Goal: Task Accomplishment & Management: Use online tool/utility

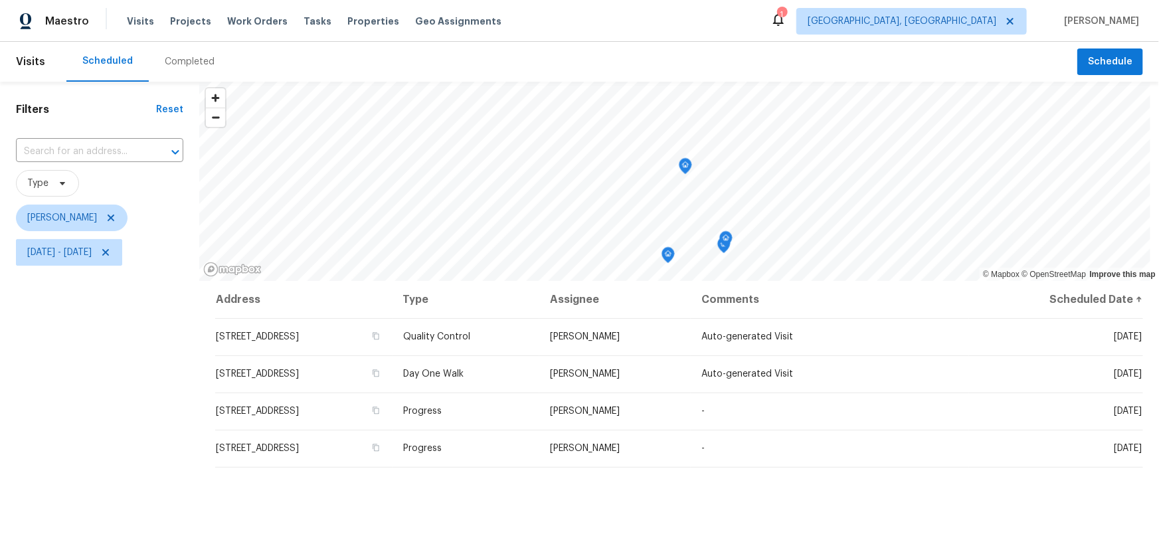
click at [537, 498] on div "Address Type Assignee Comments Scheduled Date ↑ 3972 Bannen Trail Dr, Canal Win…" at bounding box center [679, 501] width 960 height 440
click at [92, 256] on span "Wed, Sep 17 - Wed, Sep 17" at bounding box center [59, 252] width 64 height 13
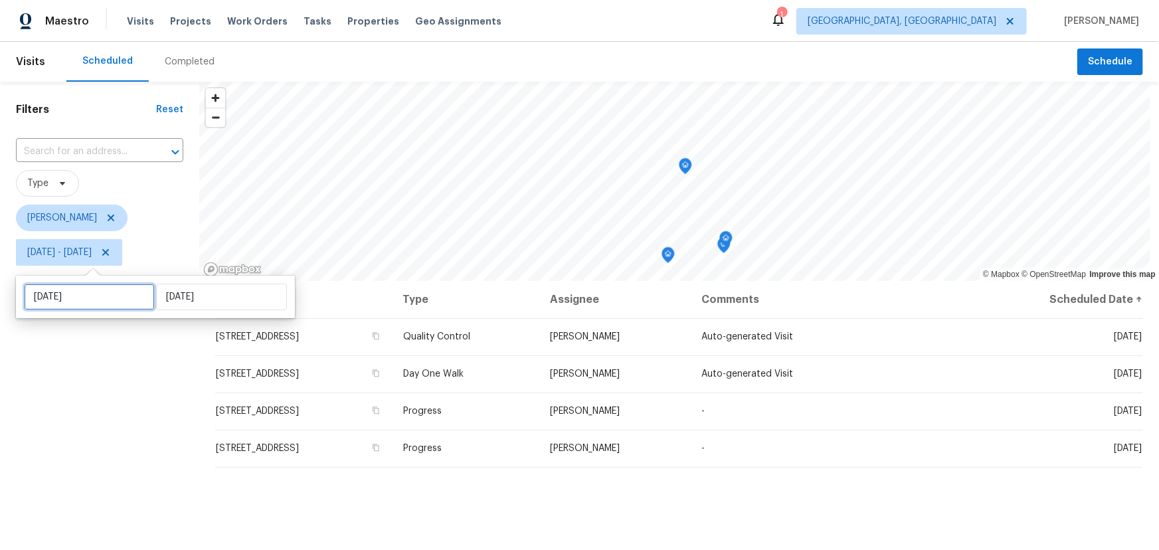
click at [123, 290] on input "Wed, Sep 17" at bounding box center [89, 297] width 131 height 27
select select "8"
select select "2025"
select select "9"
select select "2025"
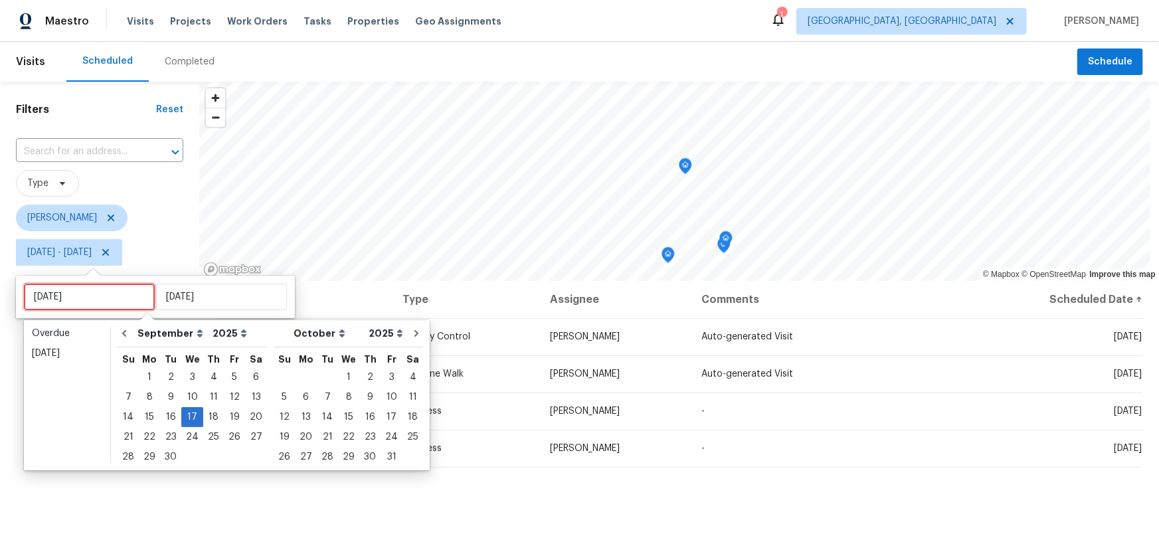
type input "Tue, Sep 30"
type input "Wed, Sep 17"
type input "Tue, Sep 30"
type input "[DATE]"
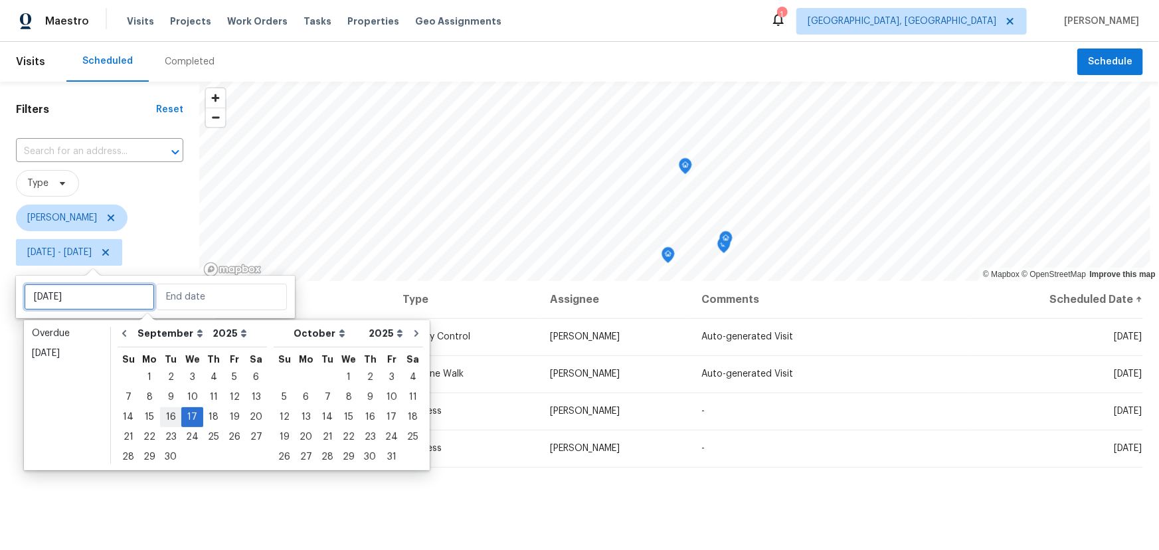
type input "Wed, Sep 17"
click at [167, 421] on div "16" at bounding box center [170, 417] width 21 height 19
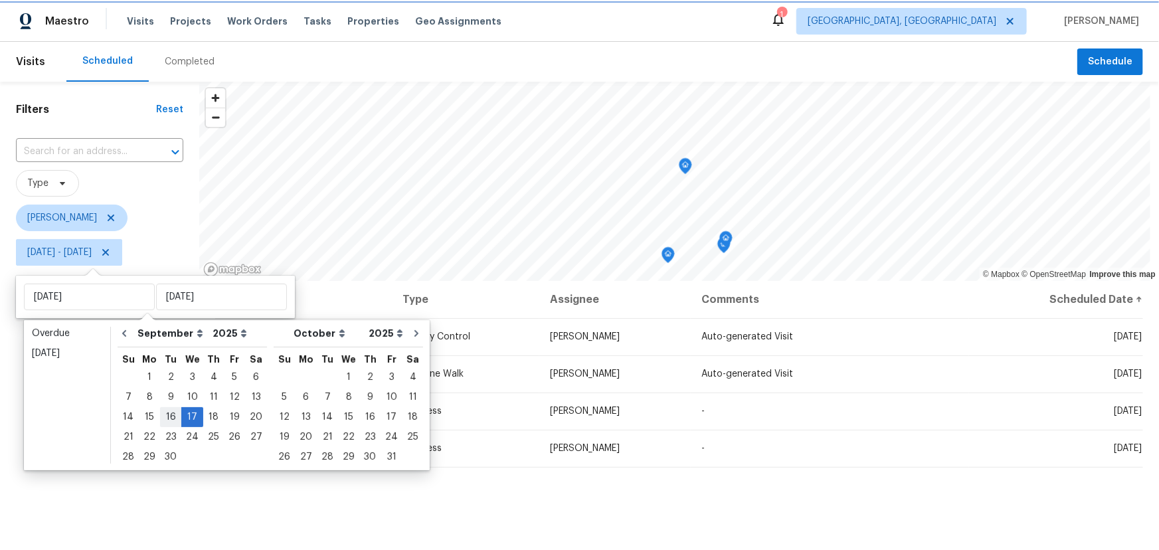
type input "Tue, Sep 16"
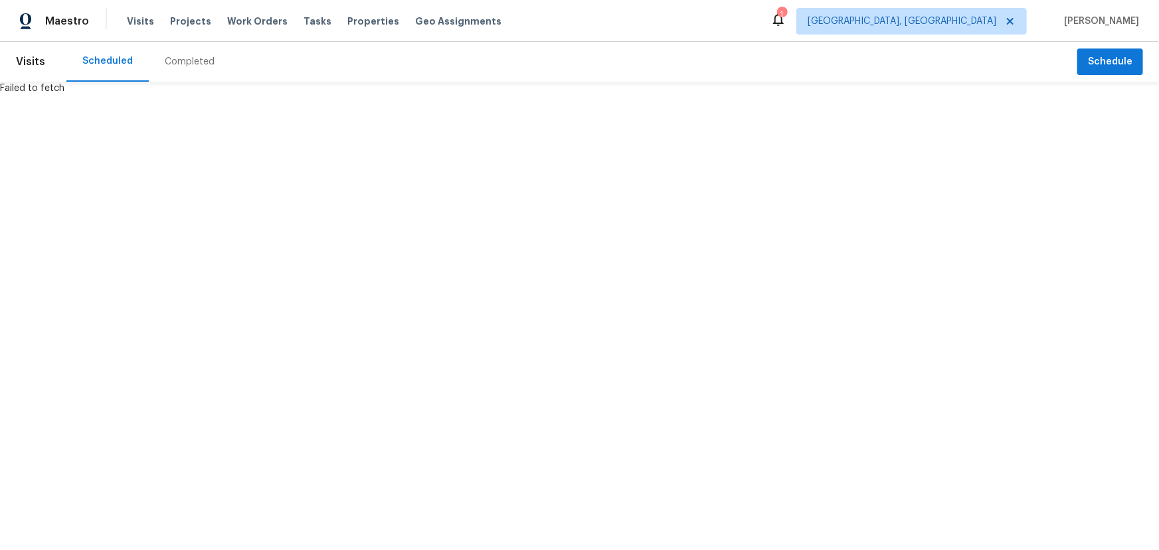
click at [196, 95] on html "Maestro Visits Projects Work Orders Tasks Properties Geo Assignments 1 Columbus…" at bounding box center [579, 47] width 1159 height 95
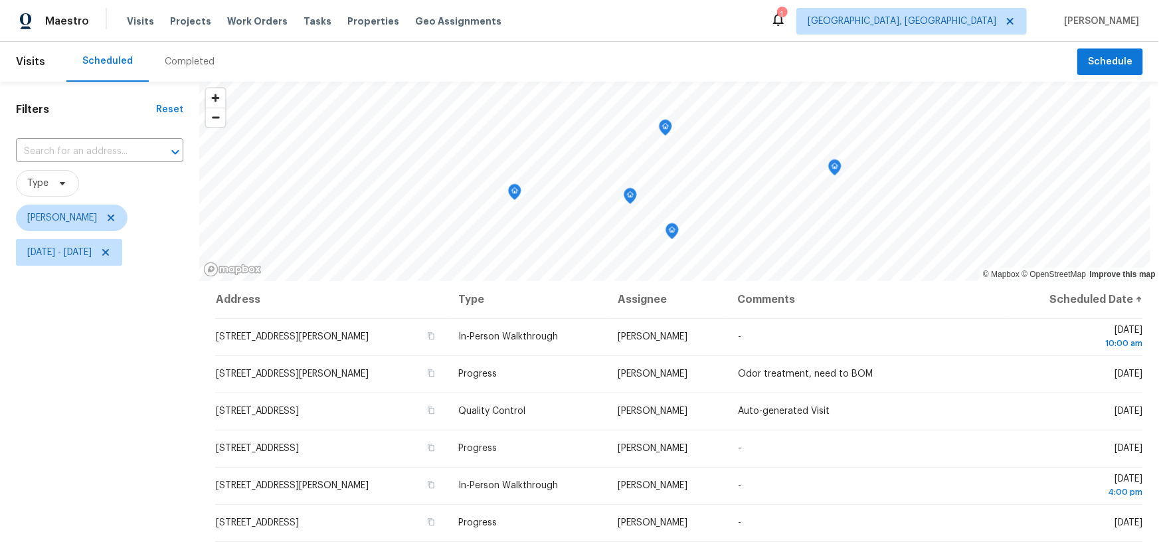
scroll to position [60, 0]
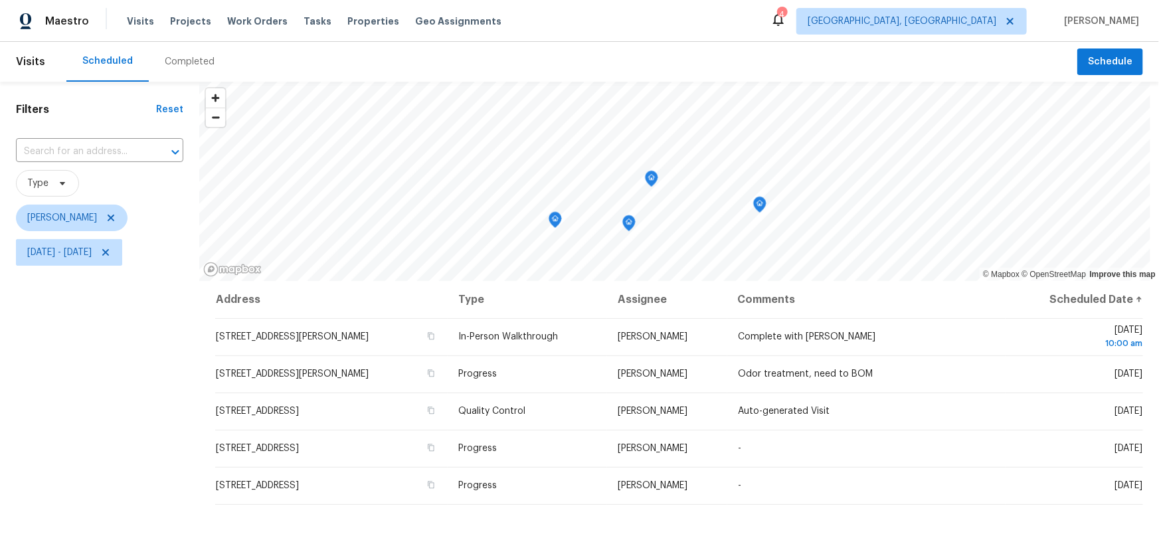
click at [761, 211] on icon "Map marker" at bounding box center [760, 204] width 12 height 15
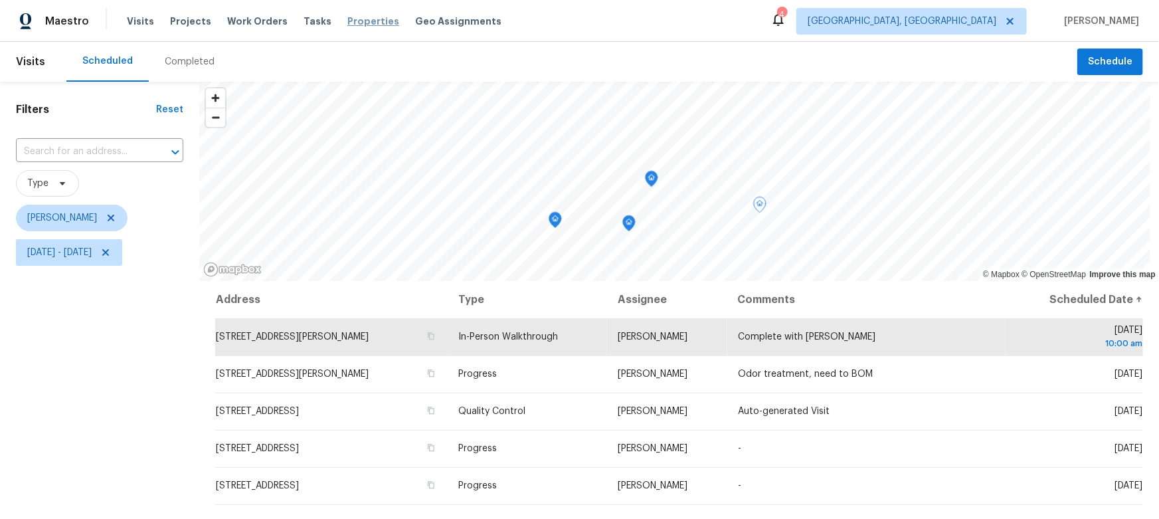
click at [349, 27] on span "Properties" at bounding box center [373, 21] width 52 height 13
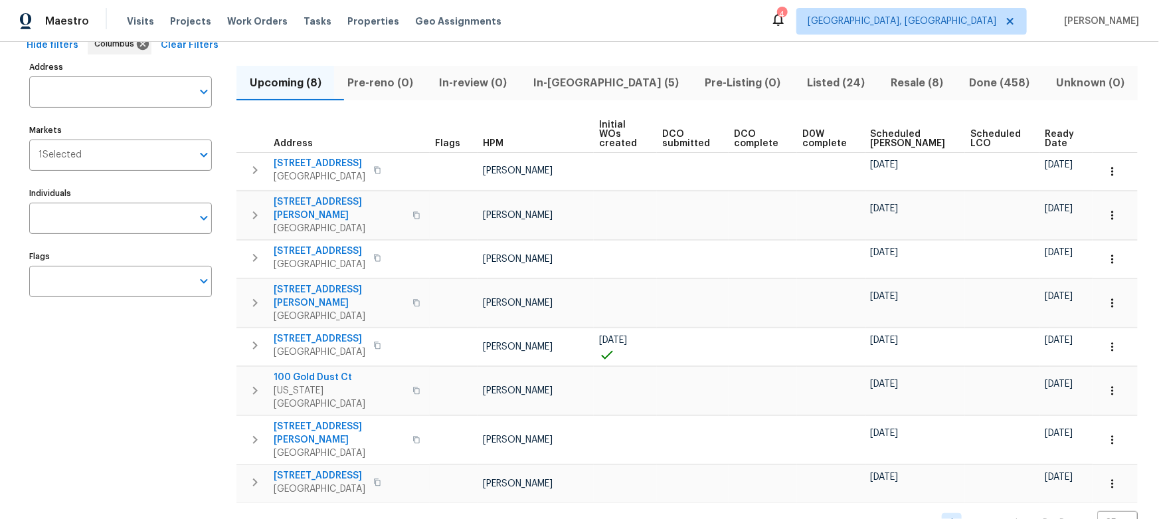
scroll to position [75, 0]
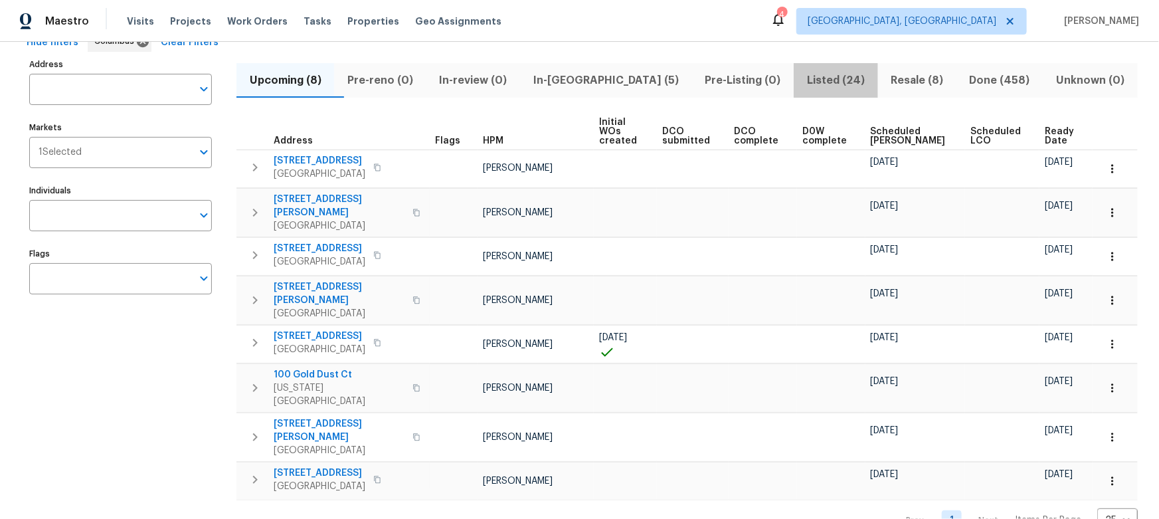
click at [802, 84] on span "Listed (24)" at bounding box center [836, 80] width 68 height 19
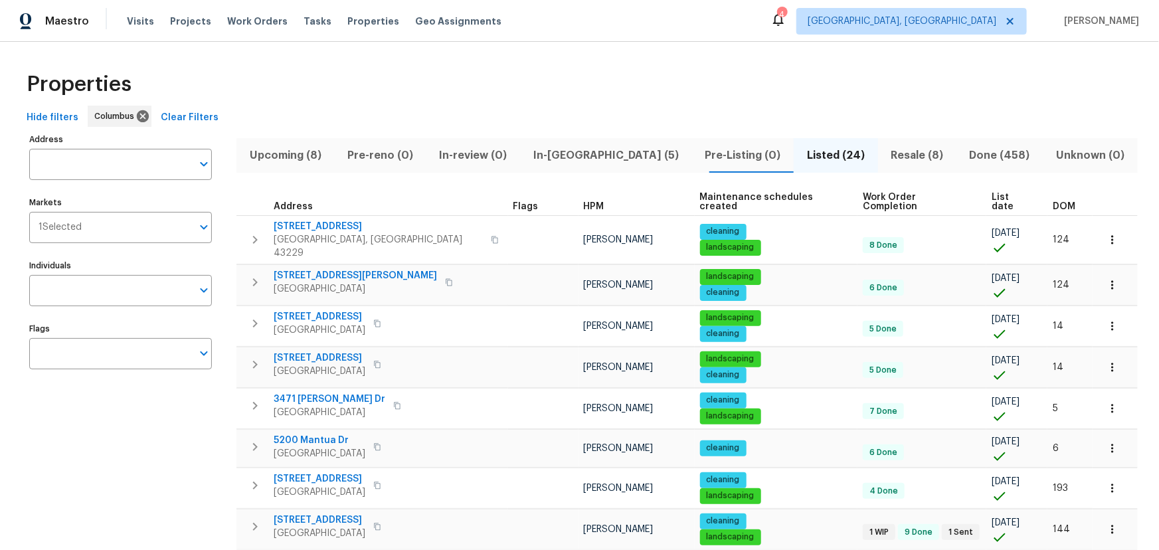
click at [442, 82] on div "Properties" at bounding box center [579, 84] width 1117 height 43
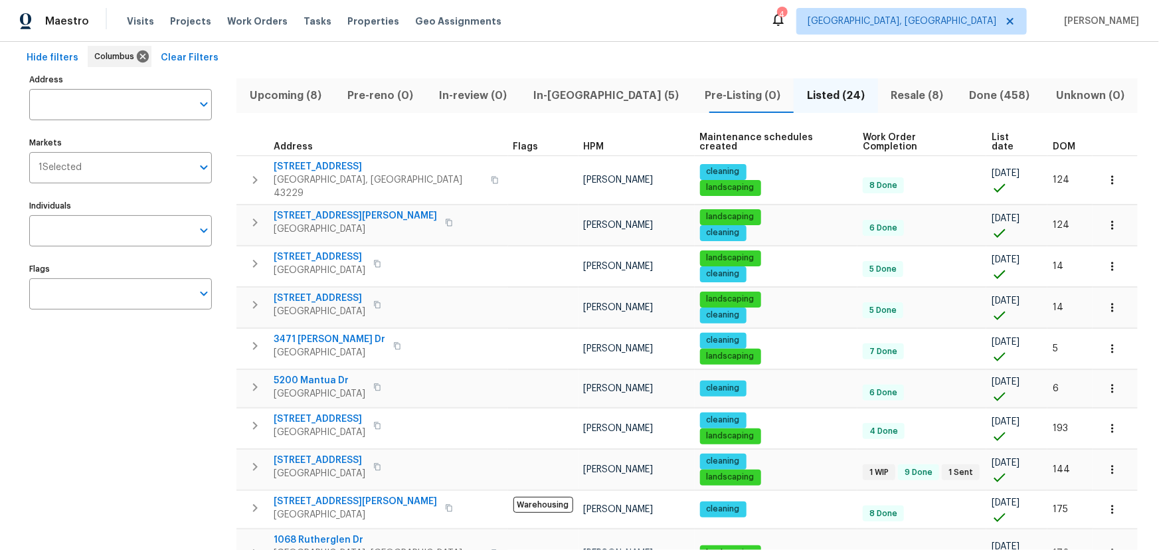
scroll to position [60, 0]
click at [992, 138] on span "List date" at bounding box center [1011, 142] width 39 height 19
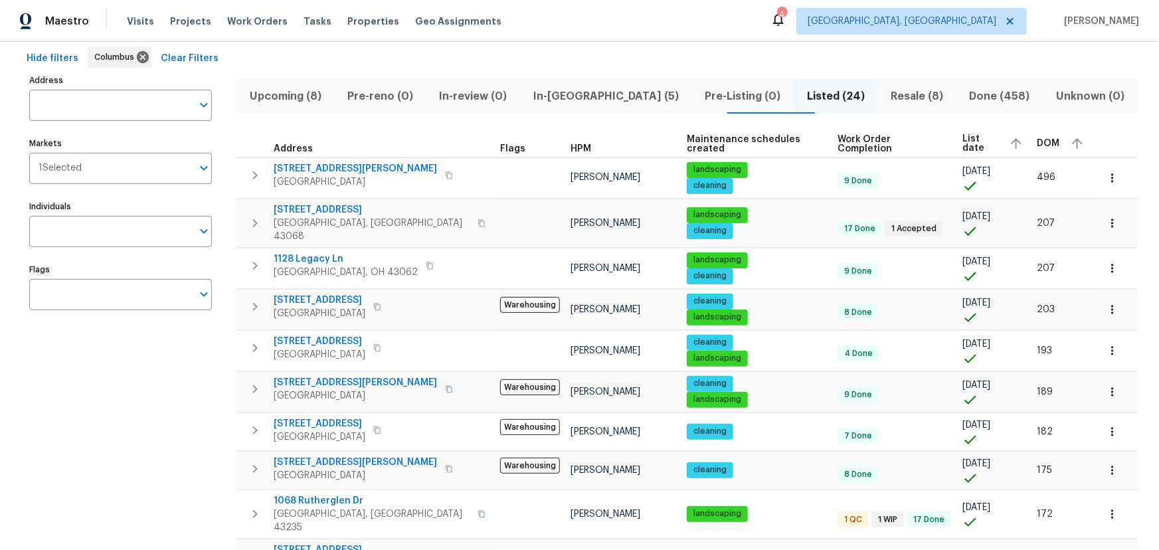
scroll to position [60, 0]
click at [963, 140] on span "List date" at bounding box center [981, 143] width 36 height 19
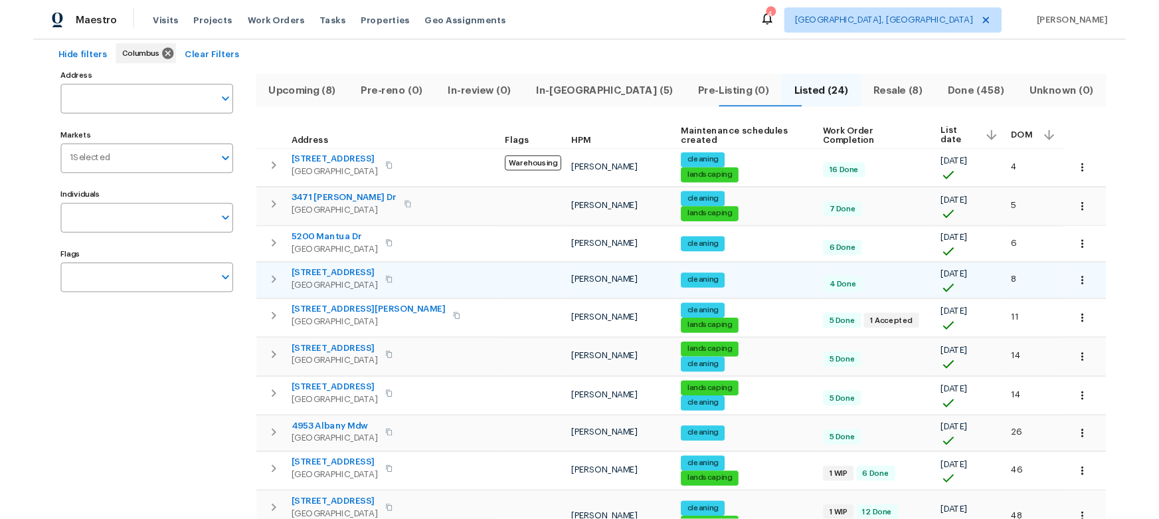
scroll to position [60, 0]
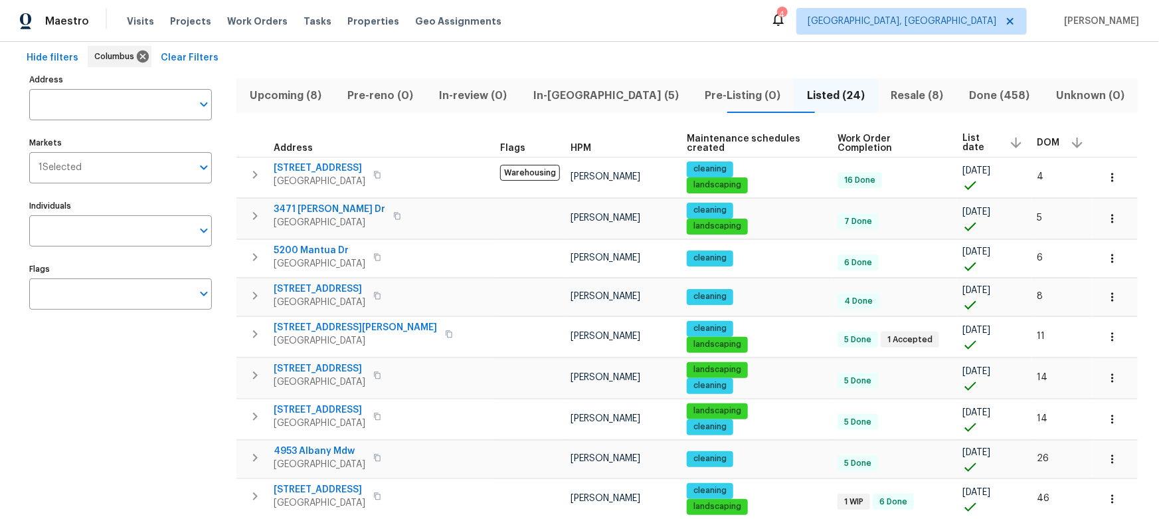
click at [462, 65] on div "Hide filters Columbus Clear Filters" at bounding box center [579, 58] width 1117 height 25
click at [575, 102] on span "In-reno (5)" at bounding box center [605, 95] width 155 height 19
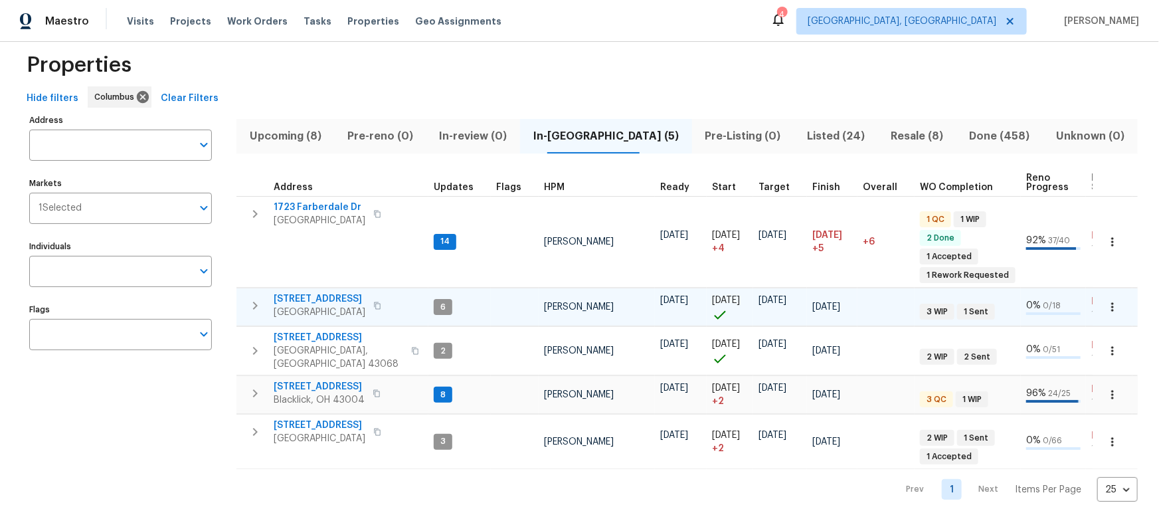
scroll to position [30, 0]
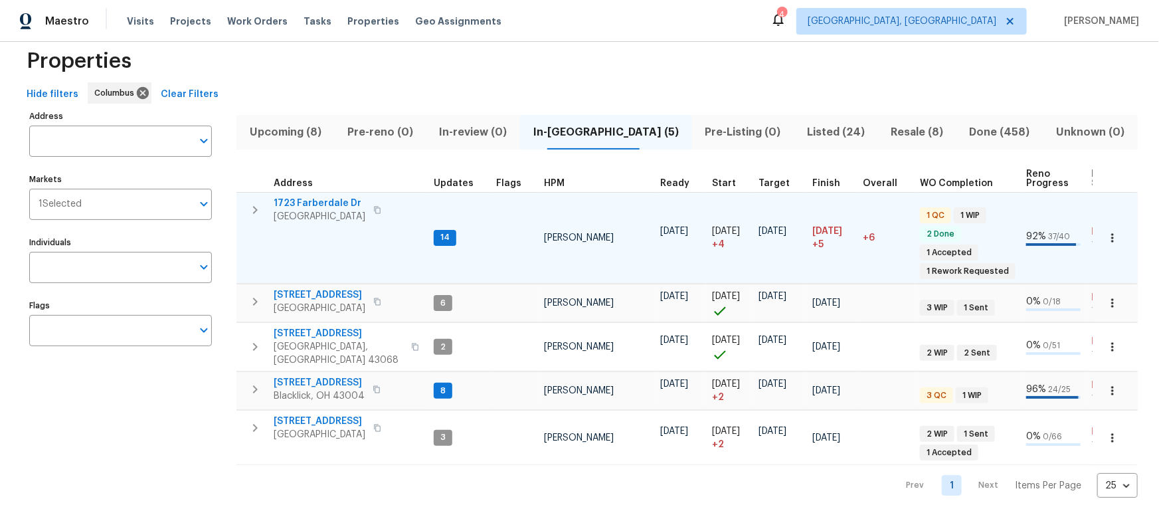
click at [252, 207] on icon "button" at bounding box center [255, 210] width 16 height 16
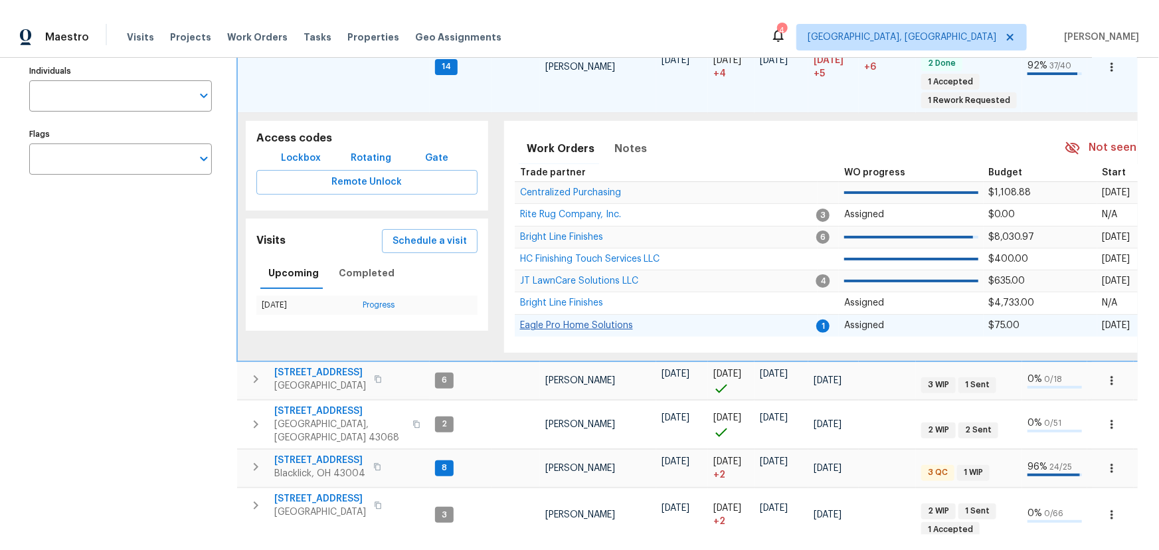
scroll to position [211, 0]
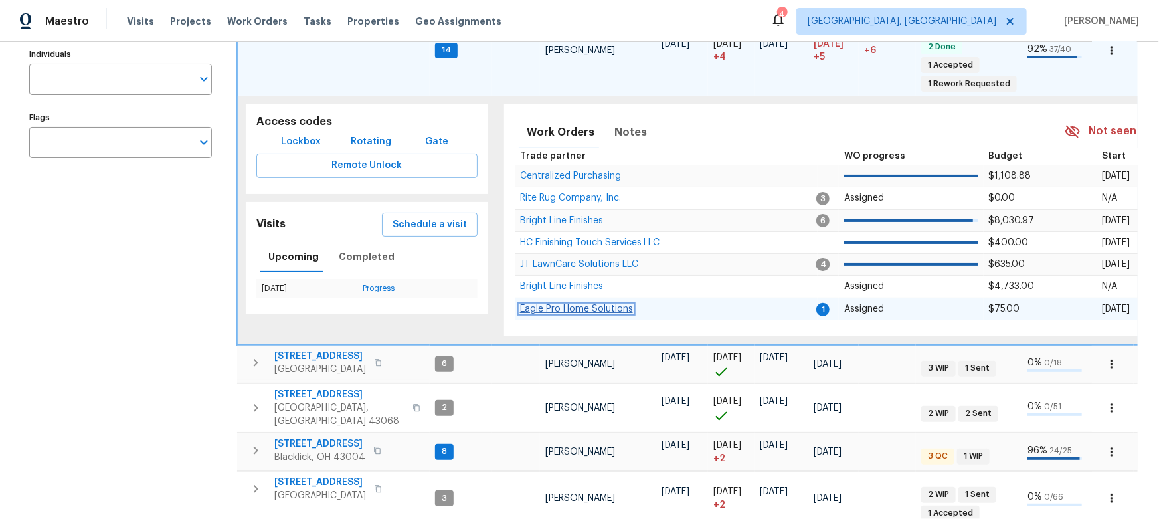
click at [573, 305] on span "Eagle Pro Home Solutions" at bounding box center [576, 308] width 113 height 9
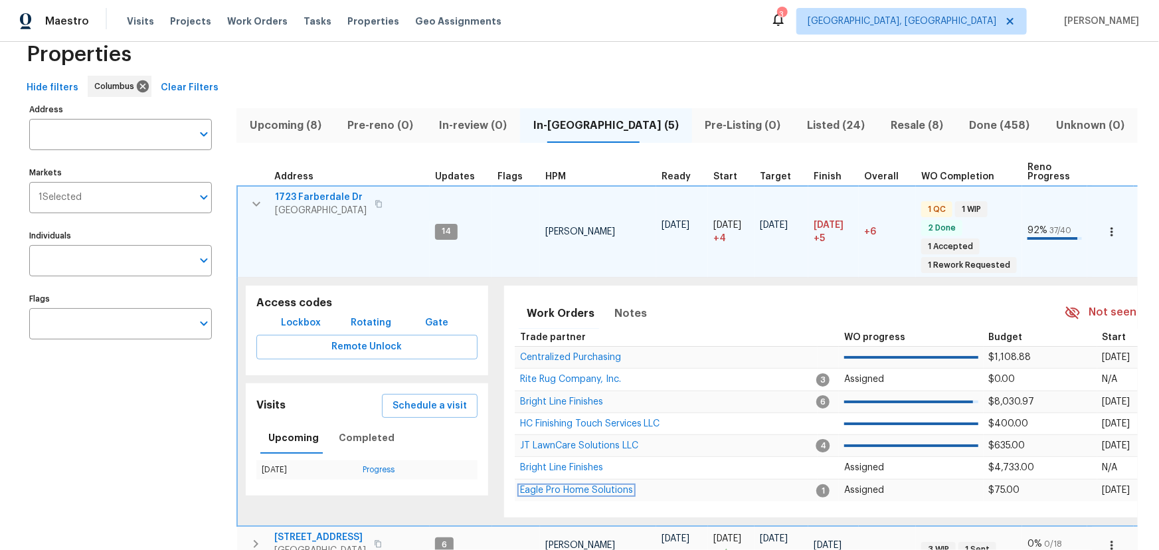
scroll to position [30, 0]
click at [304, 191] on span "1723 Farberdale Dr" at bounding box center [321, 197] width 92 height 13
click at [247, 197] on button "button" at bounding box center [256, 204] width 27 height 27
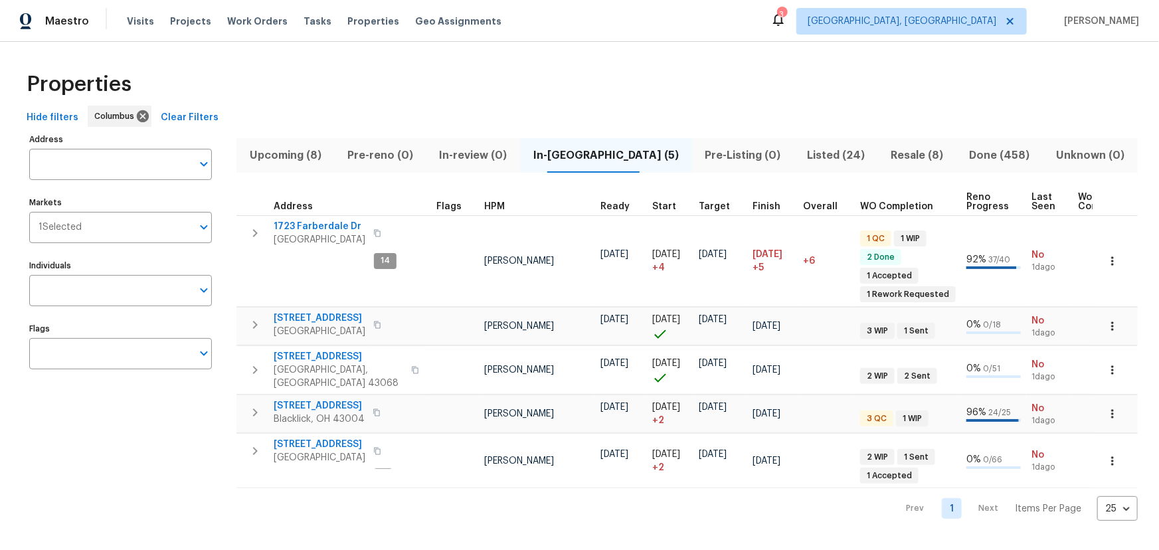
scroll to position [0, 0]
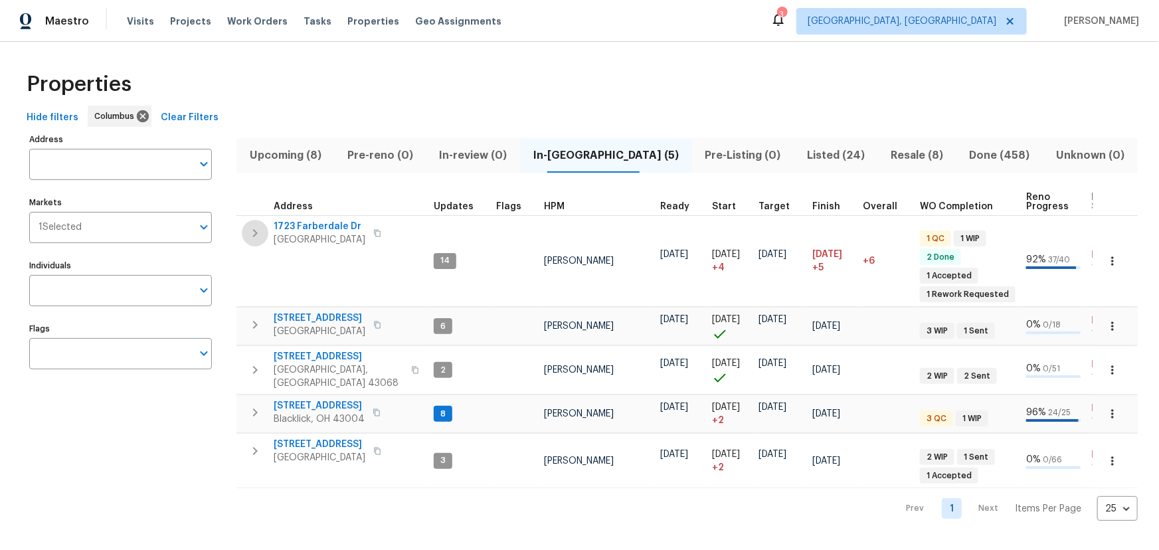
click at [260, 235] on icon "button" at bounding box center [255, 233] width 16 height 16
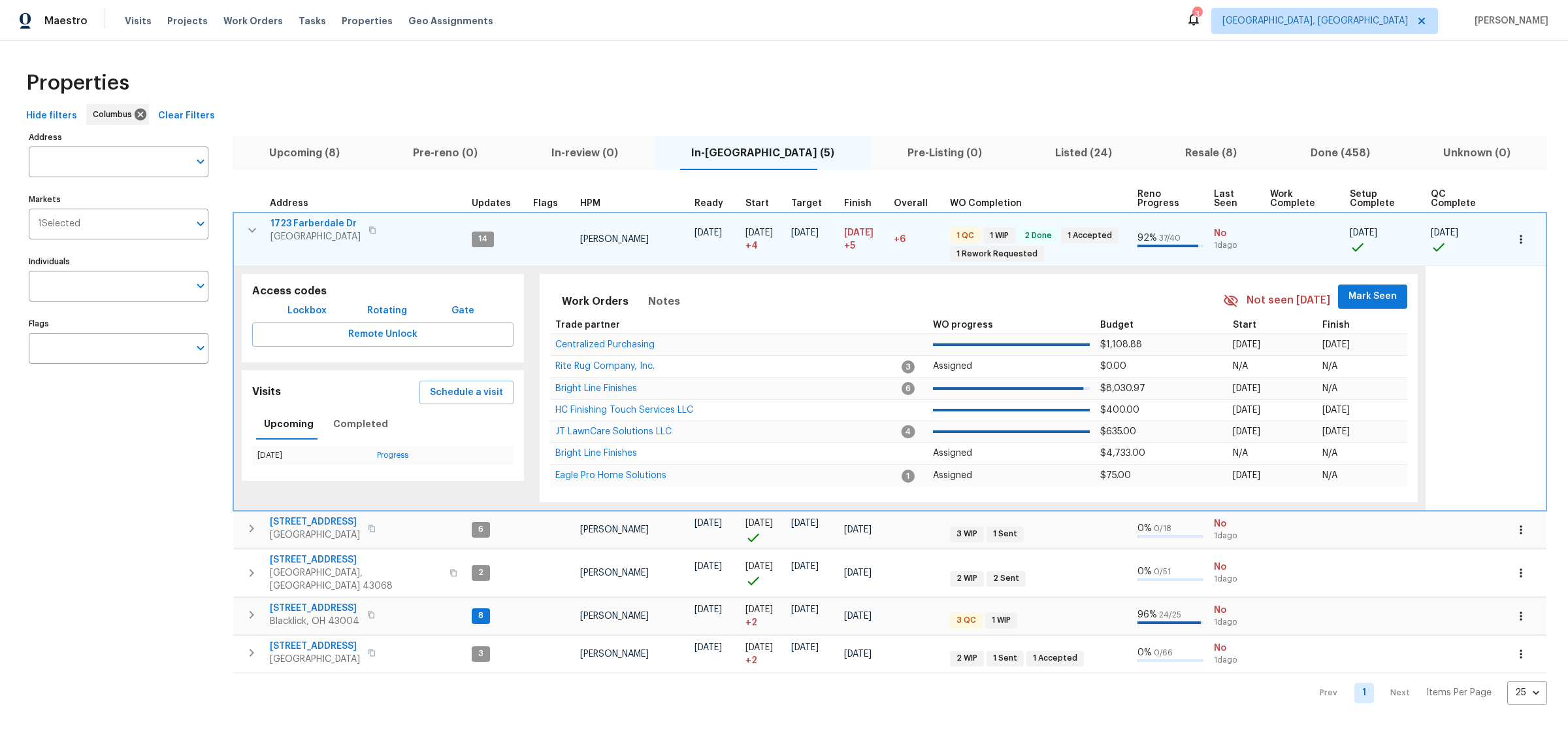
click at [1139, 285] on button "Mark Seen" at bounding box center [1372, 296] width 69 height 25
click at [254, 230] on icon "button" at bounding box center [252, 230] width 16 height 16
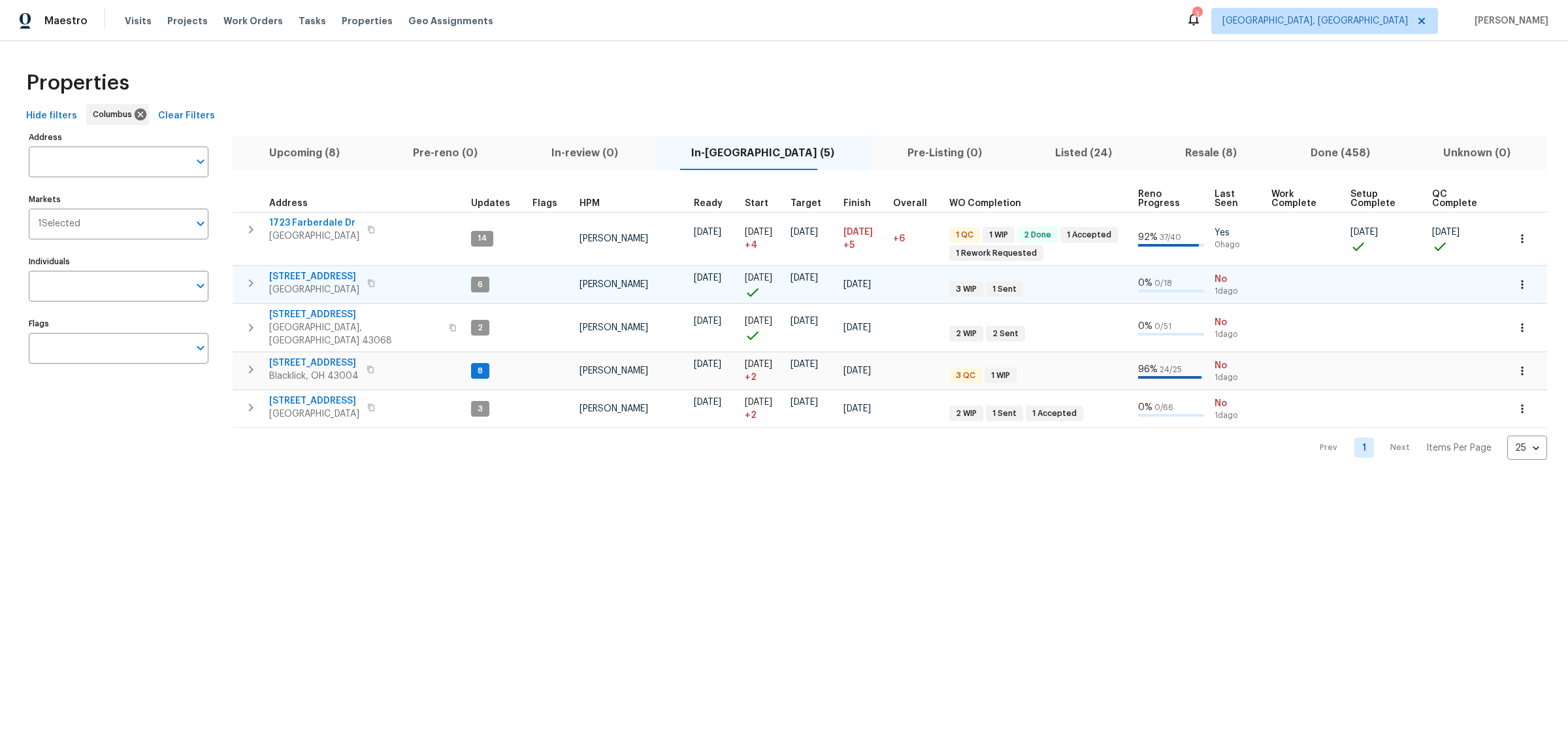
click at [252, 271] on button "button" at bounding box center [251, 282] width 27 height 27
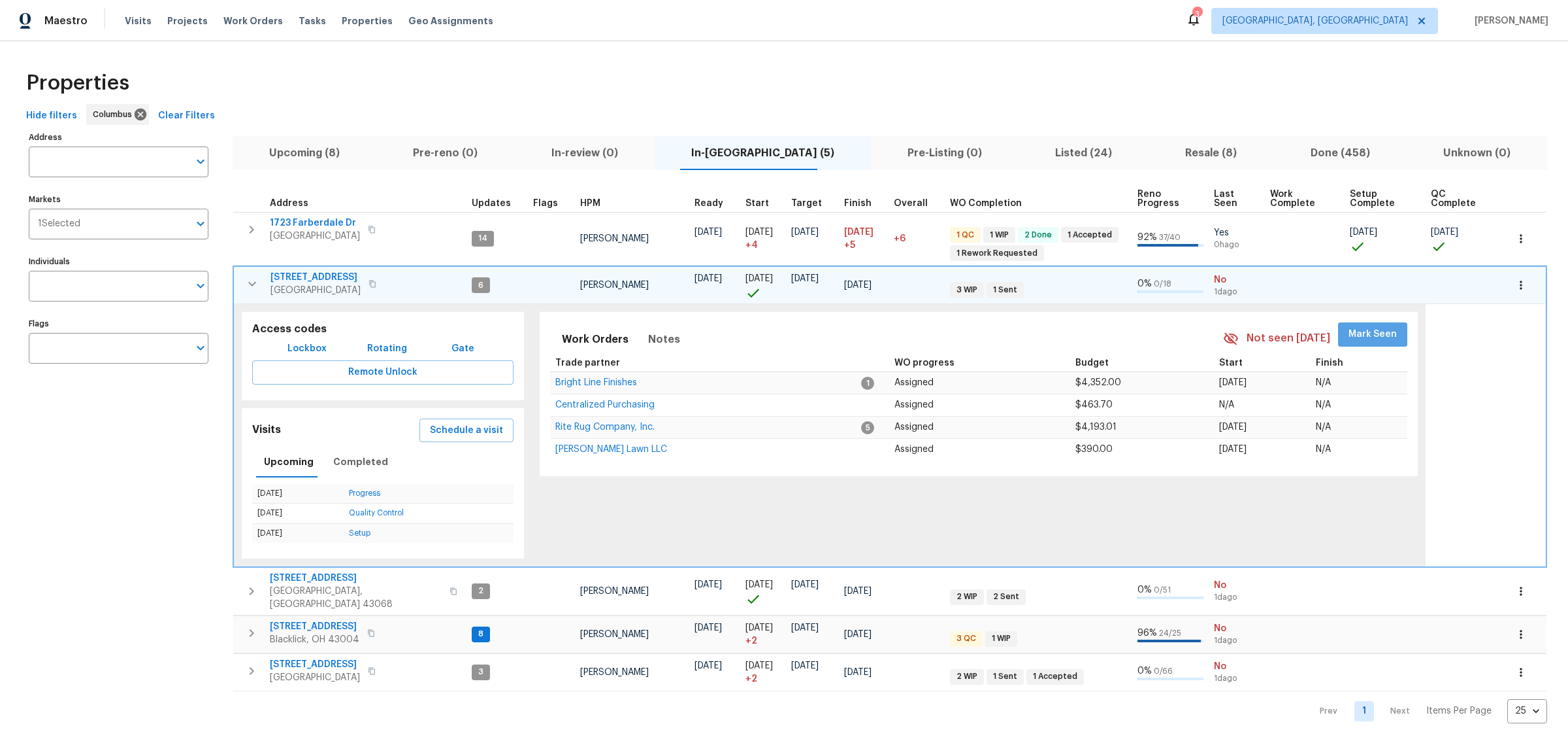
click at [1139, 340] on span "Mark Seen" at bounding box center [1372, 334] width 48 height 17
click at [247, 289] on icon "button" at bounding box center [252, 283] width 16 height 16
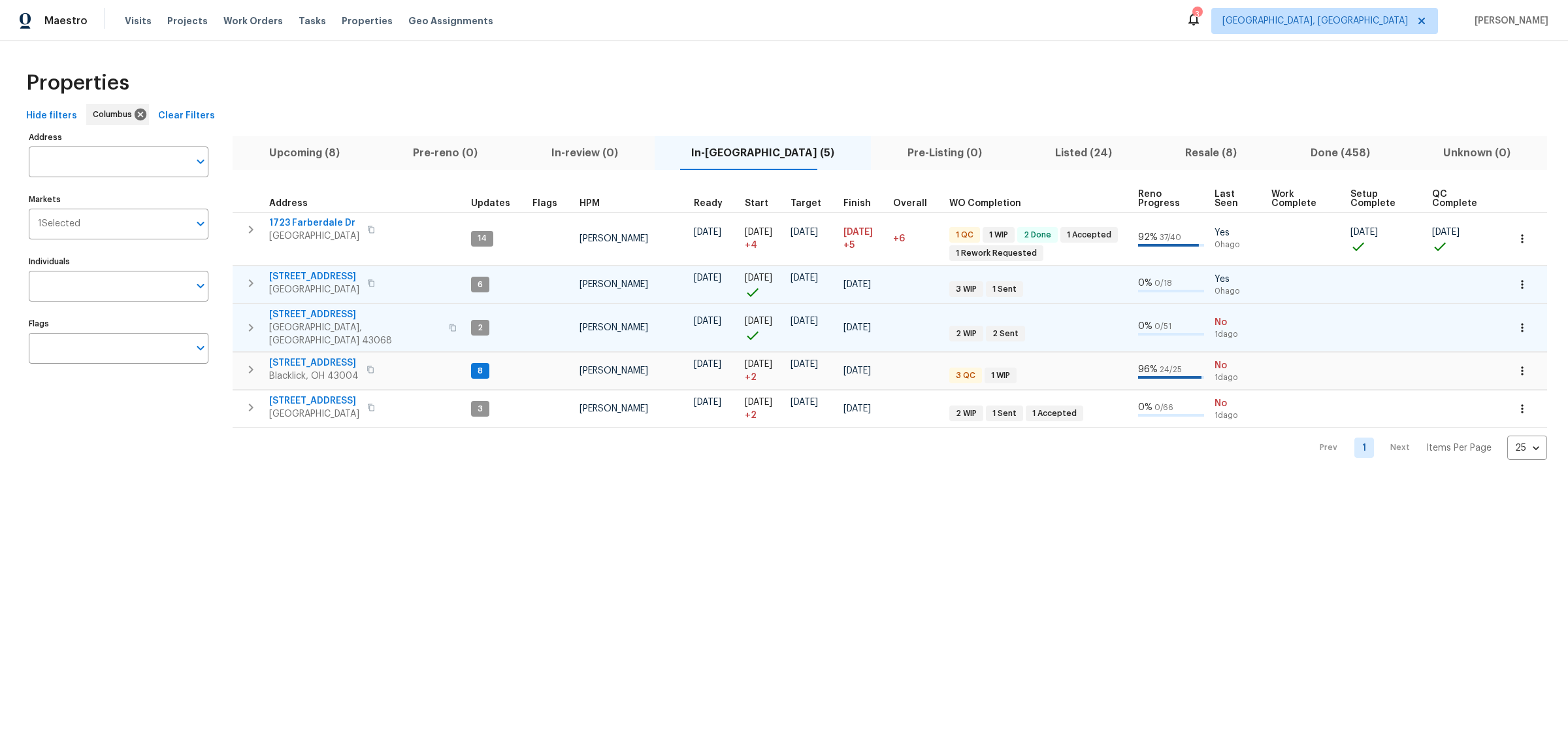
click at [261, 321] on button "button" at bounding box center [251, 328] width 27 height 39
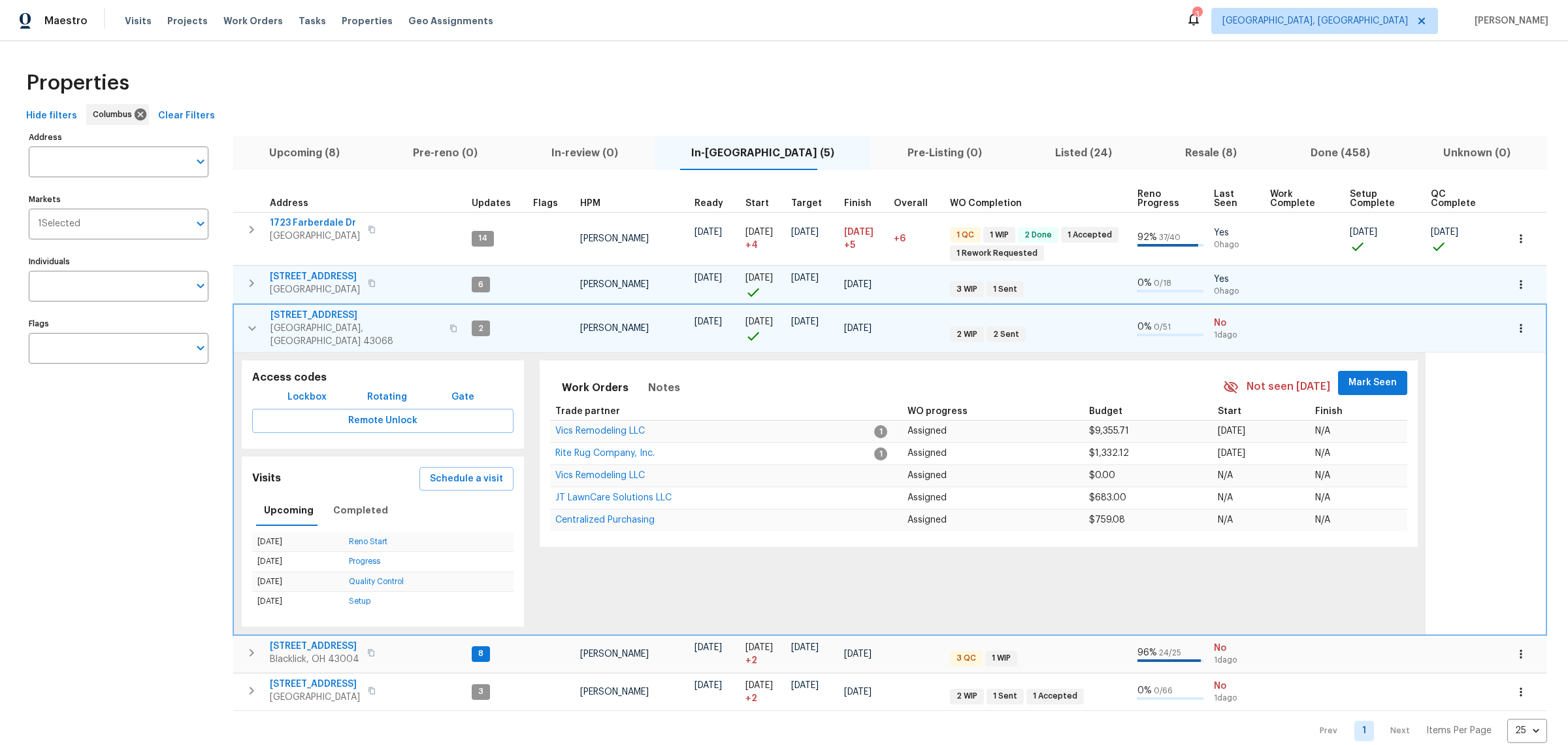
click at [1139, 375] on span "Mark Seen" at bounding box center [1372, 383] width 48 height 17
click at [252, 320] on icon "button" at bounding box center [252, 328] width 16 height 16
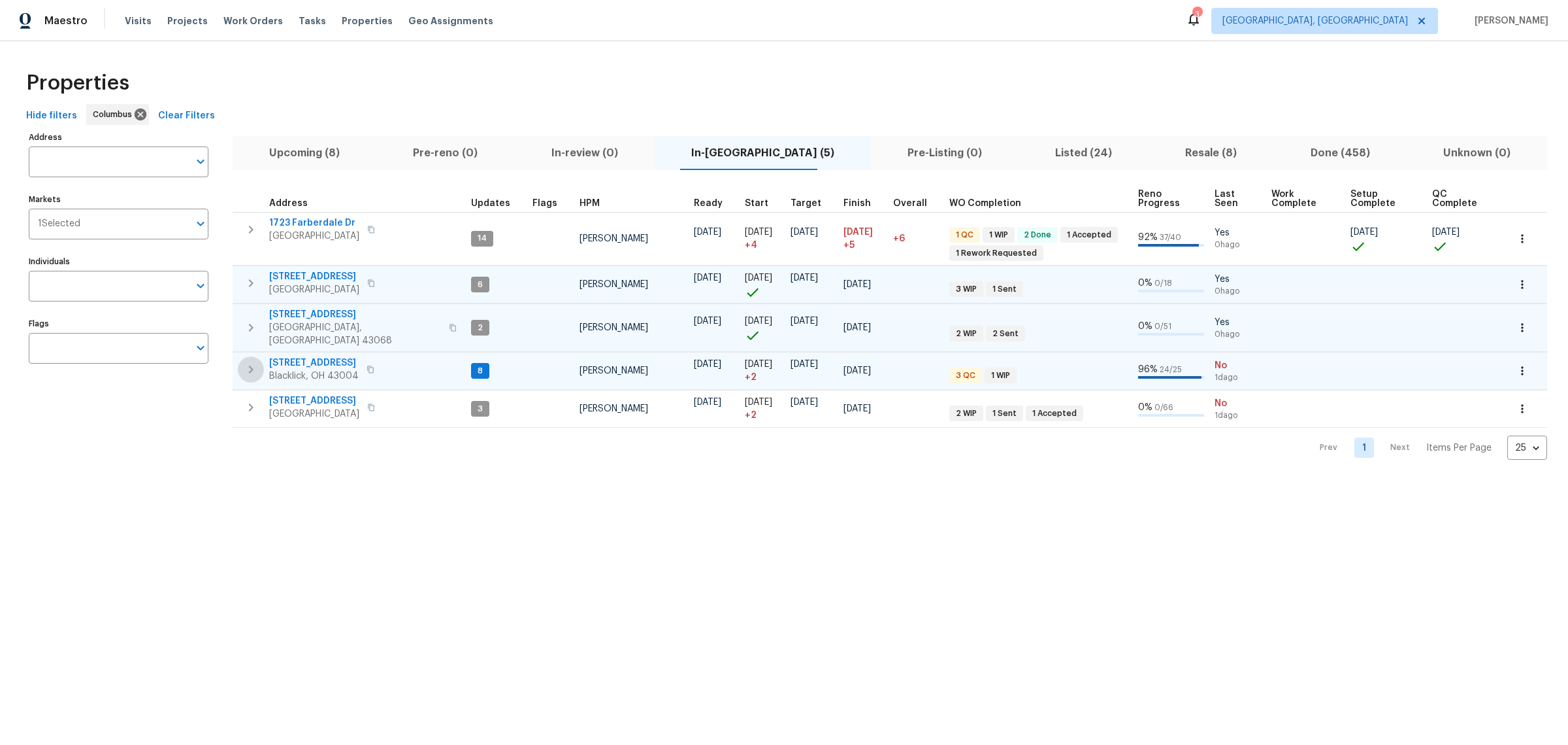
click at [255, 361] on icon "button" at bounding box center [251, 369] width 16 height 16
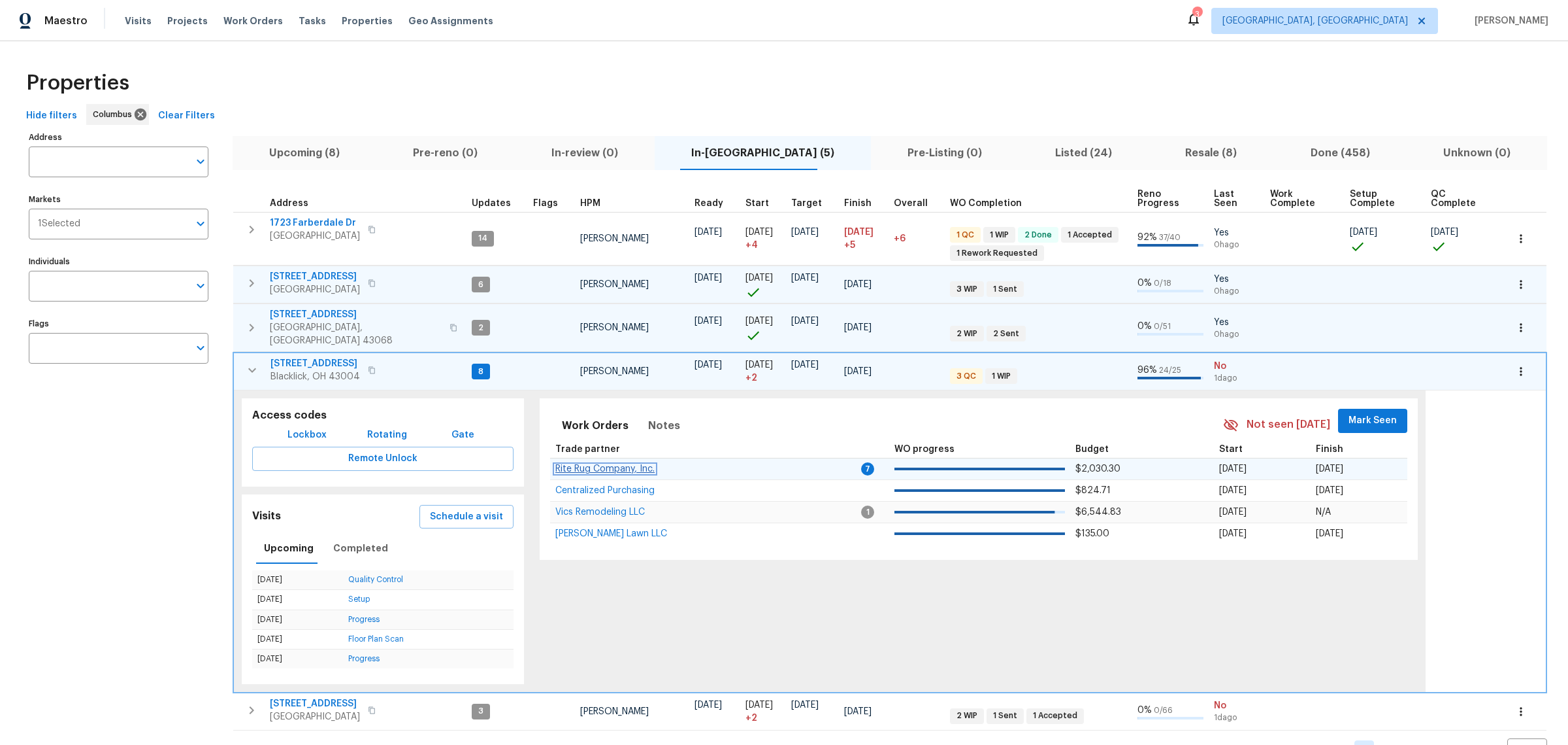
click at [623, 465] on span "Rite Rug Company, Inc." at bounding box center [605, 468] width 99 height 9
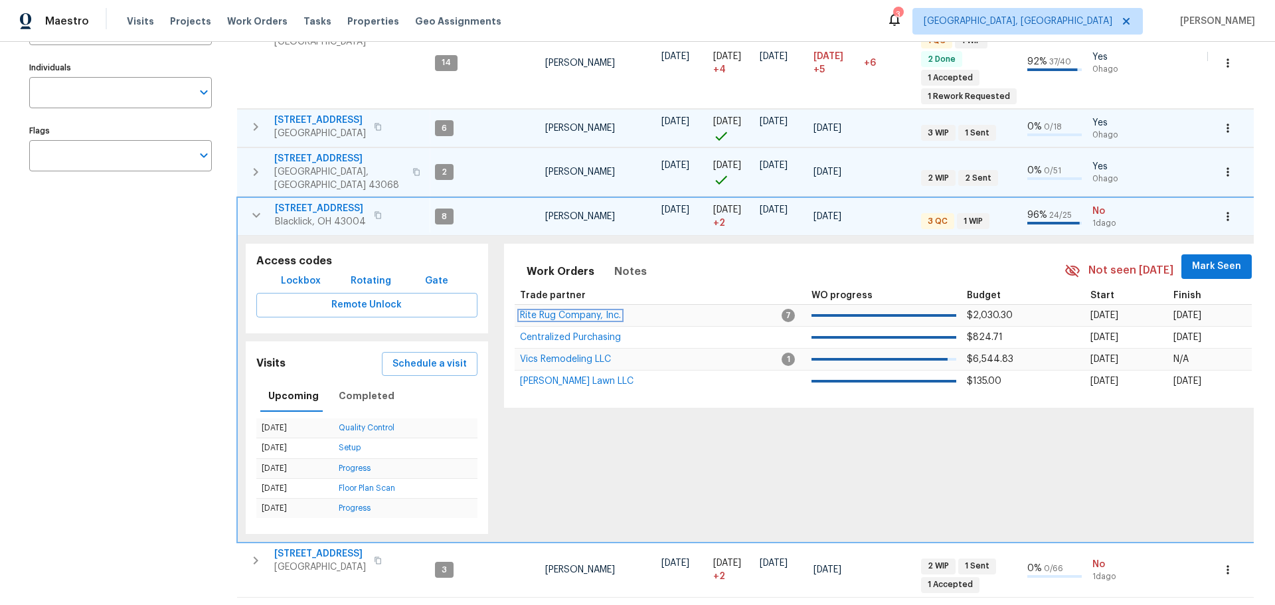
scroll to position [199, 0]
click at [1158, 258] on span "Mark Seen" at bounding box center [1216, 266] width 49 height 17
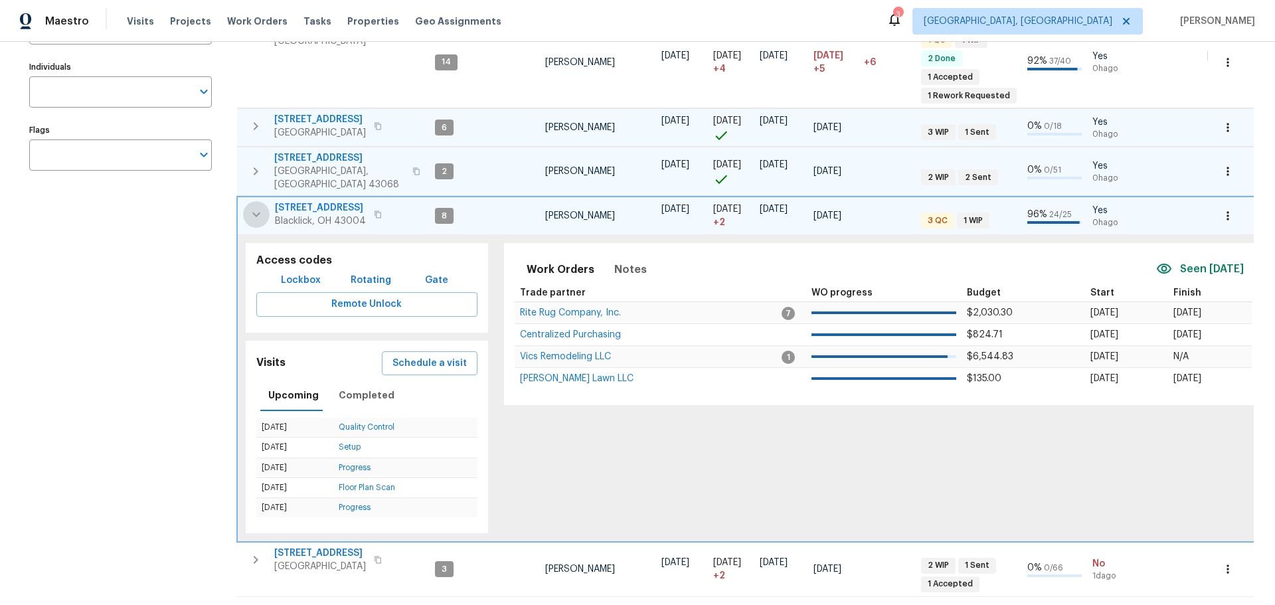
click at [250, 207] on icon "button" at bounding box center [256, 215] width 16 height 16
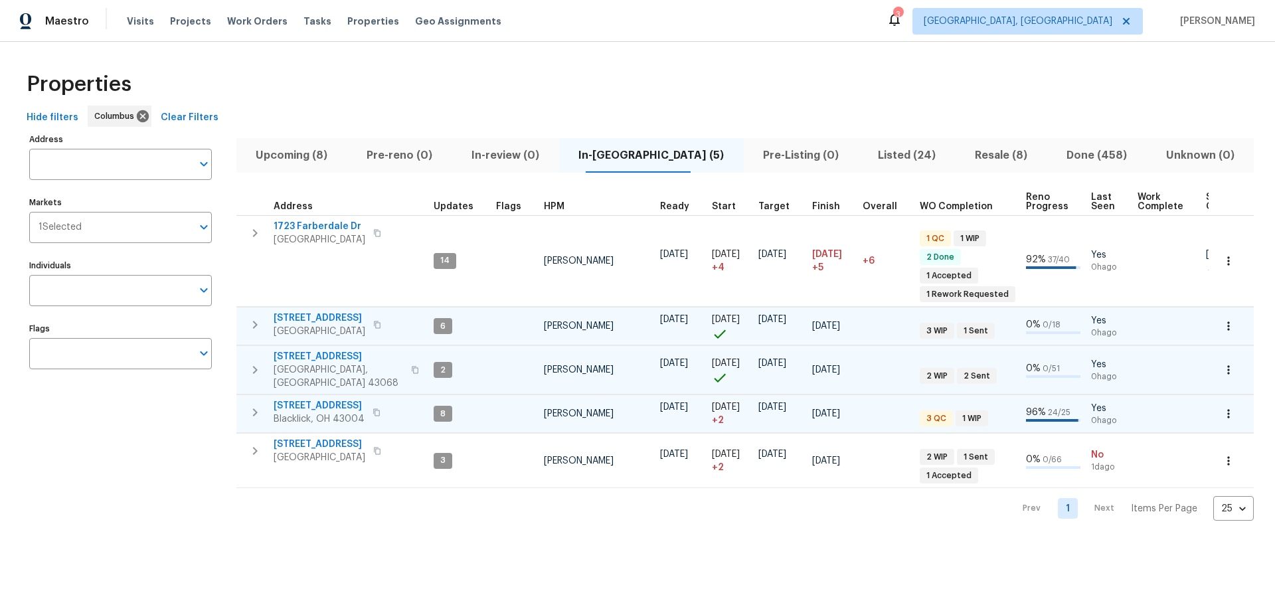
scroll to position [0, 0]
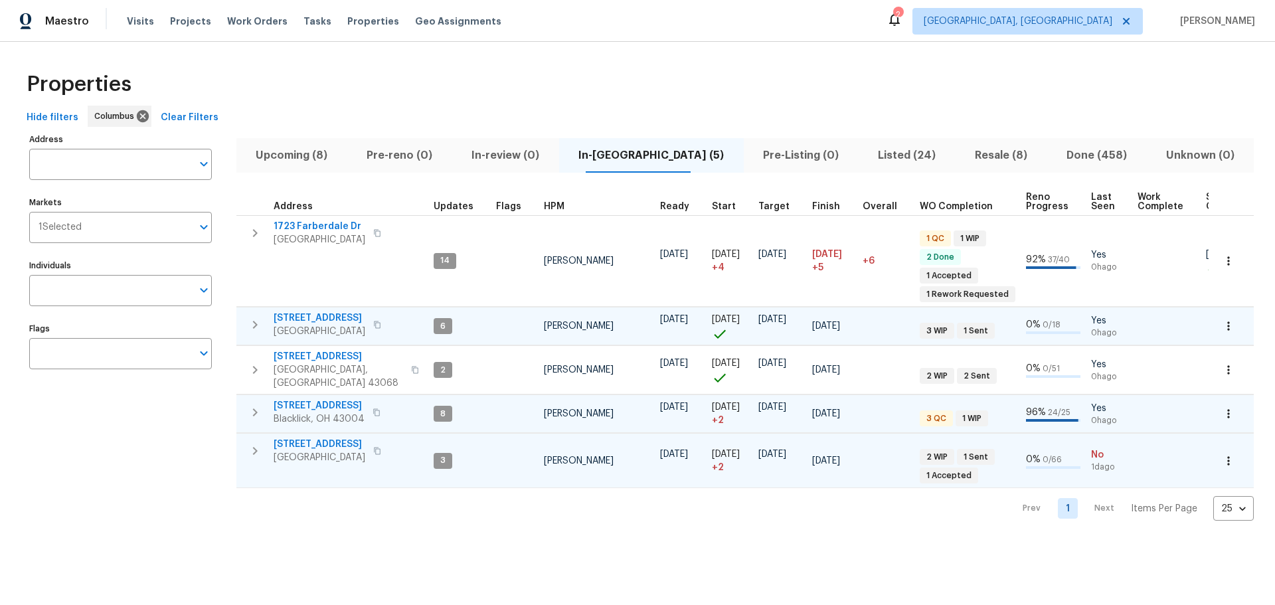
click at [256, 450] on button "button" at bounding box center [255, 451] width 27 height 27
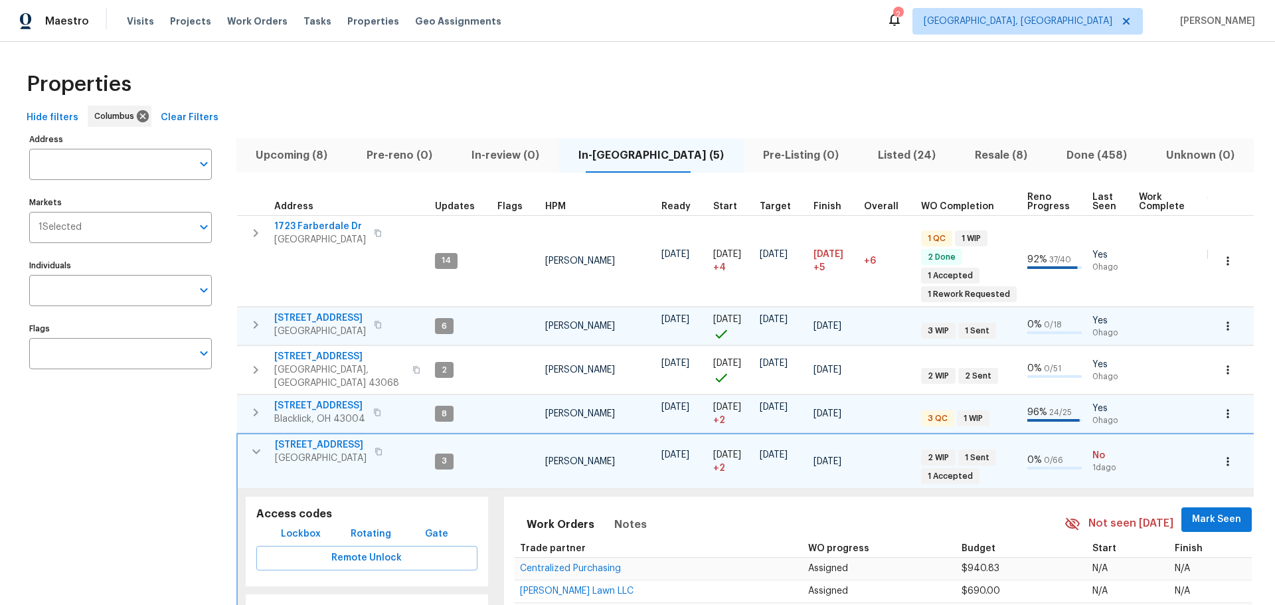
click at [1158, 511] on span "Mark Seen" at bounding box center [1216, 519] width 49 height 17
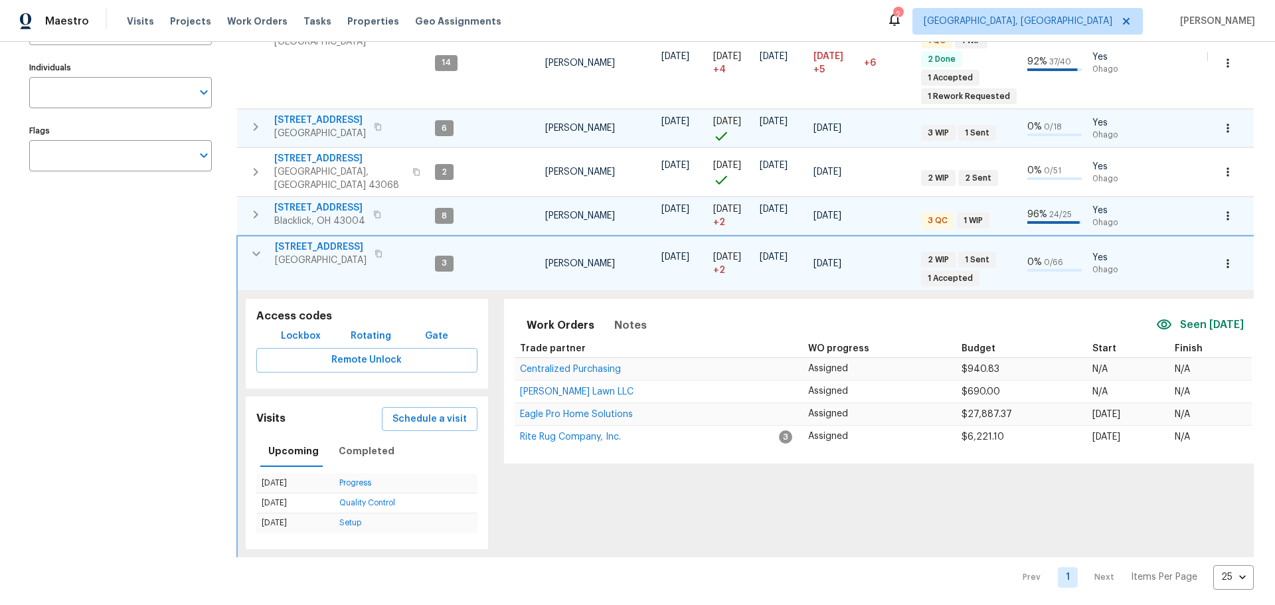
scroll to position [199, 0]
click at [257, 247] on icon "button" at bounding box center [256, 252] width 16 height 16
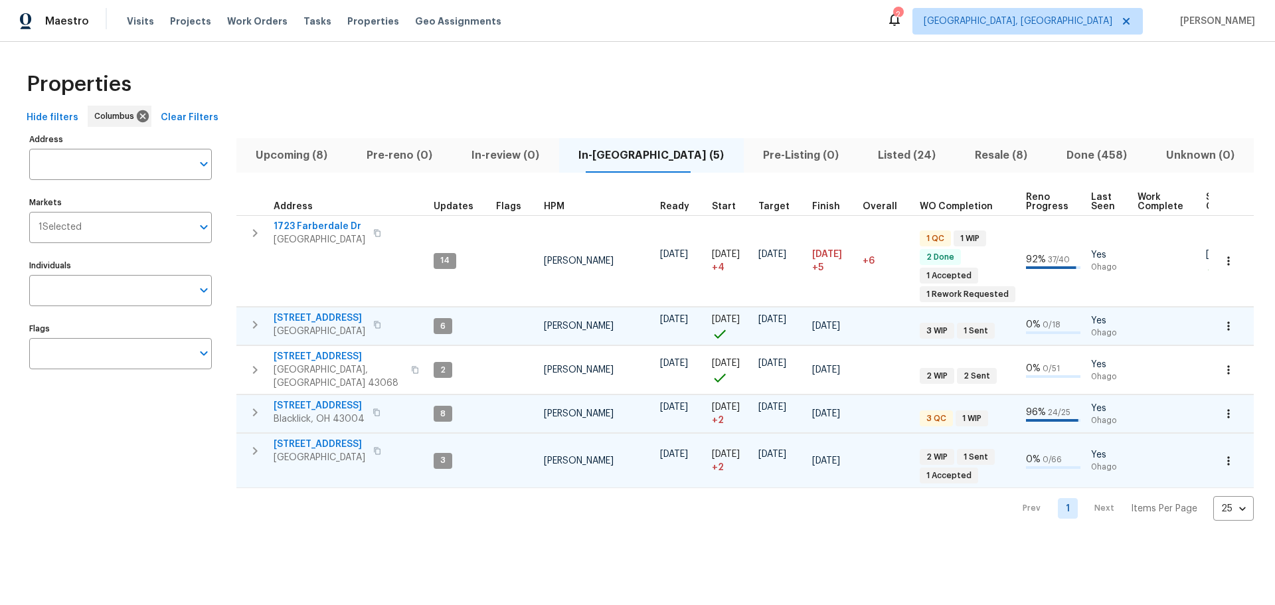
scroll to position [0, 0]
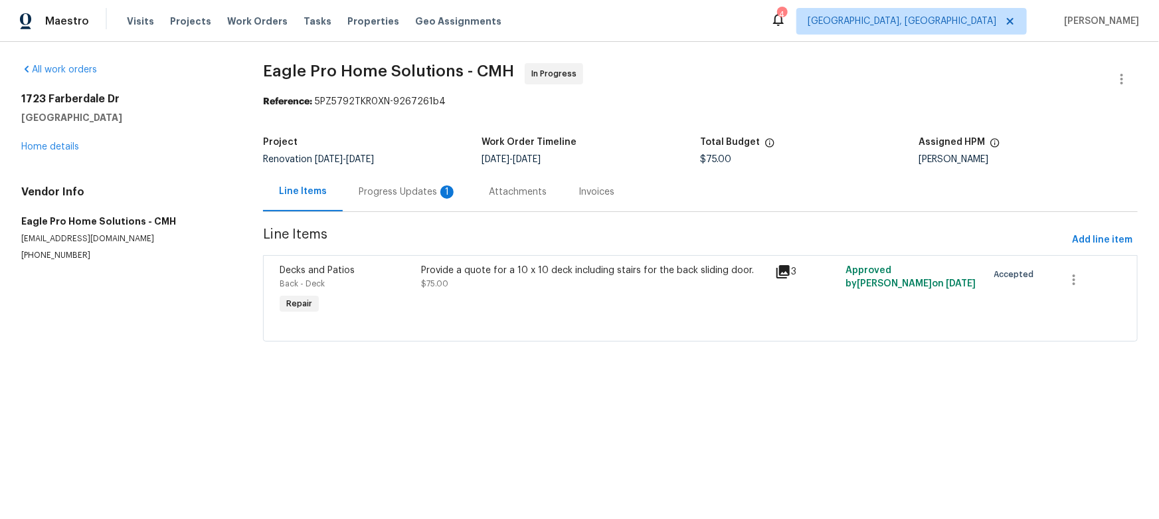
click at [393, 192] on div "Progress Updates 1" at bounding box center [408, 191] width 98 height 13
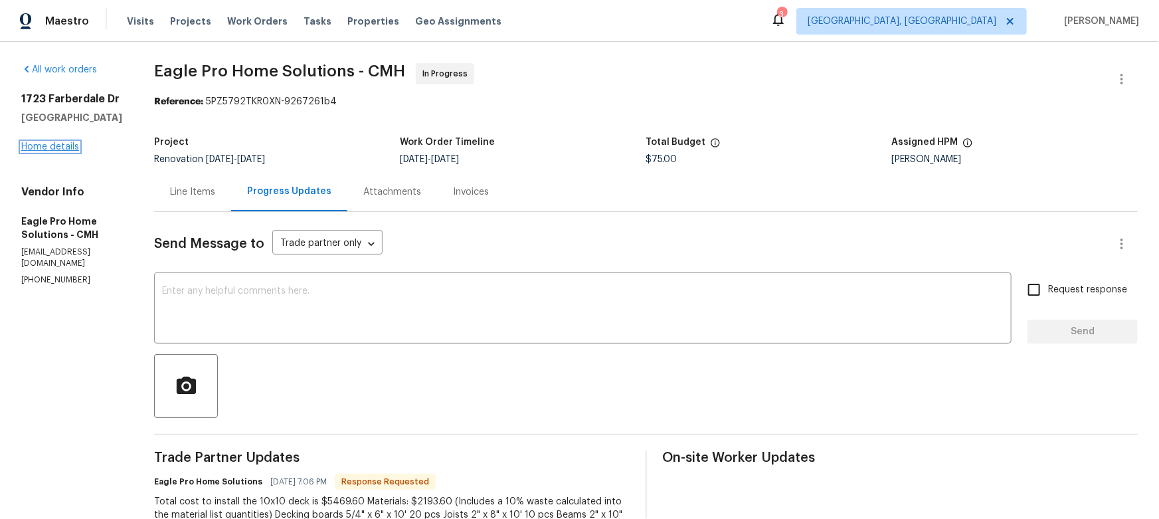
click at [58, 149] on link "Home details" at bounding box center [50, 146] width 58 height 9
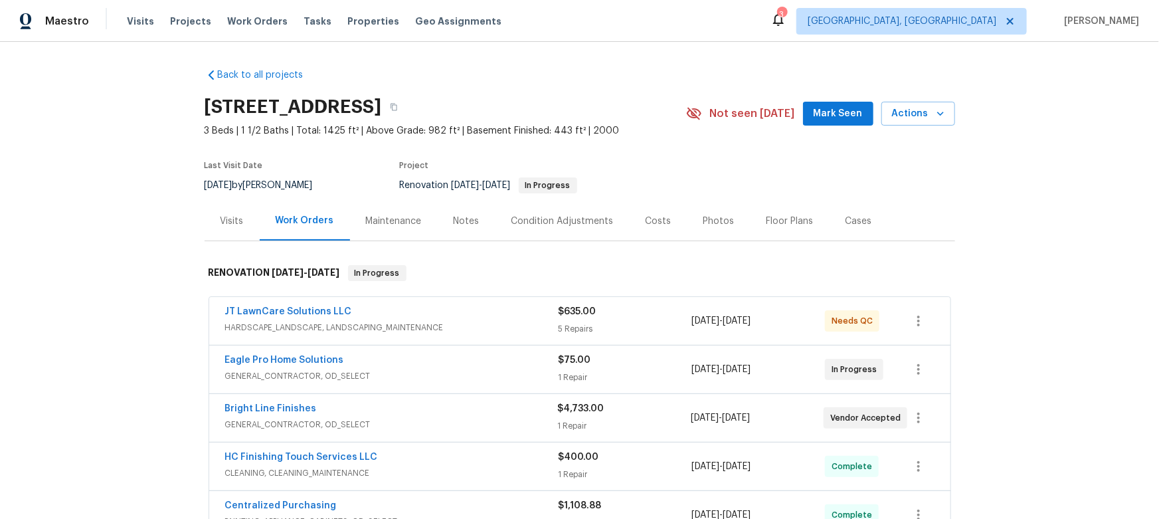
click at [806, 179] on section "1723 Farberdale Dr, Columbus, OH 43223 3 Beds | 1 1/2 Baths | Total: 1425 ft² |…" at bounding box center [580, 146] width 751 height 112
click at [1118, 184] on div "Back to all projects 1723 Farberdale Dr, Columbus, OH 43223 3 Beds | 1 1/2 Bath…" at bounding box center [579, 280] width 1159 height 477
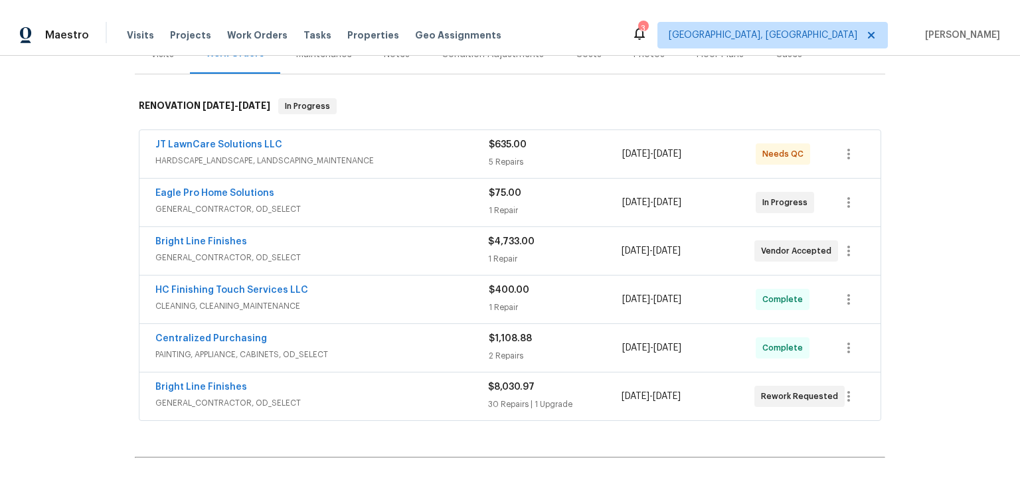
scroll to position [181, 0]
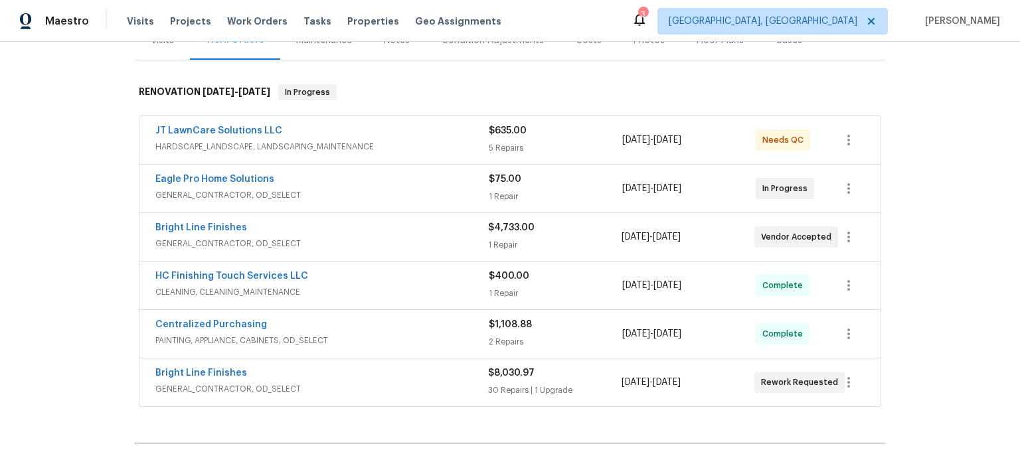
click at [974, 179] on div "Back to all projects 1723 Farberdale Dr, Columbus, OH 43223 3 Beds | 1 1/2 Bath…" at bounding box center [510, 249] width 1020 height 414
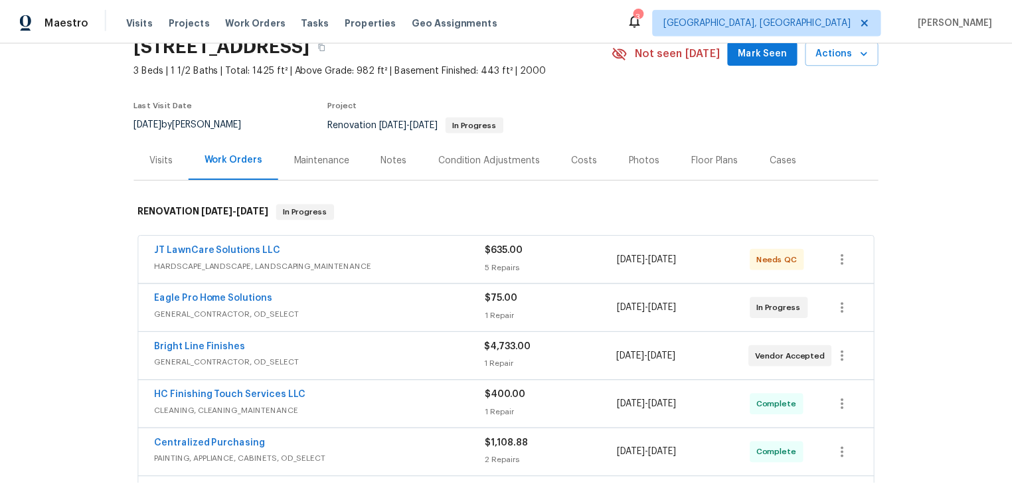
scroll to position [0, 0]
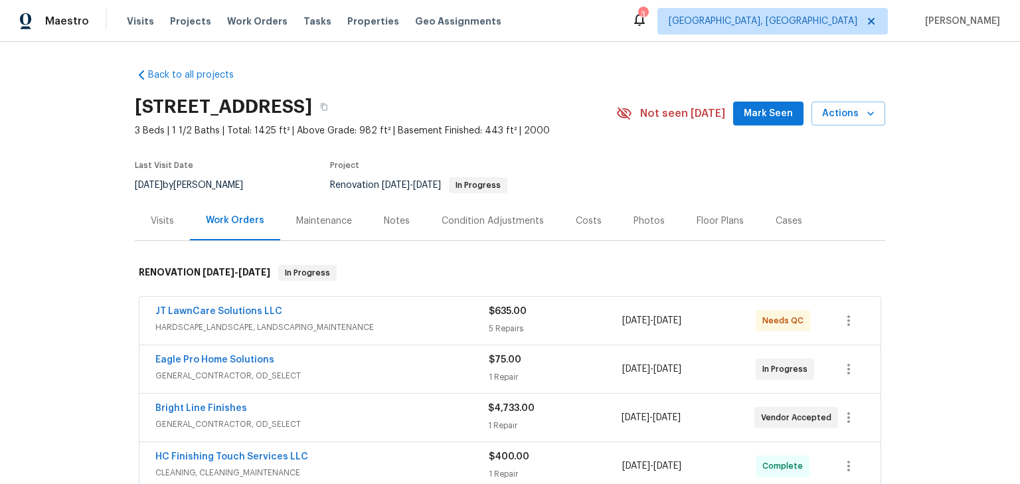
click at [387, 222] on div "Notes" at bounding box center [397, 221] width 26 height 13
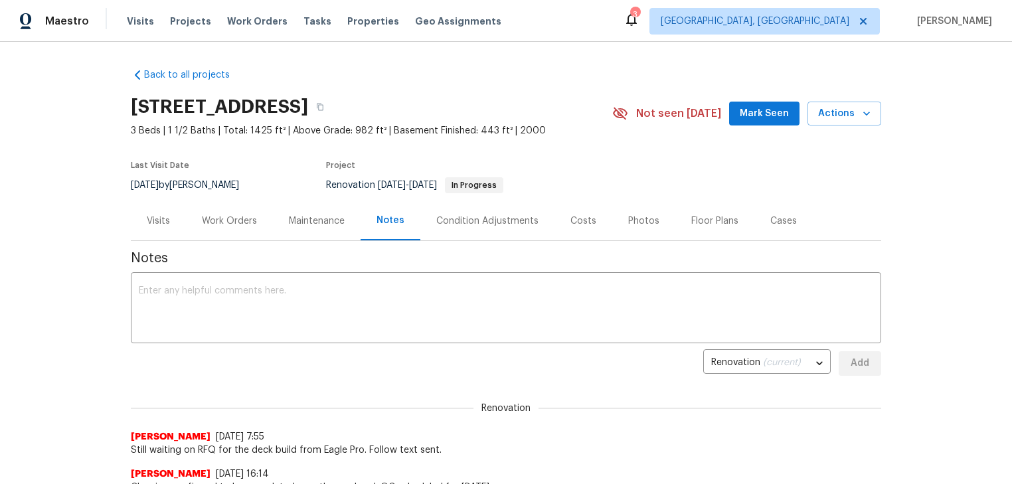
click at [232, 217] on div "Work Orders" at bounding box center [229, 221] width 55 height 13
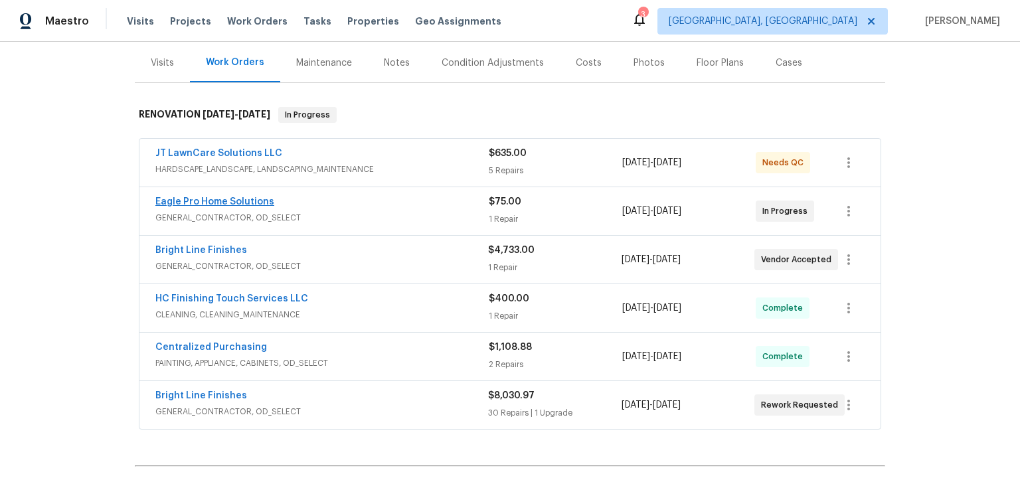
scroll to position [158, 0]
click at [241, 201] on link "Eagle Pro Home Solutions" at bounding box center [214, 201] width 119 height 9
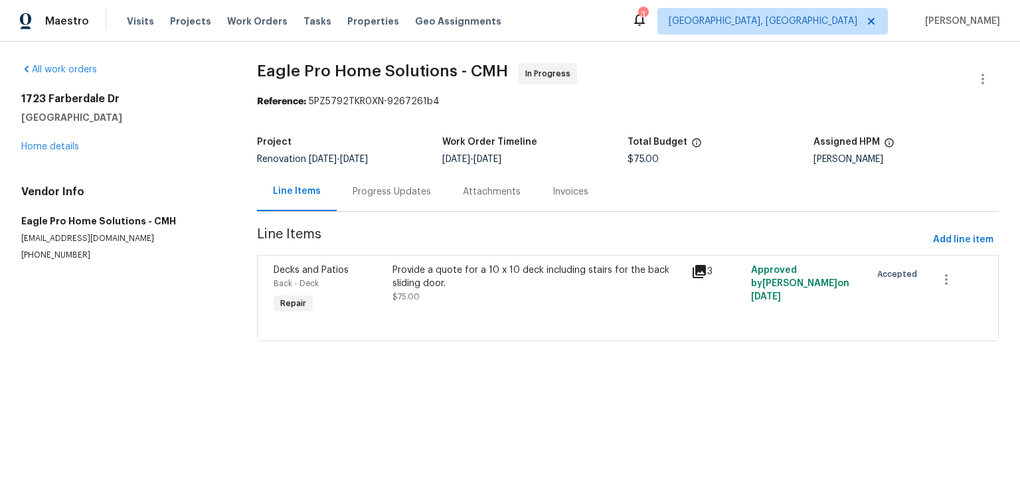
click at [377, 194] on div "Progress Updates" at bounding box center [392, 191] width 78 height 13
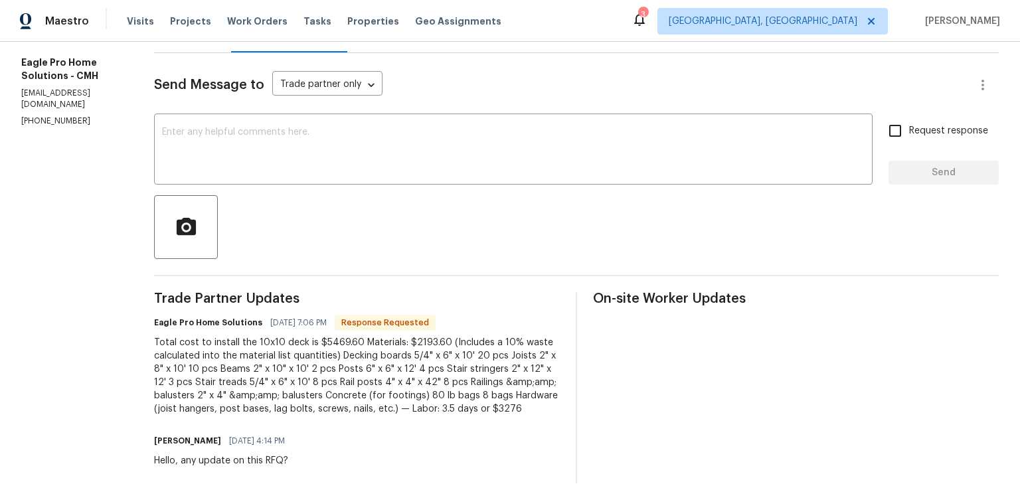
scroll to position [159, 0]
click at [360, 340] on div "Total cost to install the 10x10 deck is $5469.60 Materials: $2193.60 (Includes …" at bounding box center [357, 375] width 406 height 80
copy div "5469.60"
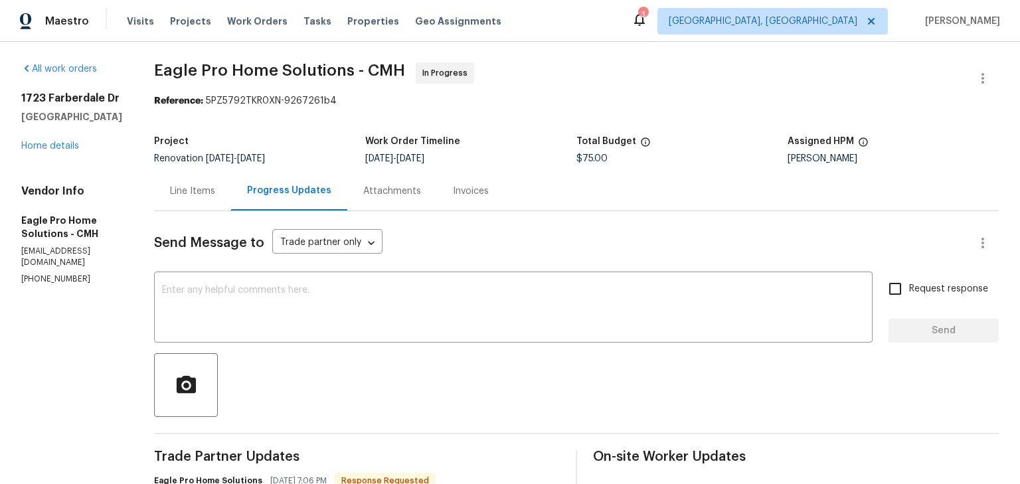
scroll to position [0, 0]
click at [215, 189] on div "Line Items" at bounding box center [192, 191] width 45 height 13
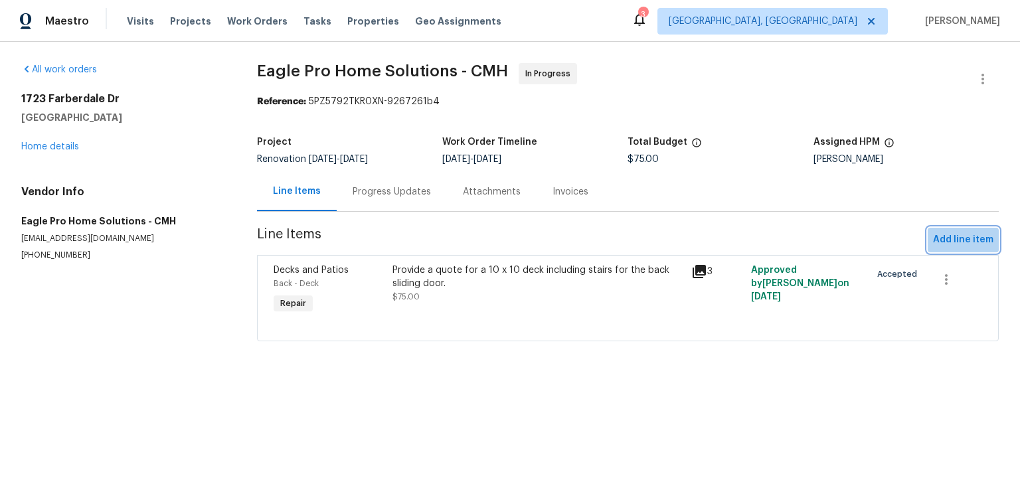
click at [955, 244] on span "Add line item" at bounding box center [963, 240] width 60 height 17
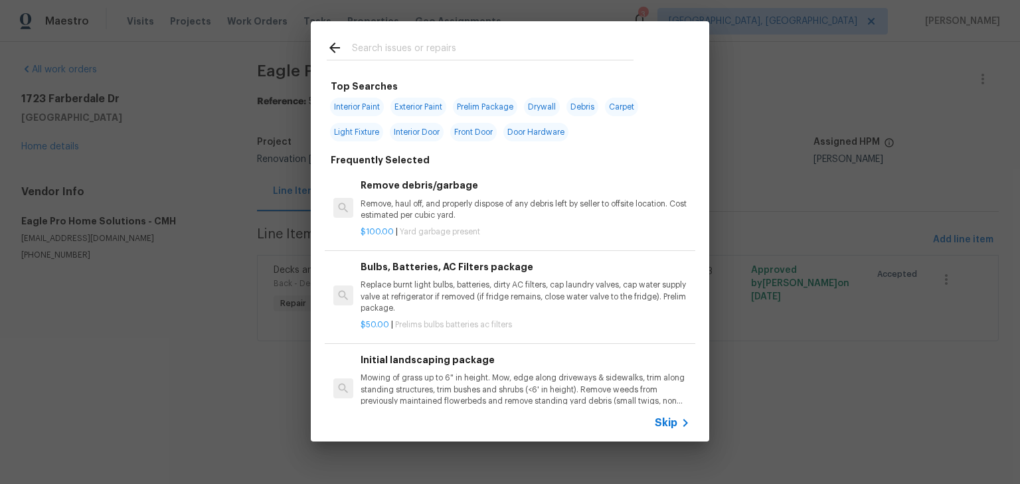
click at [486, 57] on input "text" at bounding box center [493, 50] width 282 height 20
click at [763, 409] on div "Top Searches Interior Paint Exterior Paint Prelim Package Drywall Debris Carpet…" at bounding box center [510, 231] width 1020 height 463
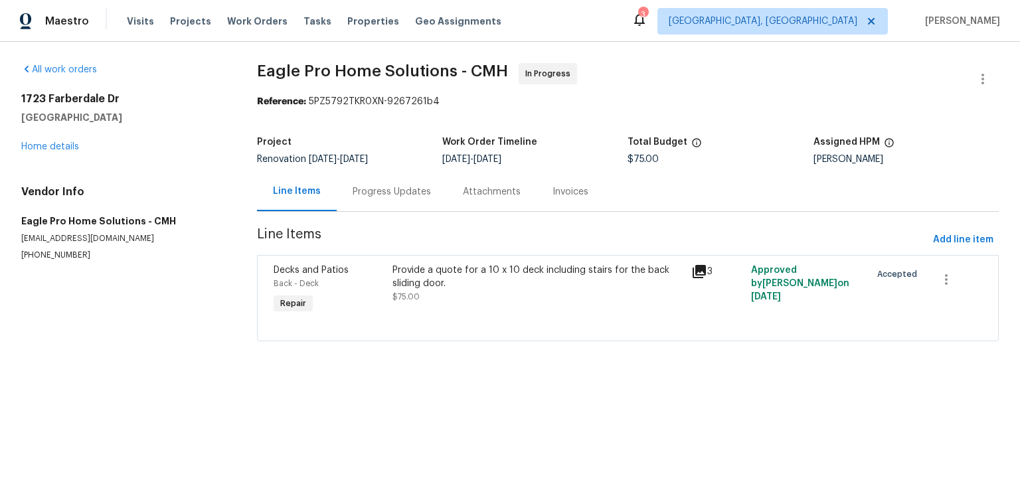
click at [517, 274] on div "Provide a quote for a 10 x 10 deck including stairs for the back sliding door." at bounding box center [538, 277] width 291 height 27
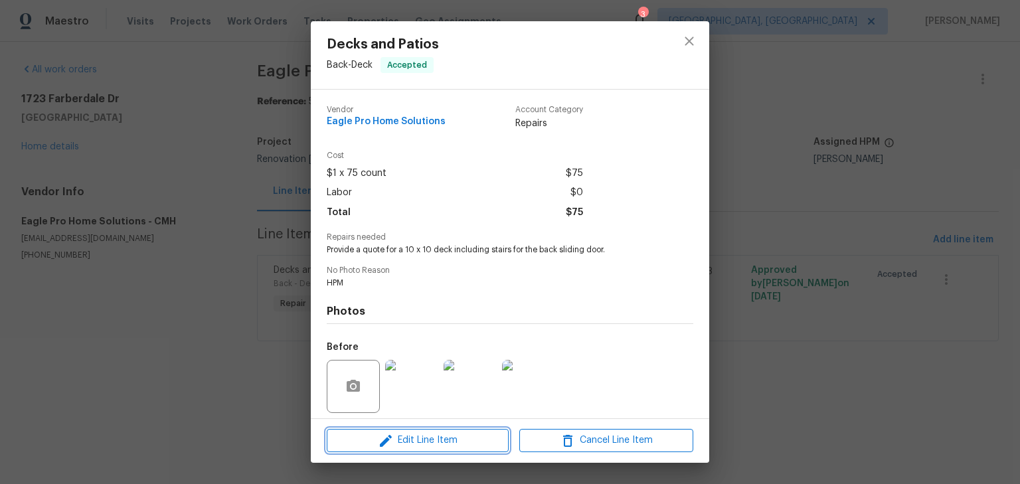
click at [397, 440] on span "Edit Line Item" at bounding box center [418, 440] width 174 height 17
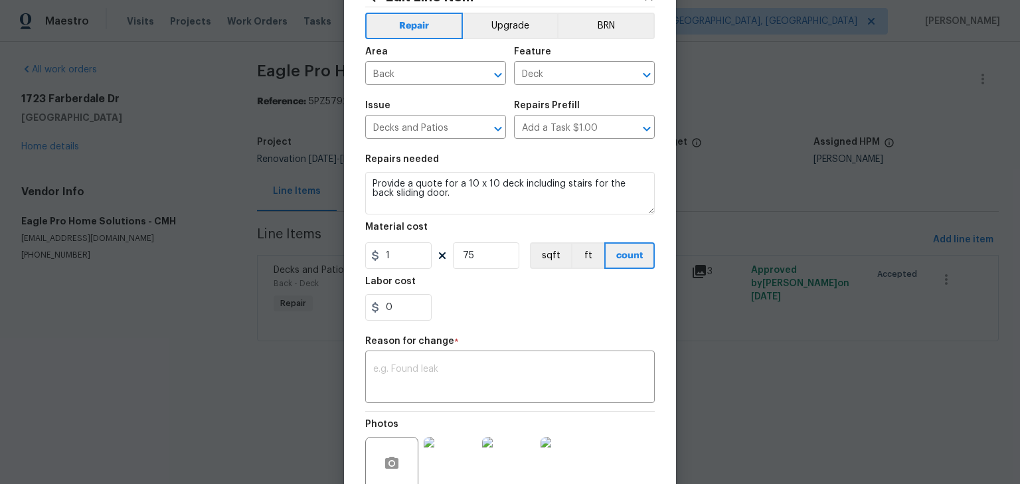
scroll to position [52, 0]
drag, startPoint x: 398, startPoint y: 304, endPoint x: 347, endPoint y: 305, distance: 51.2
click at [344, 305] on div "Edit Line Item Repair Upgrade BRN Area Back ​ Feature Deck ​ Issue Decks and Pa…" at bounding box center [510, 274] width 332 height 614
paste input "5469.6"
type input "5469.6"
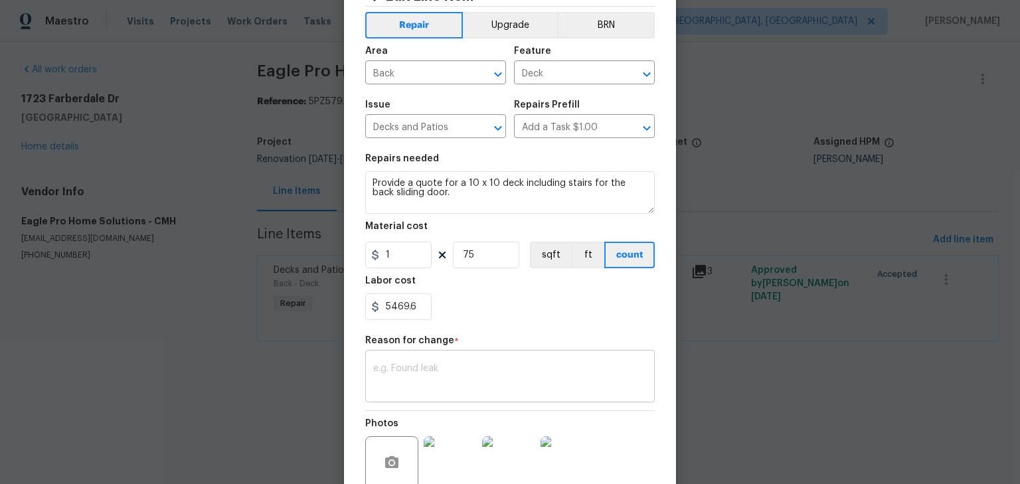
click at [513, 368] on textarea at bounding box center [510, 378] width 274 height 28
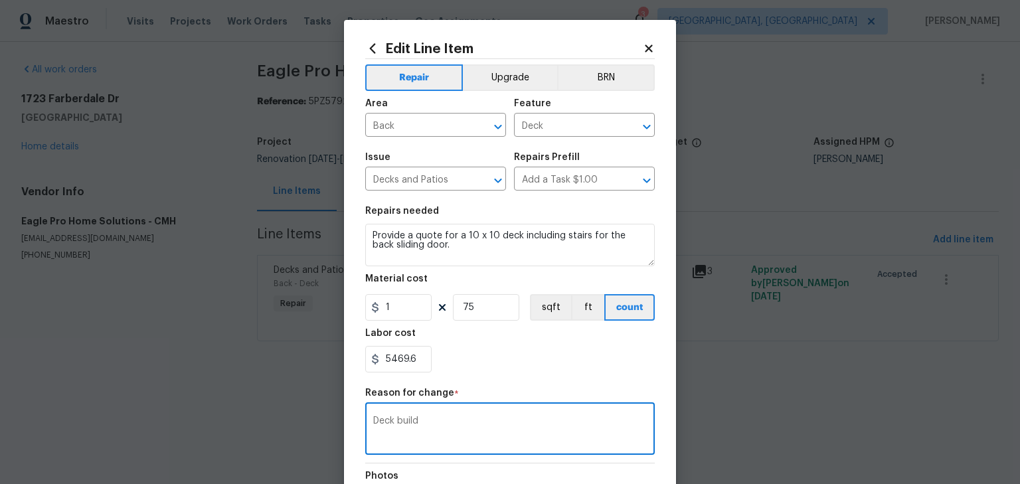
scroll to position [0, 0]
type textarea "Deck build"
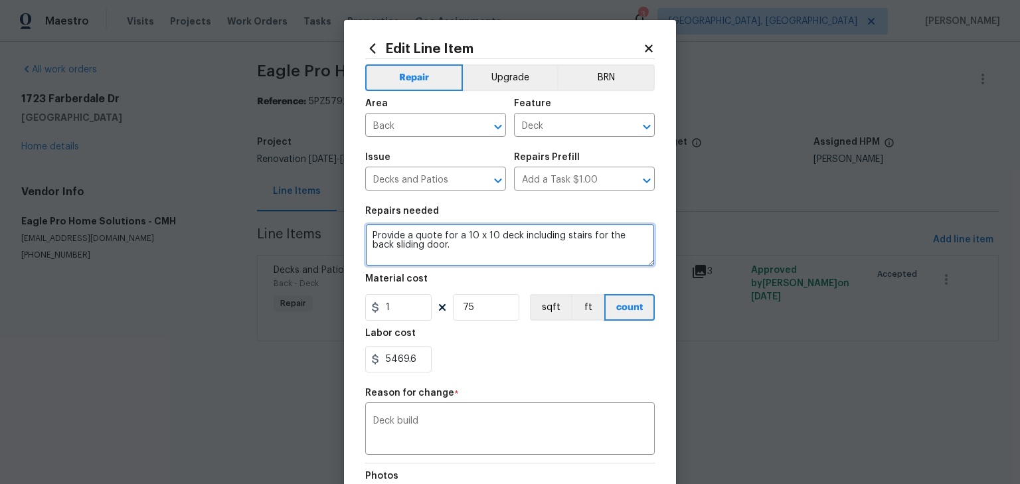
drag, startPoint x: 484, startPoint y: 247, endPoint x: 365, endPoint y: 232, distance: 119.8
click at [365, 232] on textarea "Provide a quote for a 10 x 10 deck including stairs for the back sliding door." at bounding box center [510, 245] width 290 height 43
click at [400, 236] on textarea "Build a 10 x 10 deck as quoted." at bounding box center [510, 245] width 290 height 43
click at [413, 236] on textarea "Build a an levated10 x 10 deck as quoted." at bounding box center [510, 245] width 290 height 43
click at [450, 238] on textarea "Build a an elevated10 x 10 deck as quoted." at bounding box center [510, 245] width 290 height 43
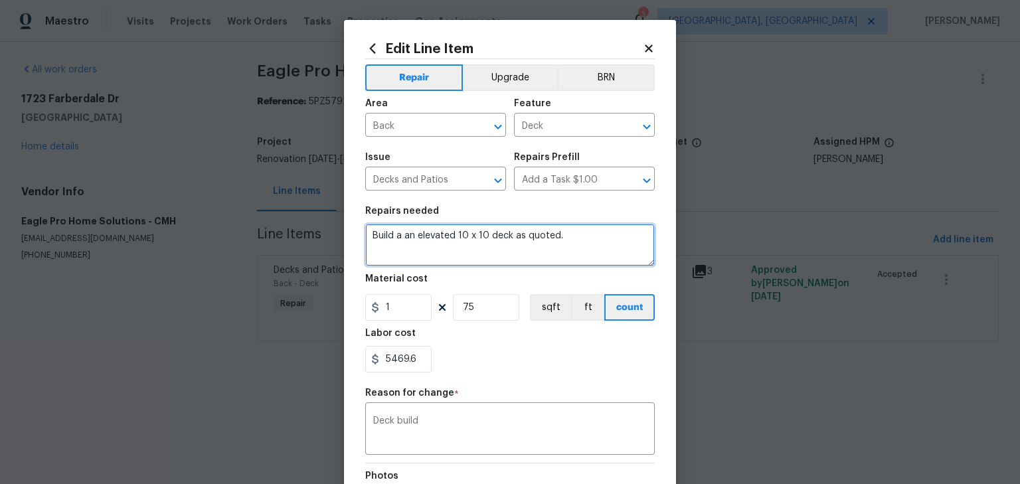
click at [566, 234] on textarea "Build a an elevated 10 x 10 deck as quoted." at bounding box center [510, 245] width 290 height 43
click at [584, 236] on textarea "Build a an elevated 10 x 10 deck as quoted." at bounding box center [510, 245] width 290 height 43
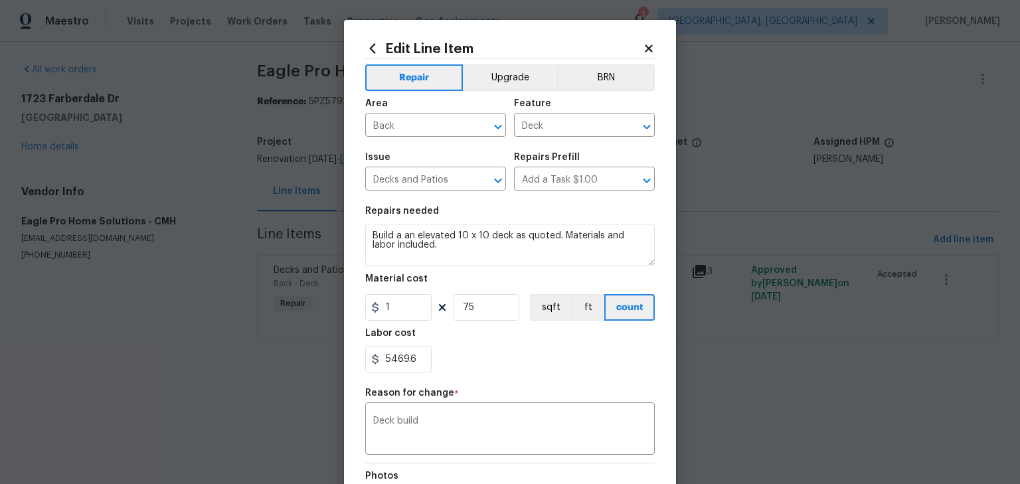
click at [531, 342] on div "Labor cost" at bounding box center [510, 337] width 290 height 17
click at [436, 242] on textarea "Build a an elevated 10 x 10 deck as quoted. Materials and labor included." at bounding box center [510, 245] width 290 height 43
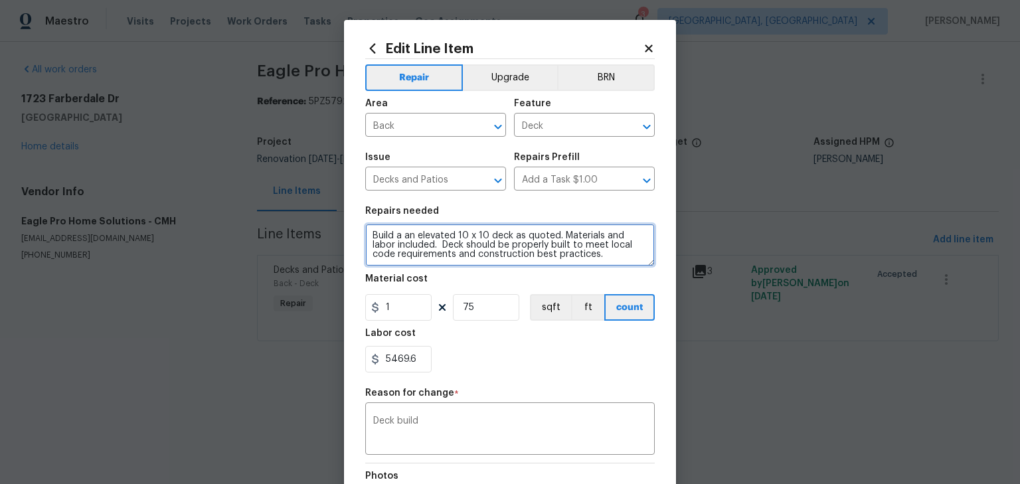
click at [446, 250] on textarea "Build a an elevated 10 x 10 deck as quoted. Materials and labor included. Deck …" at bounding box center [510, 245] width 290 height 43
type textarea "Build a an elevated 10 x 10 deck as quoted. Materials and labor included. Deck …"
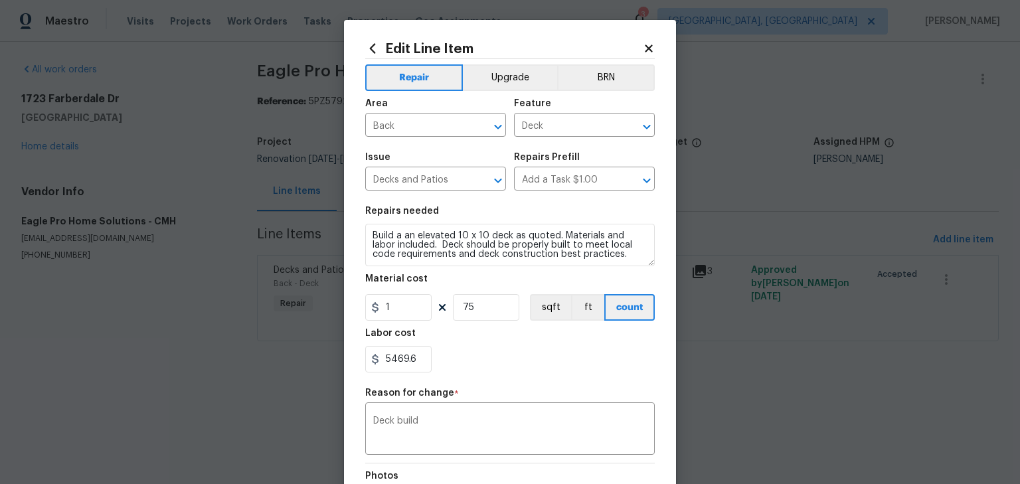
click at [537, 359] on div "5469.6" at bounding box center [510, 359] width 290 height 27
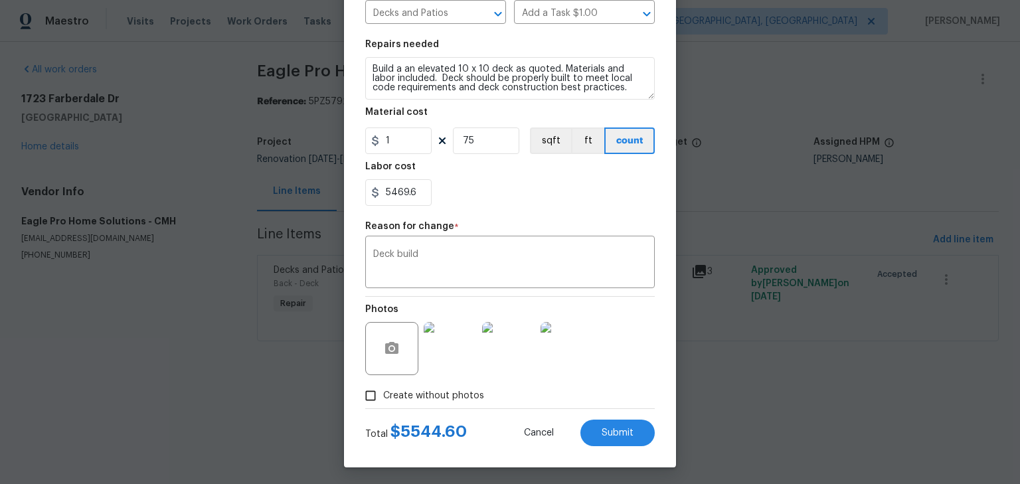
scroll to position [170, 0]
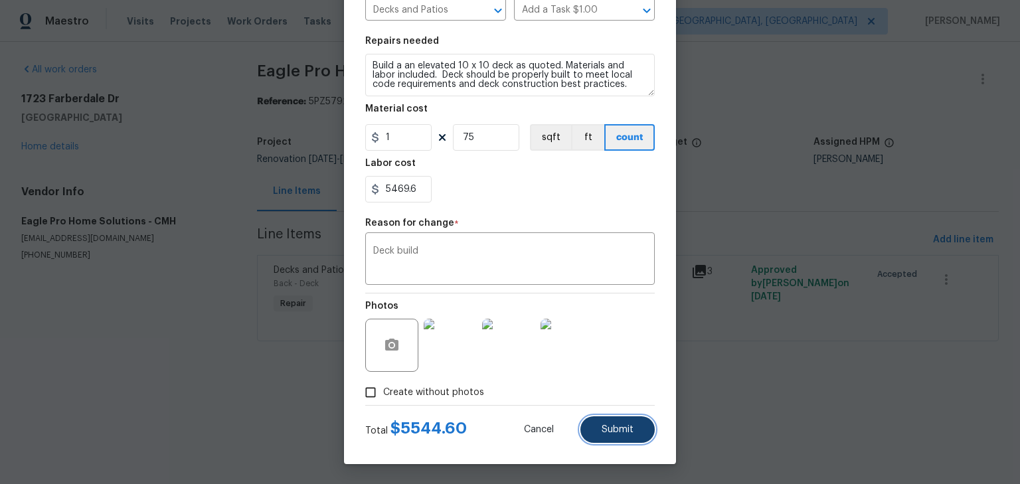
click at [598, 422] on button "Submit" at bounding box center [618, 429] width 74 height 27
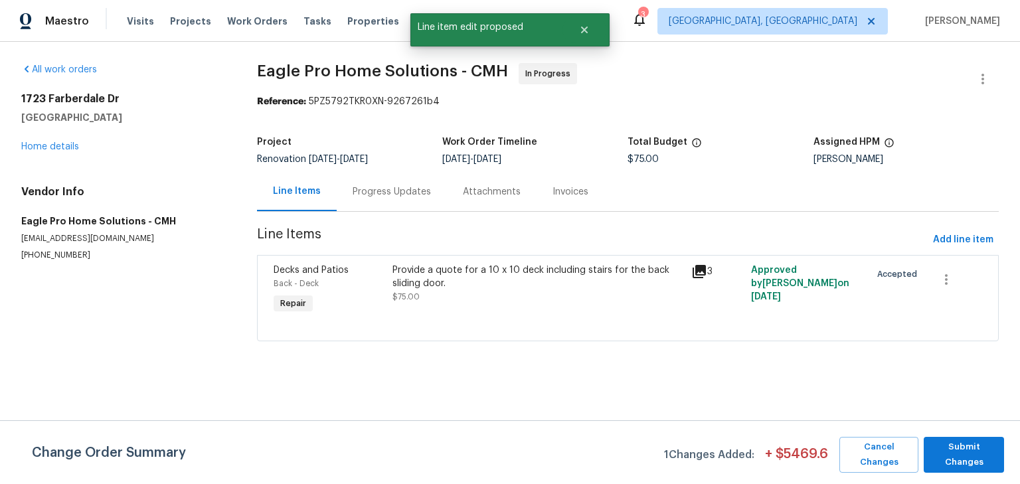
scroll to position [0, 0]
click at [947, 456] on span "Submit Changes" at bounding box center [964, 455] width 67 height 31
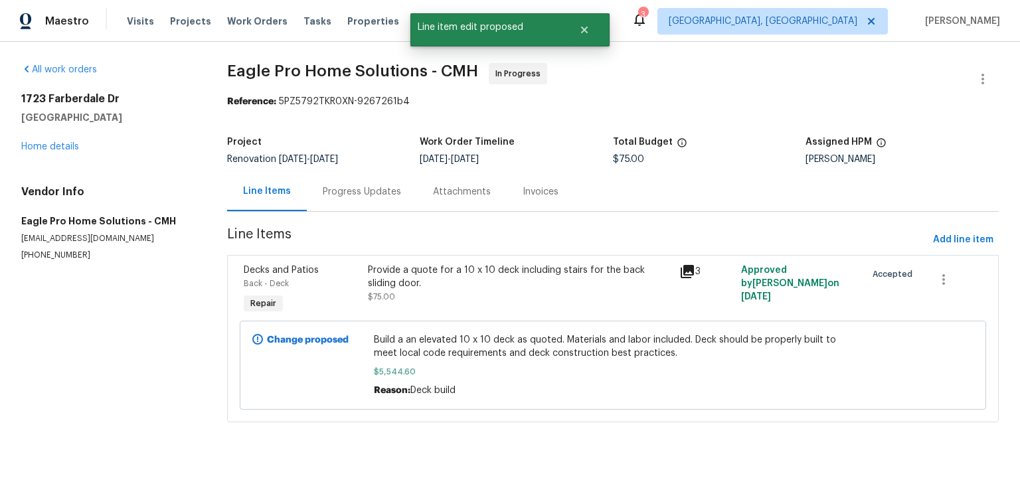
click at [344, 197] on div "Progress Updates" at bounding box center [362, 191] width 78 height 13
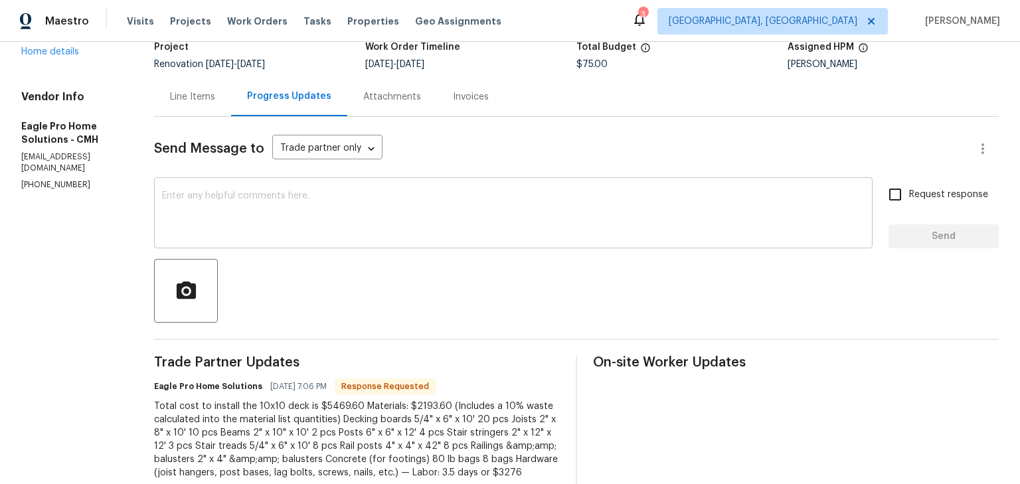
scroll to position [95, 0]
click at [340, 217] on textarea at bounding box center [513, 214] width 703 height 46
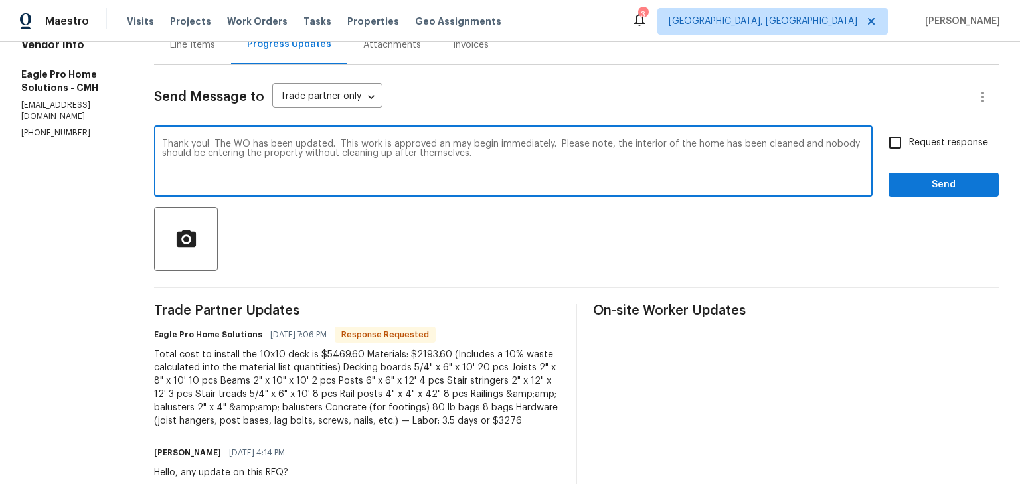
scroll to position [147, 0]
type textarea "Thank you! The WO has been updated. This work is approved an may begin immediat…"
click at [893, 142] on input "Request response" at bounding box center [895, 142] width 28 height 28
checkbox input "true"
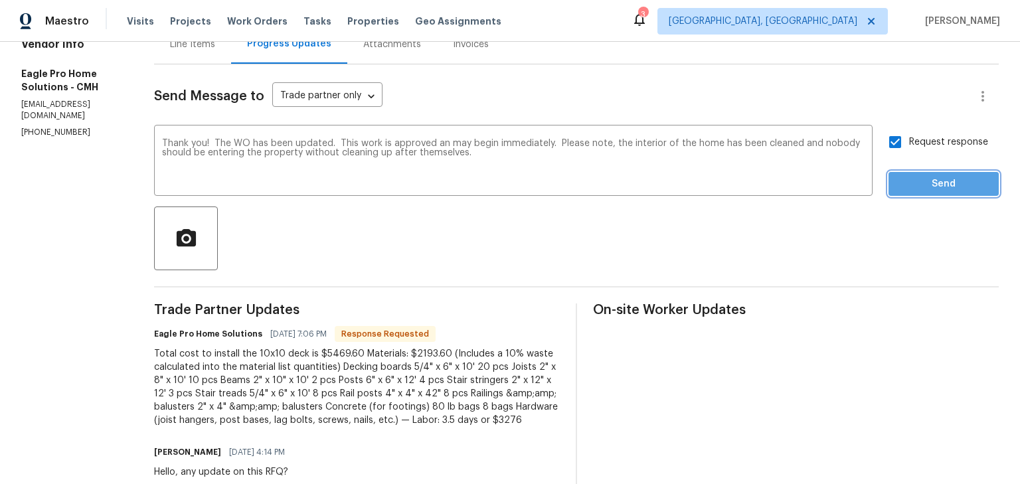
click at [909, 185] on span "Send" at bounding box center [943, 184] width 89 height 17
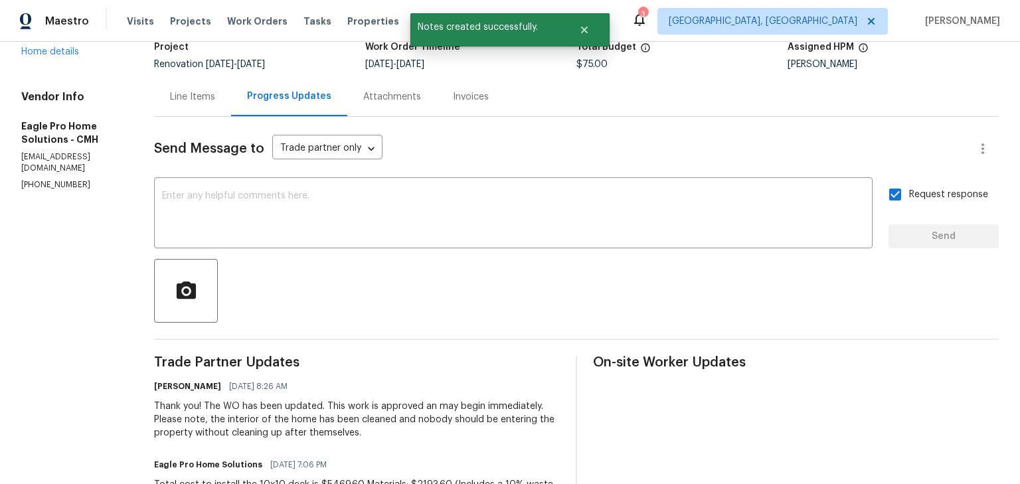
scroll to position [95, 0]
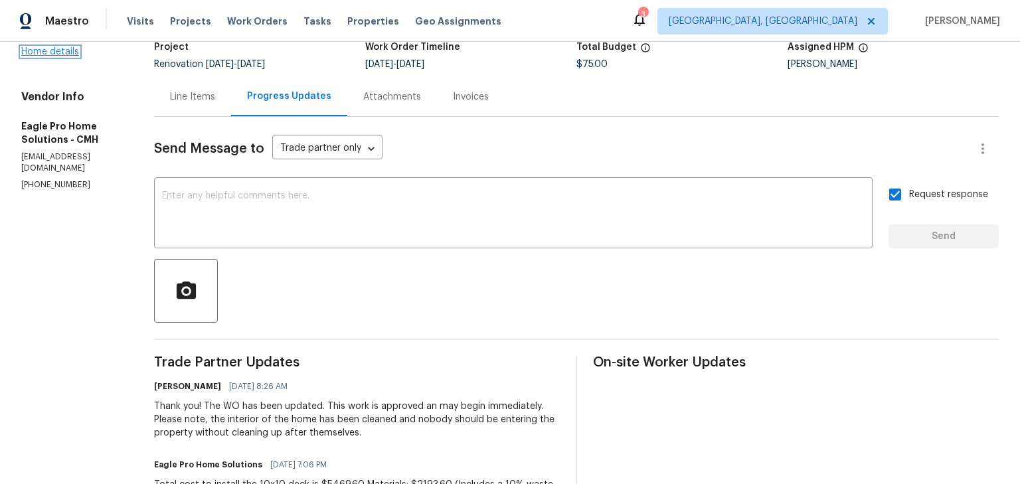
click at [64, 52] on link "Home details" at bounding box center [50, 51] width 58 height 9
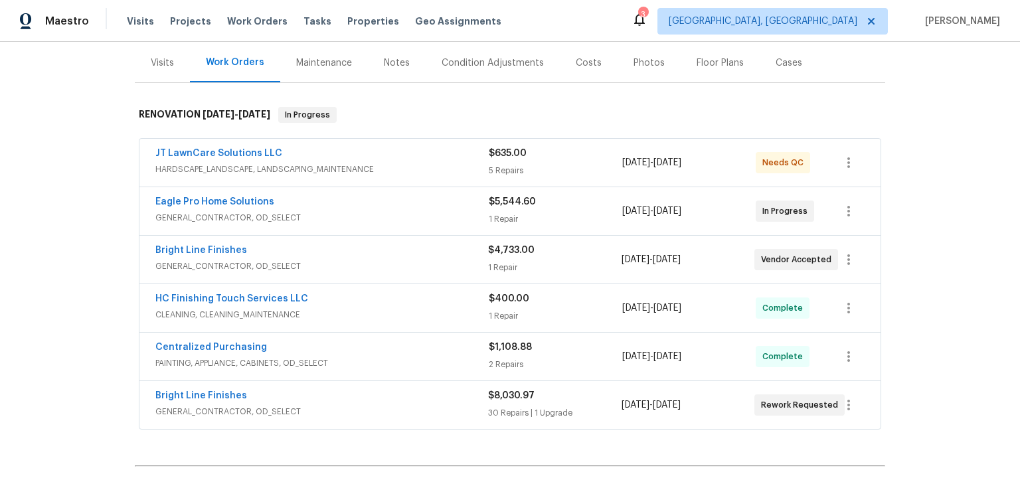
scroll to position [158, 0]
click at [205, 394] on link "Bright Line Finishes" at bounding box center [201, 395] width 92 height 9
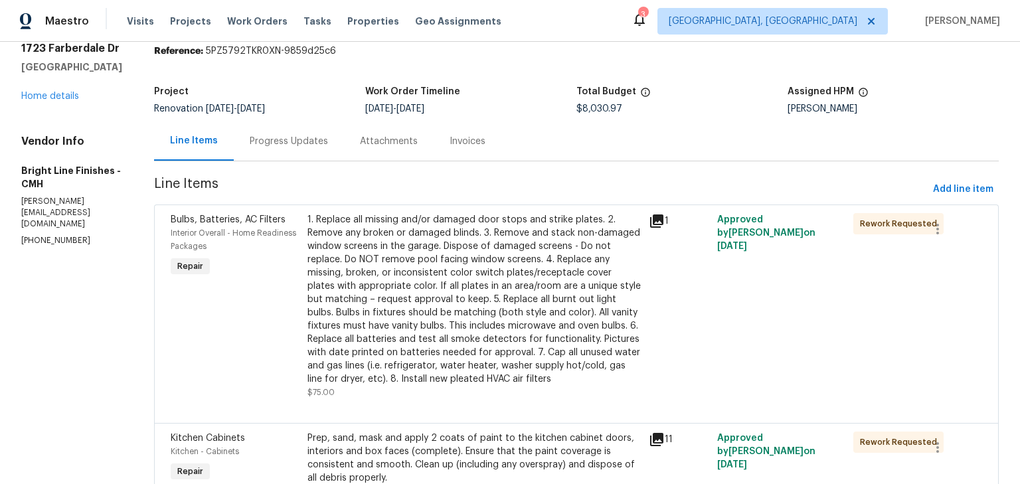
click at [286, 141] on div "Progress Updates" at bounding box center [289, 141] width 78 height 13
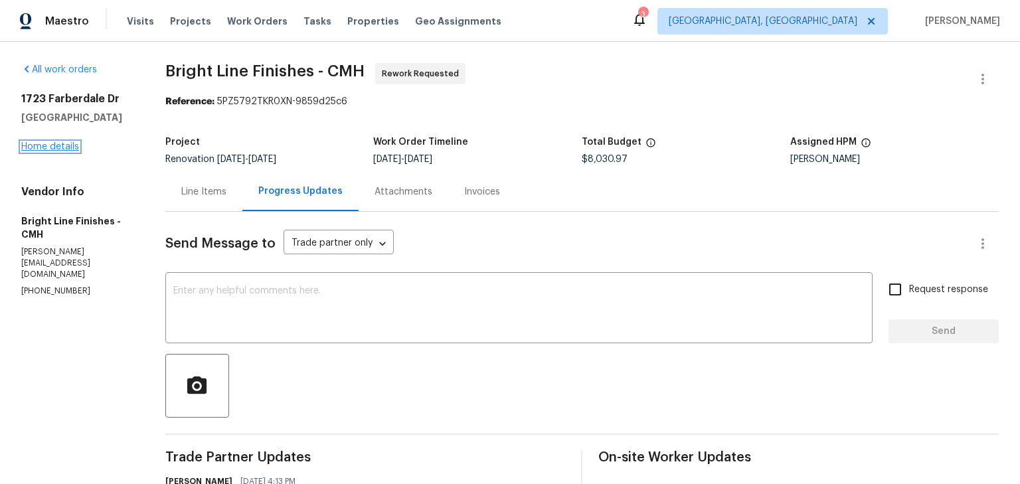
click at [62, 145] on link "Home details" at bounding box center [50, 146] width 58 height 9
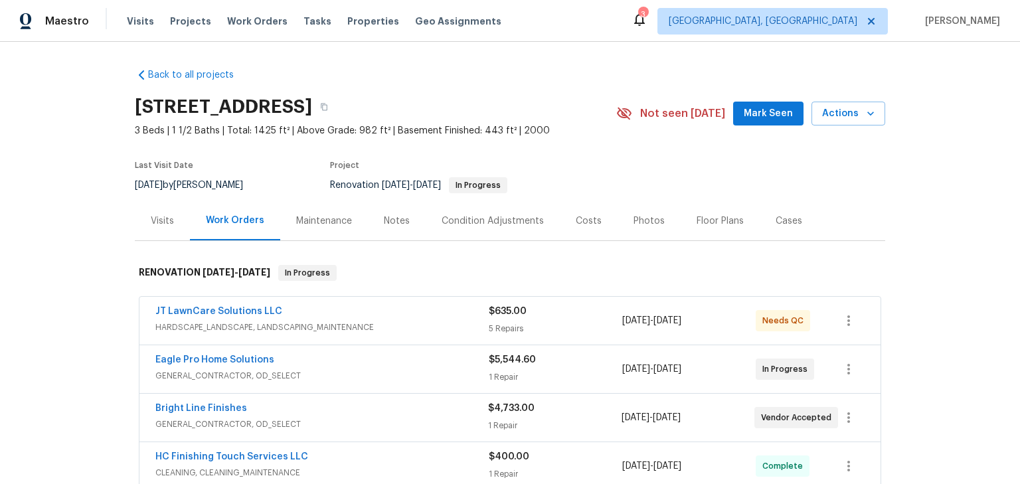
click at [384, 225] on div "Notes" at bounding box center [397, 221] width 26 height 13
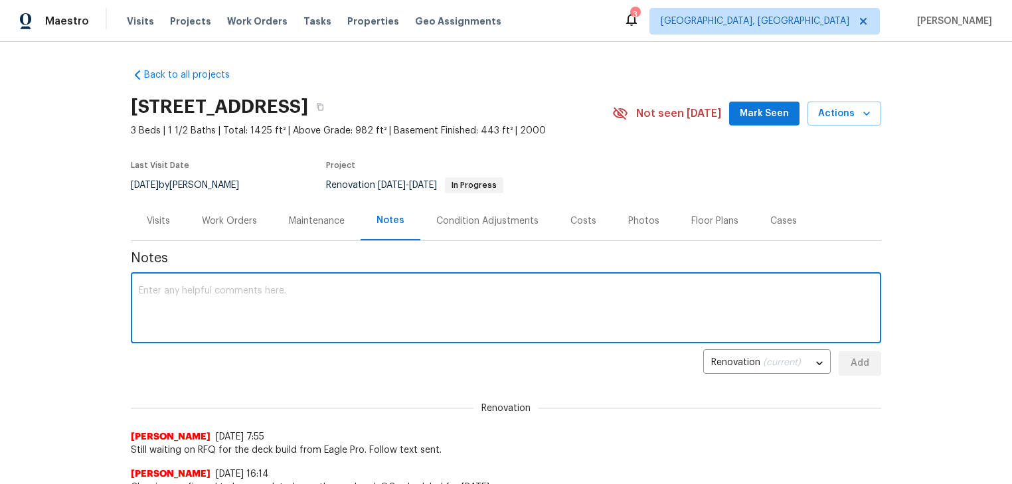
click at [367, 317] on textarea at bounding box center [506, 309] width 735 height 46
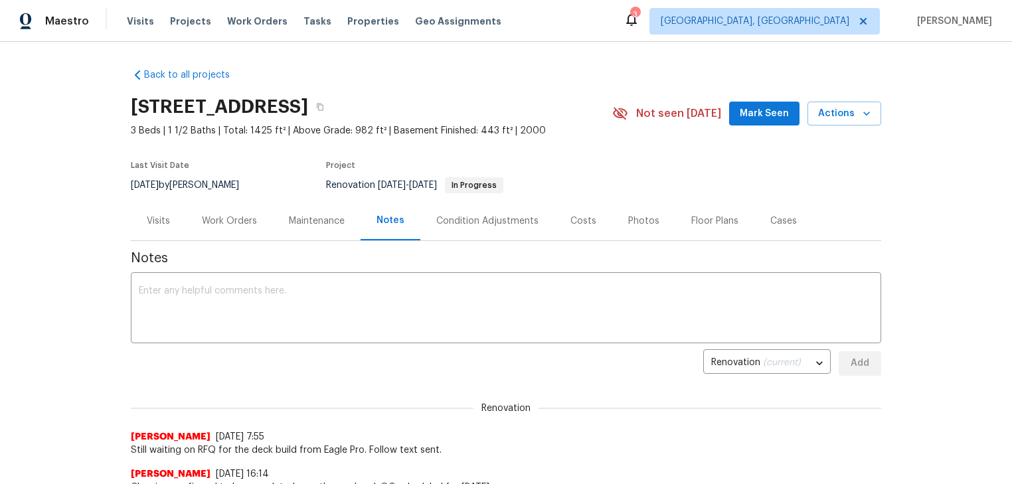
click at [238, 227] on div "Work Orders" at bounding box center [229, 221] width 55 height 13
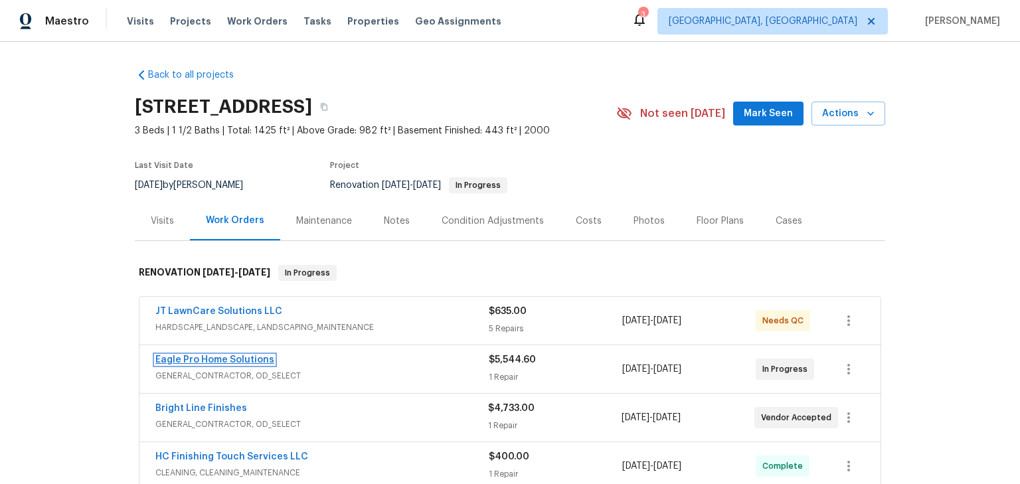
click at [235, 356] on link "Eagle Pro Home Solutions" at bounding box center [214, 359] width 119 height 9
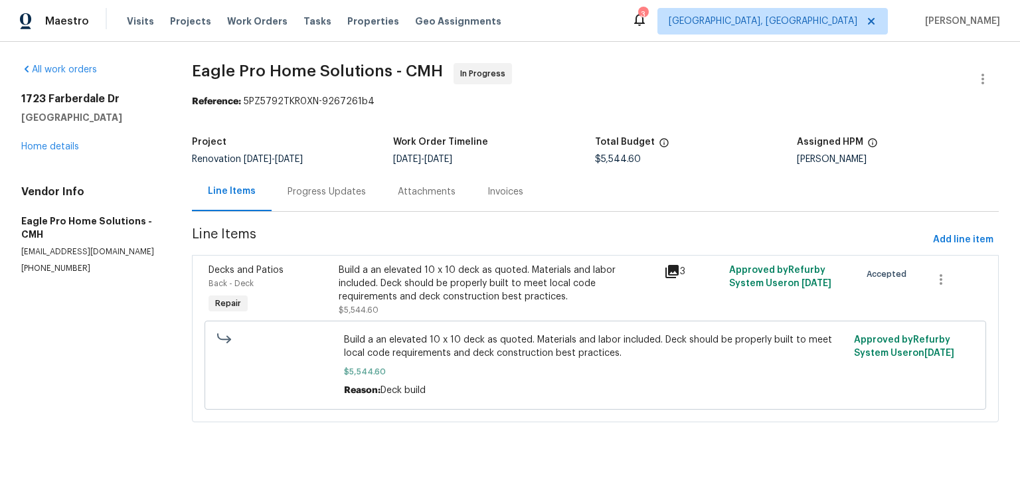
click at [413, 304] on div "Build a an elevated 10 x 10 deck as quoted. Materials and labor included. Deck …" at bounding box center [498, 290] width 318 height 53
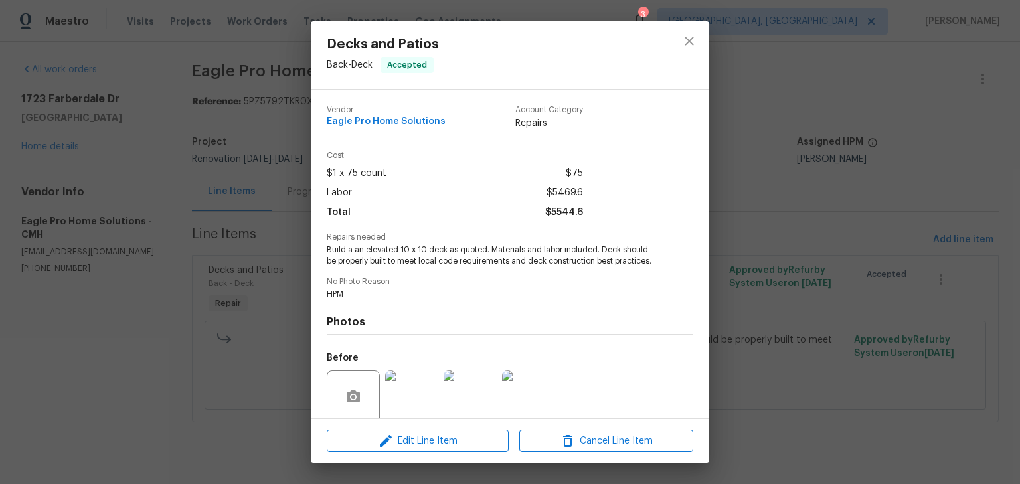
click at [555, 192] on span "$5469.6" at bounding box center [565, 192] width 37 height 19
copy span "5469.6"
click at [690, 39] on icon "close" at bounding box center [690, 41] width 16 height 16
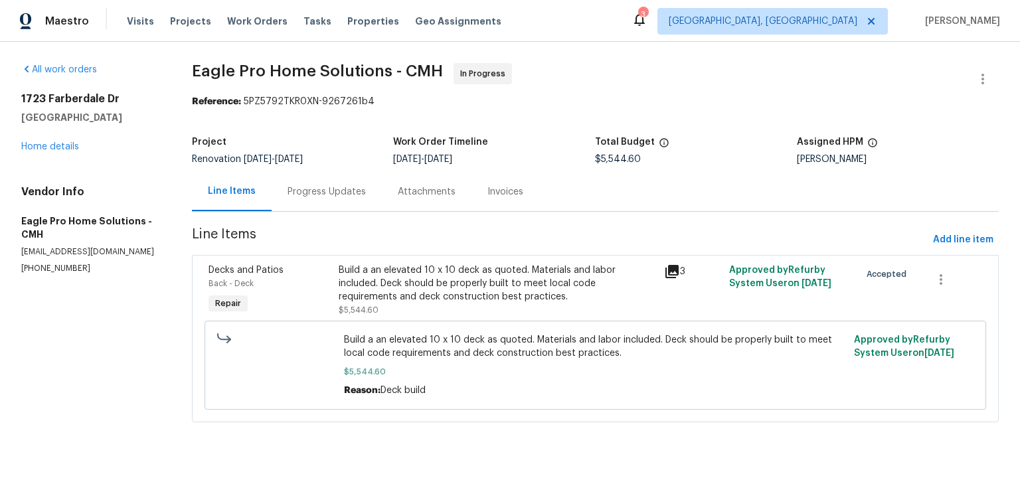
click at [69, 139] on div "1723 Farberdale Dr Columbus, OH 43223 Home details" at bounding box center [90, 122] width 139 height 61
click at [68, 143] on link "Home details" at bounding box center [50, 146] width 58 height 9
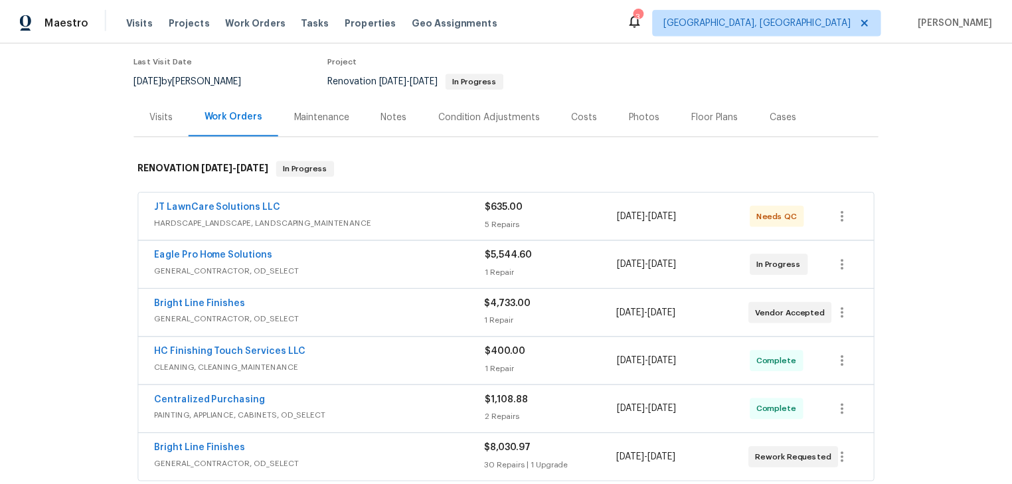
scroll to position [106, 0]
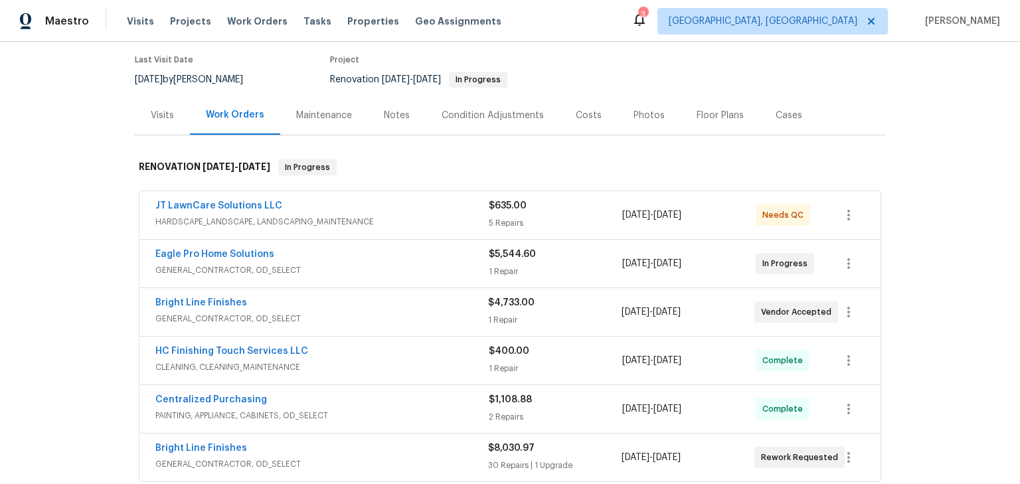
click at [368, 120] on div "Notes" at bounding box center [397, 115] width 58 height 39
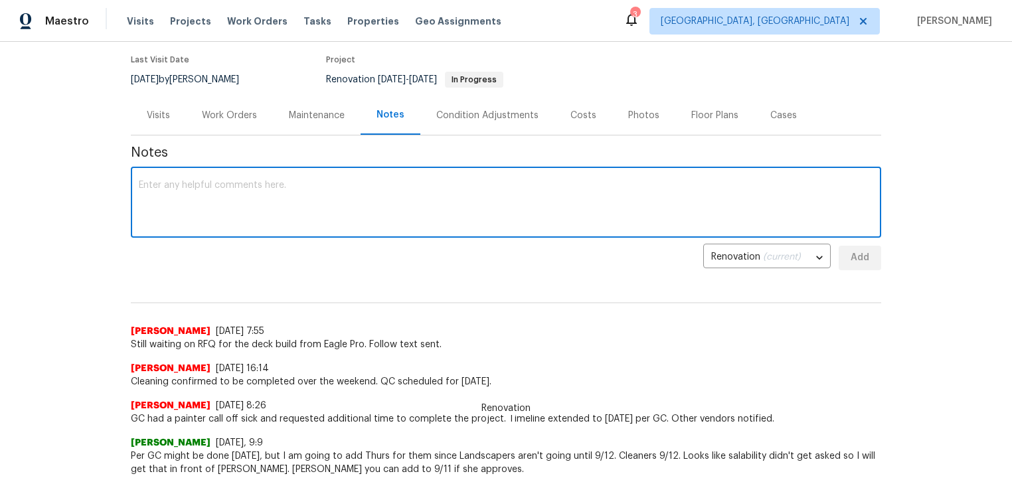
click at [319, 207] on textarea at bounding box center [506, 204] width 735 height 46
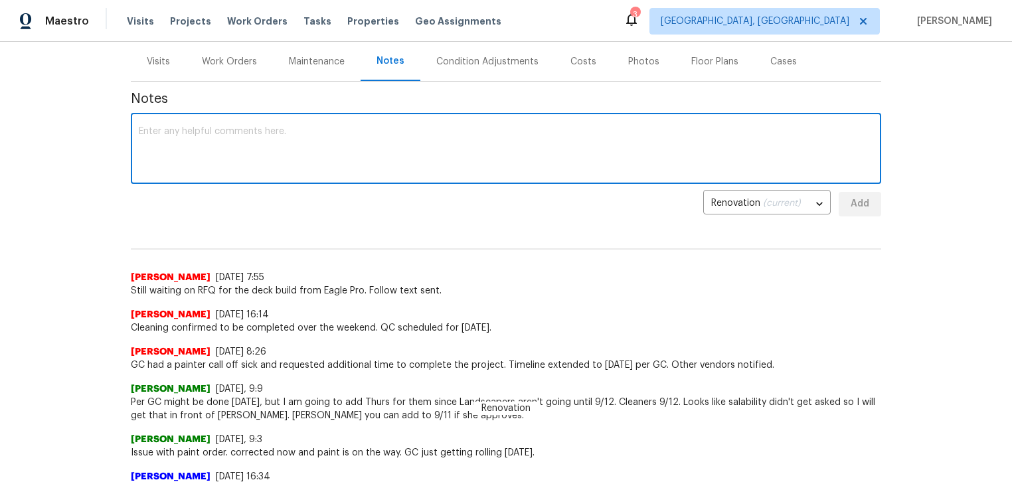
scroll to position [159, 0]
paste textarea "5469.6"
click at [371, 129] on textarea "Eagle Pro provided a quote to build the back deck for 5469.60" at bounding box center [506, 150] width 735 height 46
click at [469, 138] on textarea "Eagle Pro provided a quote to build the back deck for $5469.60" at bounding box center [506, 150] width 735 height 46
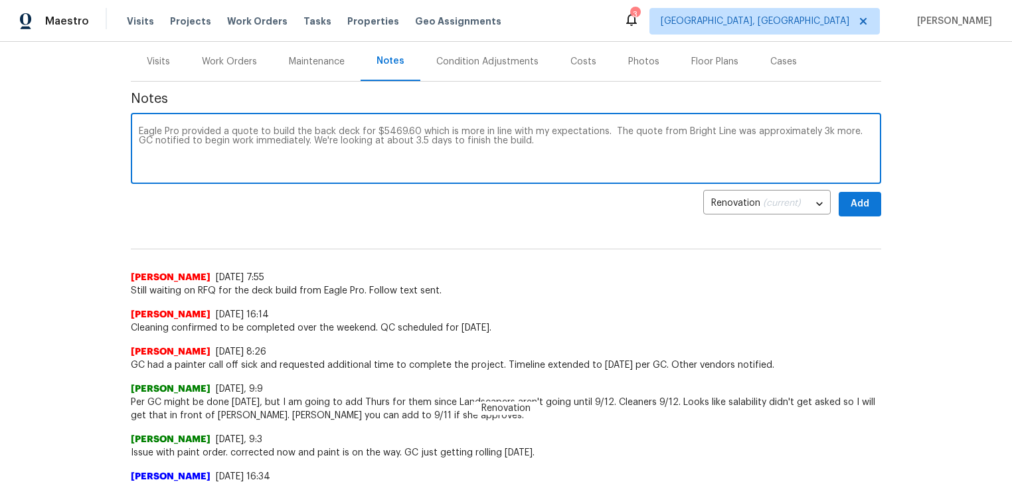
type textarea "Eagle Pro provided a quote to build the back deck for $5469.60 which is more in…"
click at [855, 203] on span "Add" at bounding box center [860, 204] width 21 height 17
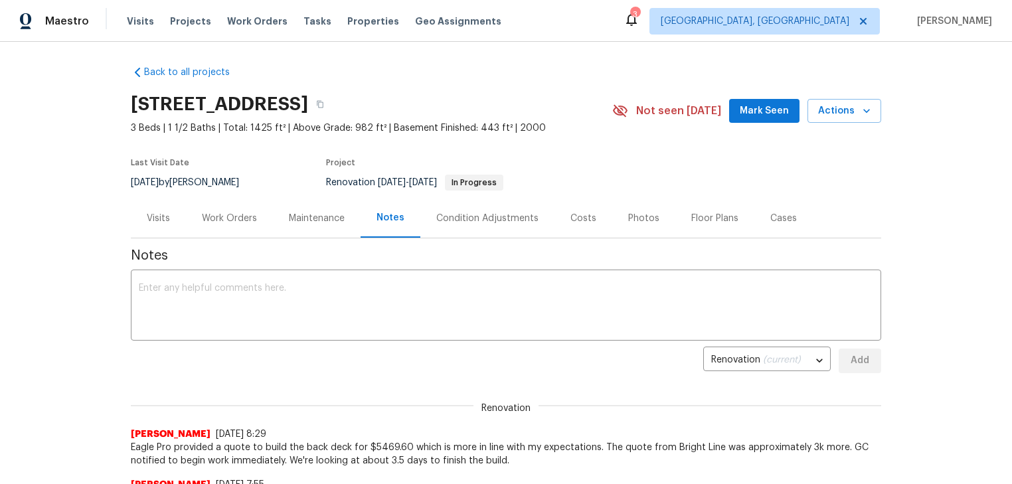
scroll to position [0, 0]
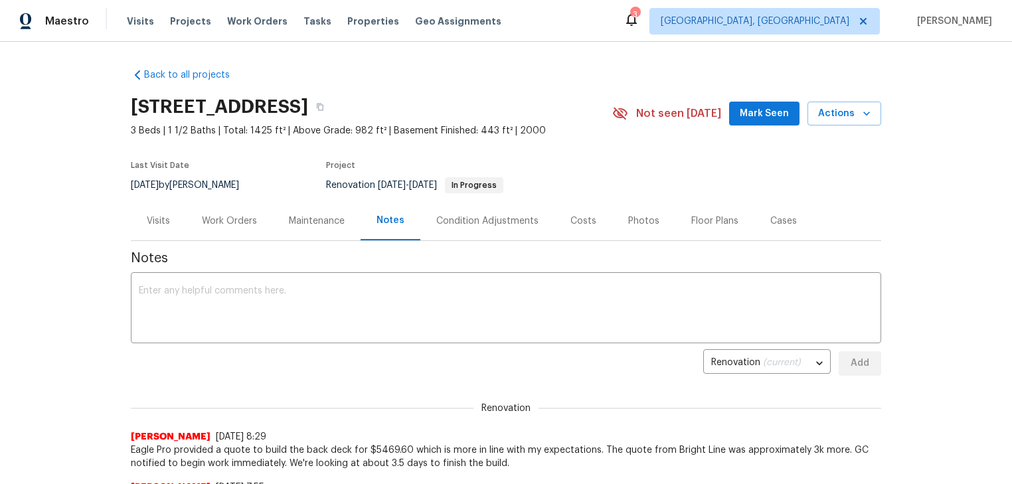
click at [53, 190] on div "Back to all projects 1723 Farberdale Dr, Columbus, OH 43223 3 Beds | 1 1/2 Bath…" at bounding box center [506, 263] width 1012 height 442
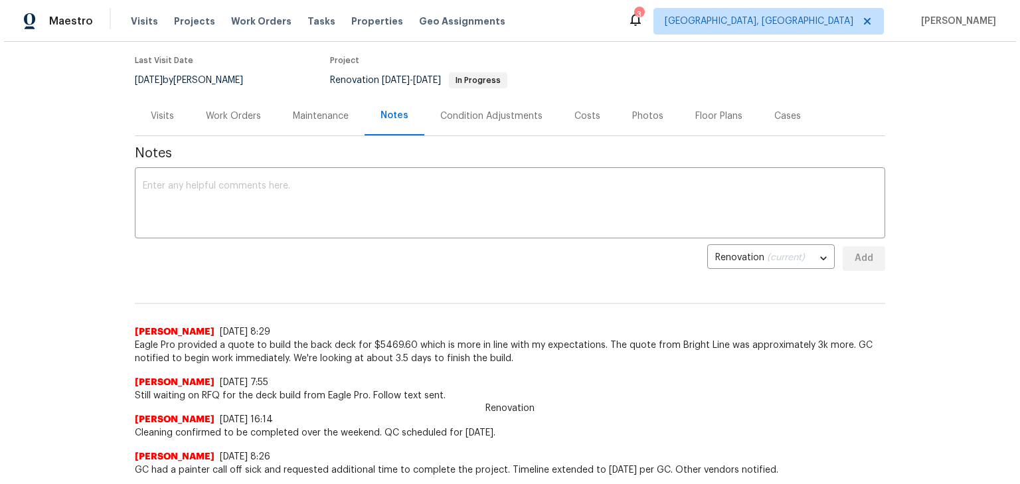
scroll to position [106, 0]
click at [202, 115] on div "Work Orders" at bounding box center [229, 115] width 55 height 13
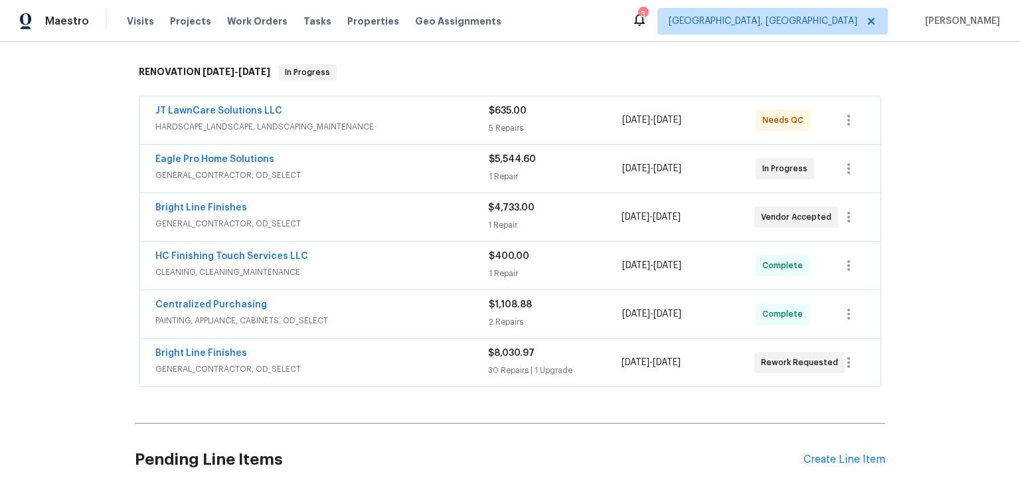
scroll to position [167, 0]
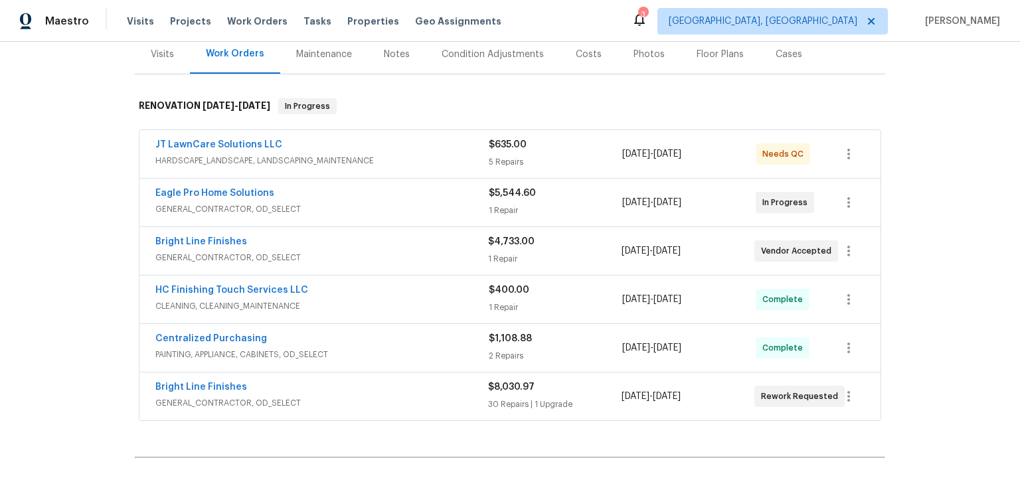
click at [5, 213] on div "Back to all projects 1723 Farberdale Dr, Columbus, OH 43223 3 Beds | 1 1/2 Bath…" at bounding box center [510, 263] width 1020 height 442
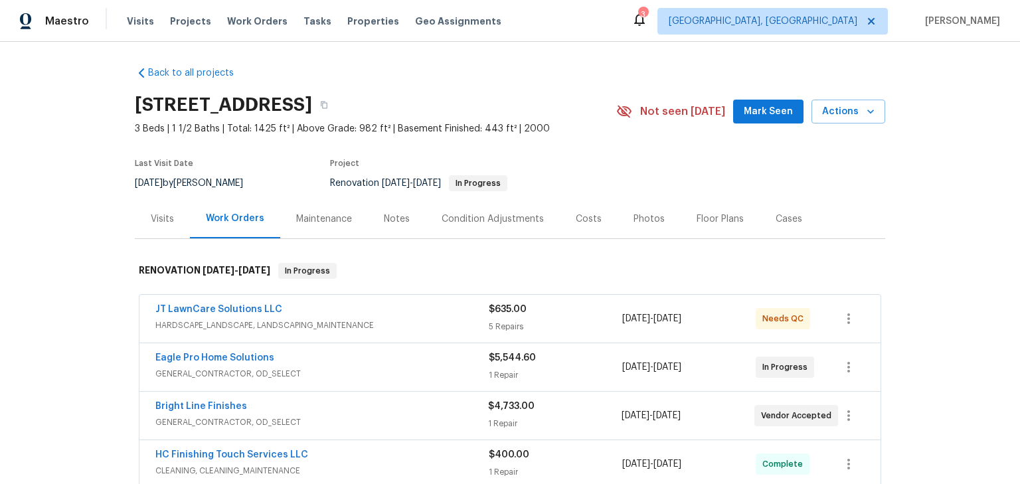
scroll to position [0, 0]
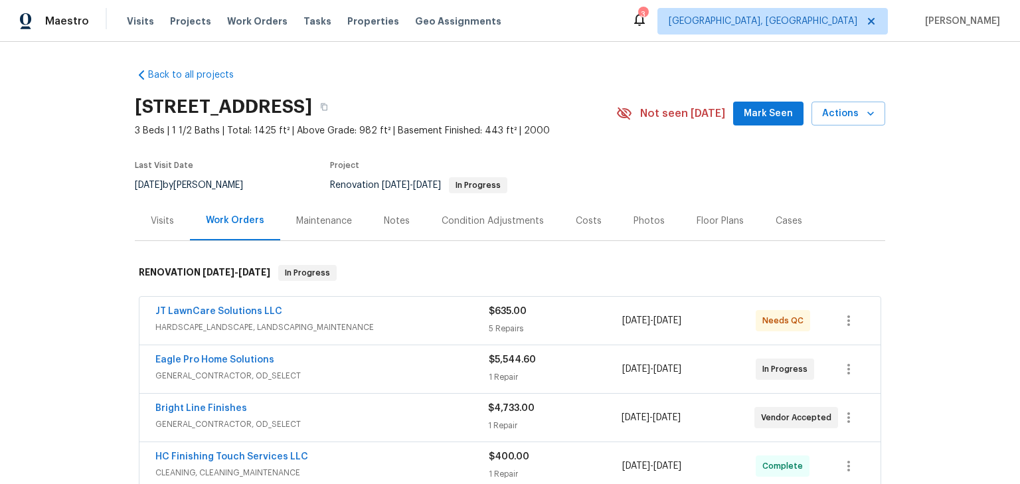
click at [747, 114] on span "Mark Seen" at bounding box center [768, 114] width 49 height 17
click at [605, 159] on section "1723 Farberdale Dr, Columbus, OH 43223 3 Beds | 1 1/2 Baths | Total: 1425 ft² |…" at bounding box center [510, 146] width 751 height 112
click at [604, 160] on section "1723 Farberdale Dr, Columbus, OH 43223 3 Beds | 1 1/2 Baths | Total: 1425 ft² |…" at bounding box center [510, 146] width 751 height 112
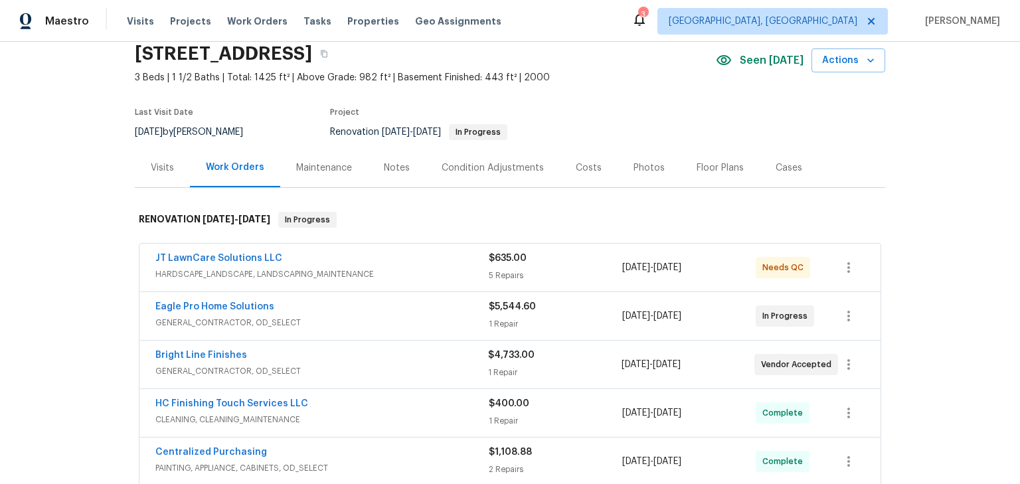
scroll to position [53, 0]
click at [161, 159] on div "Visits" at bounding box center [162, 167] width 55 height 39
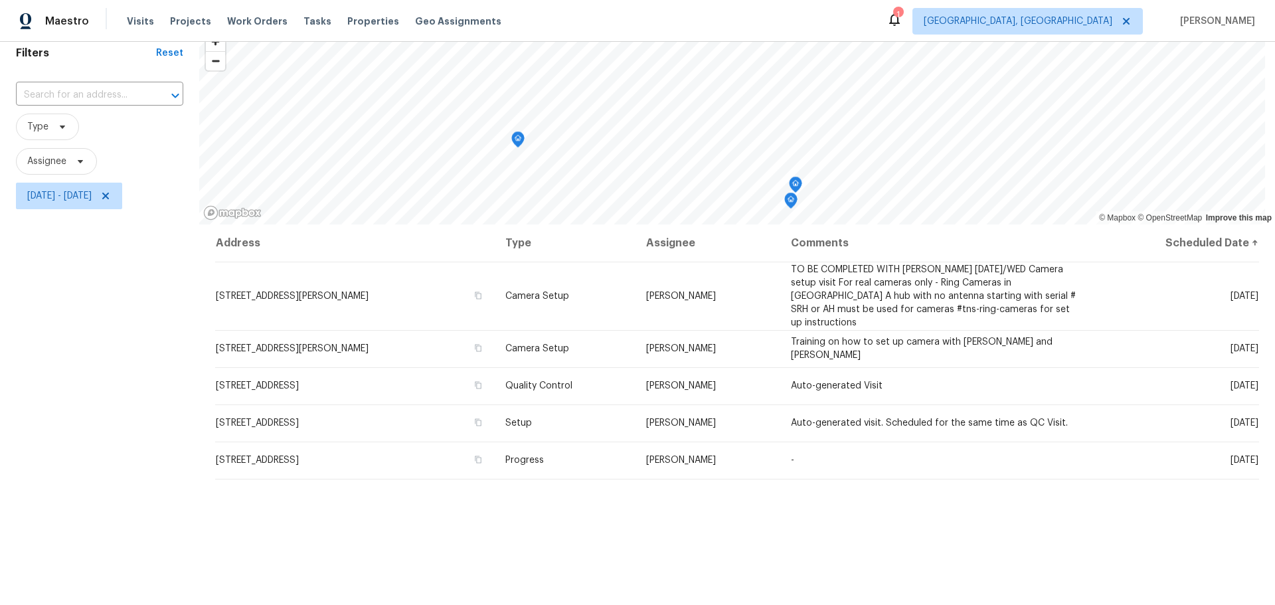
scroll to position [56, 0]
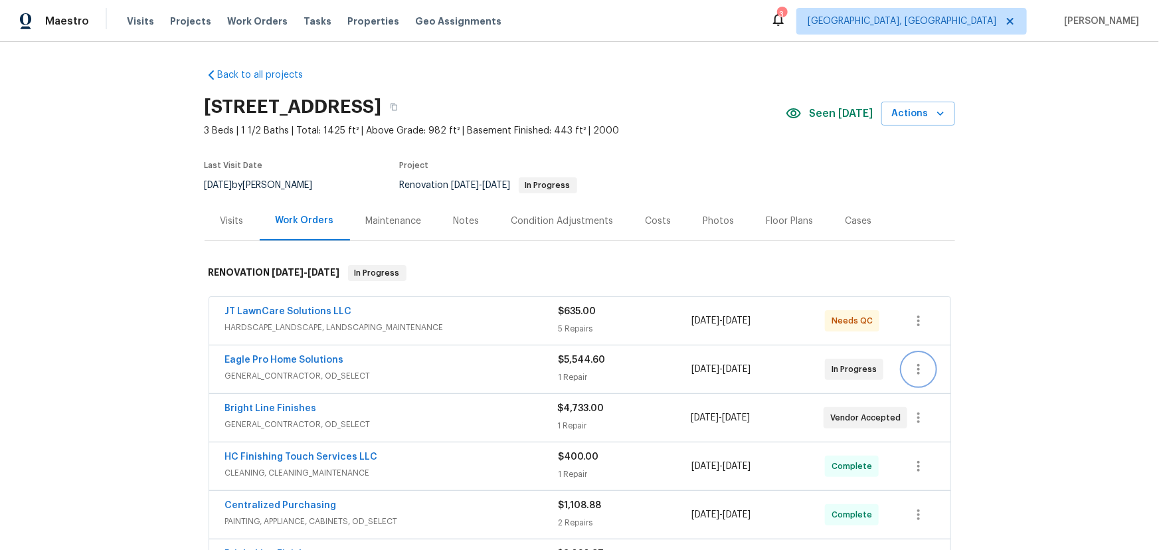
click at [916, 368] on icon "button" at bounding box center [919, 369] width 16 height 16
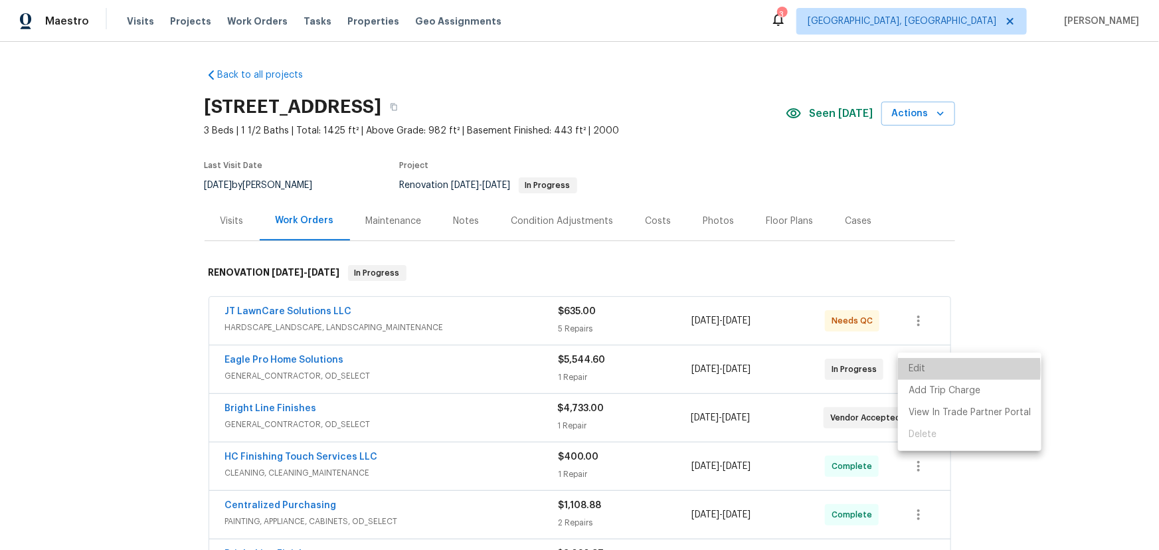
click at [905, 369] on li "Edit" at bounding box center [969, 369] width 143 height 22
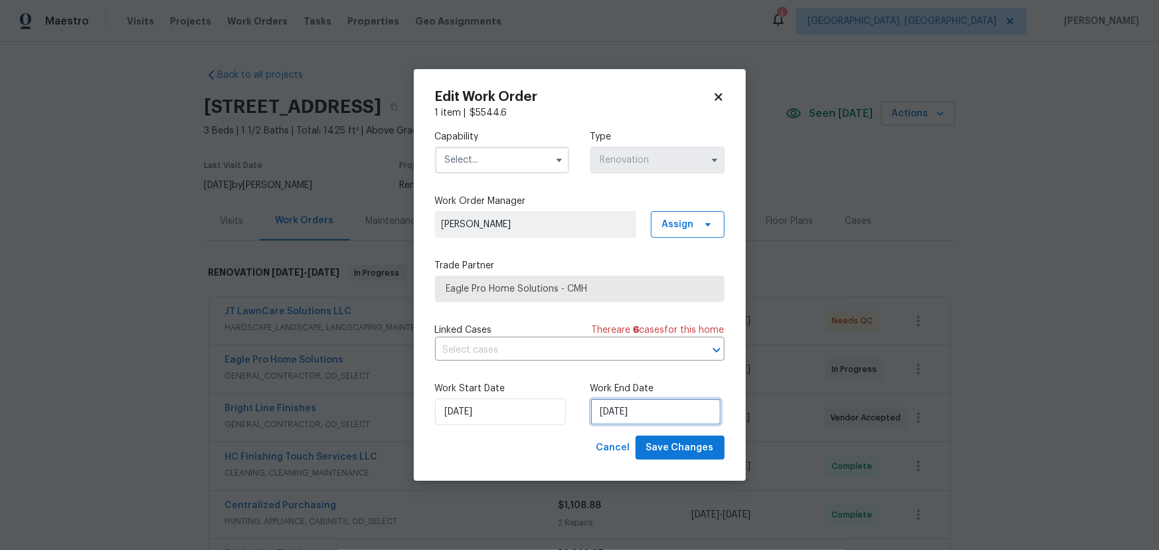
click at [660, 414] on input "[DATE]" at bounding box center [656, 412] width 131 height 27
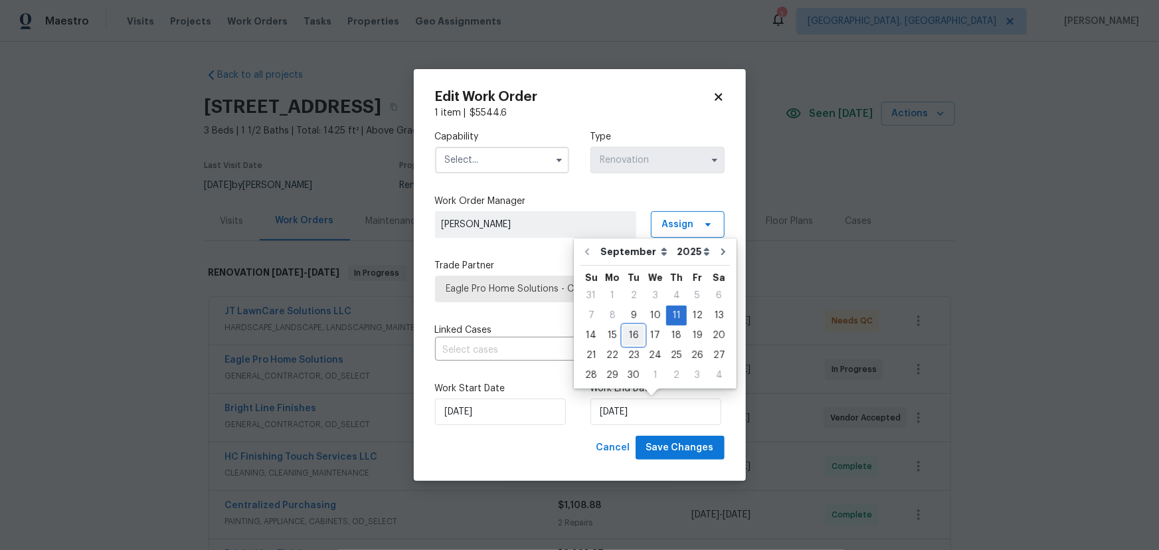
click at [628, 331] on div "16" at bounding box center [633, 335] width 21 height 19
type input "[DATE]"
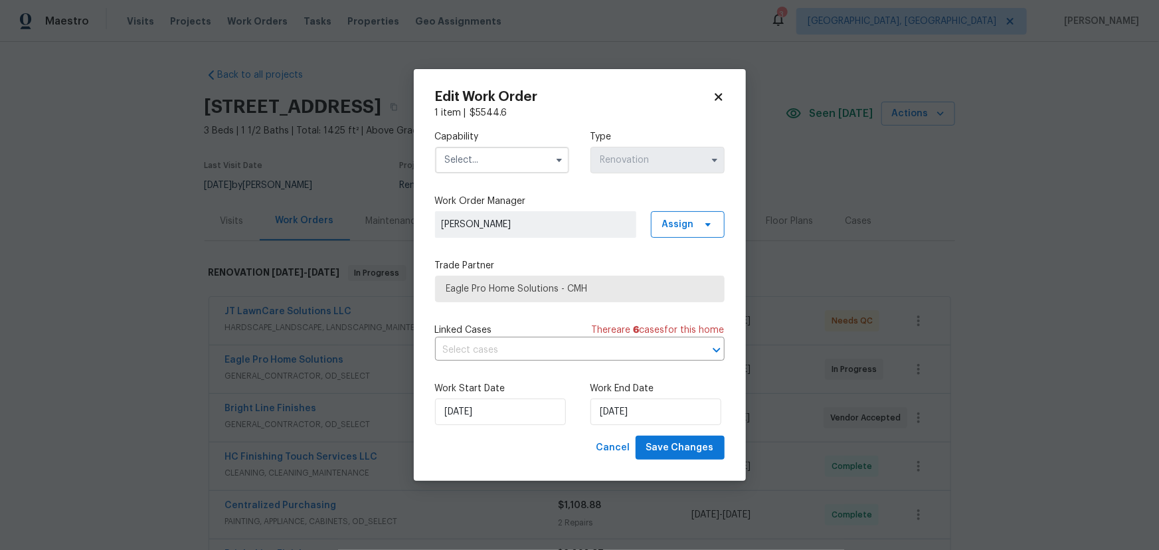
click at [525, 171] on input "text" at bounding box center [502, 160] width 134 height 27
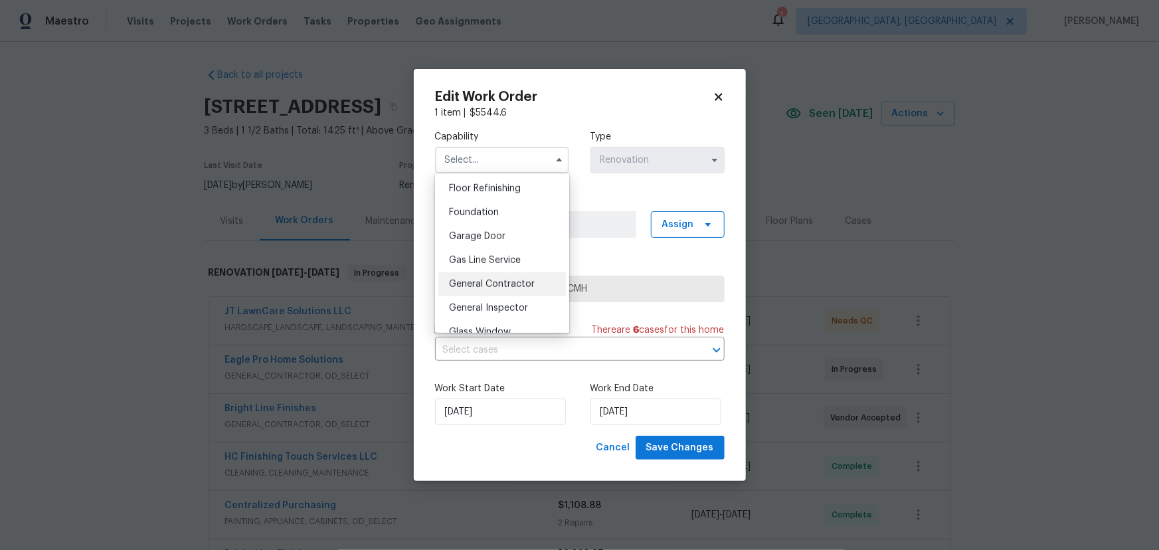
click at [494, 289] on span "General Contractor" at bounding box center [492, 284] width 86 height 9
type input "General Contractor"
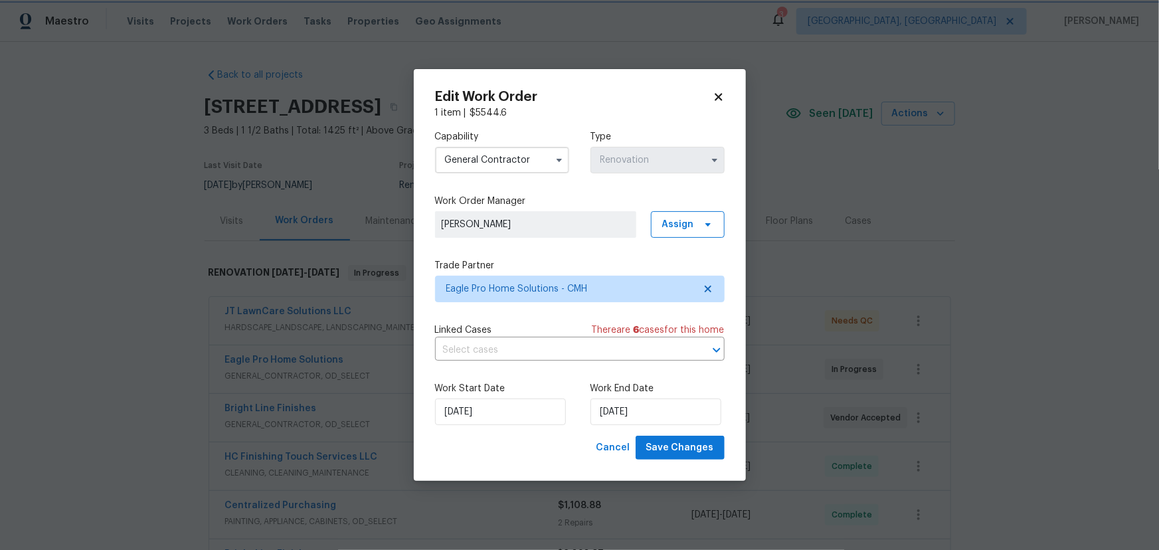
scroll to position [541, 0]
click at [682, 449] on span "Save Changes" at bounding box center [680, 448] width 68 height 17
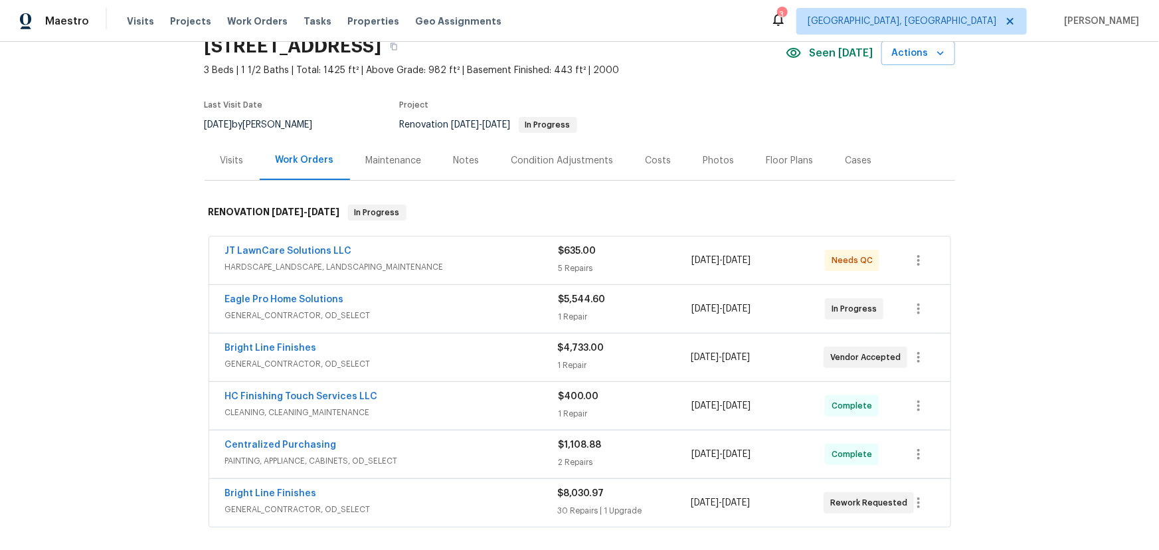
scroll to position [60, 0]
click at [688, 162] on div "Photos" at bounding box center [719, 160] width 63 height 39
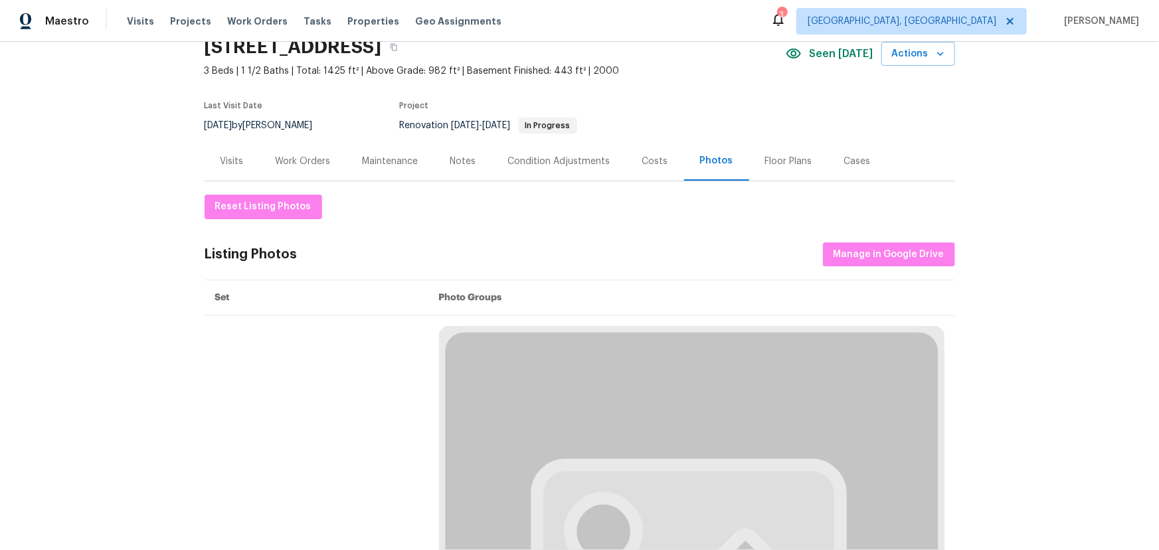
click at [684, 162] on div "Photos" at bounding box center [716, 160] width 65 height 39
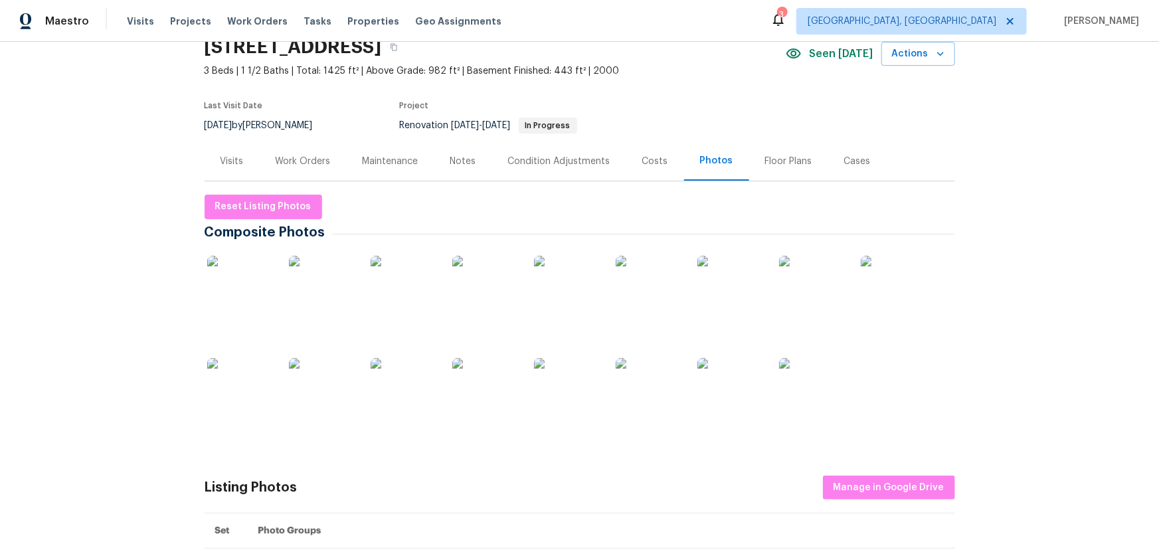
click at [262, 273] on img at bounding box center [240, 289] width 66 height 66
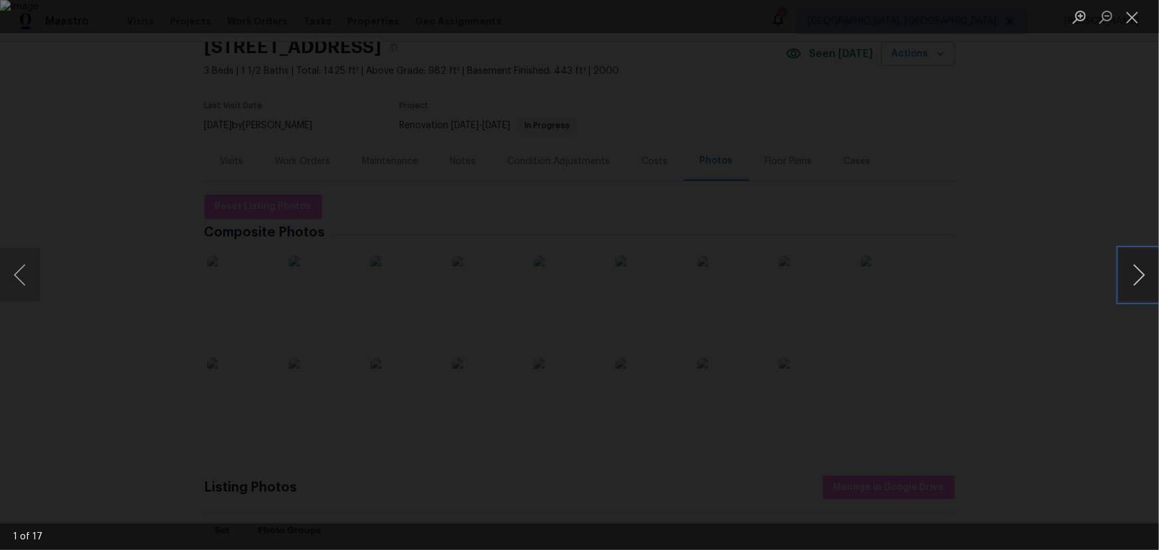
click at [1134, 281] on button "Next image" at bounding box center [1139, 274] width 40 height 53
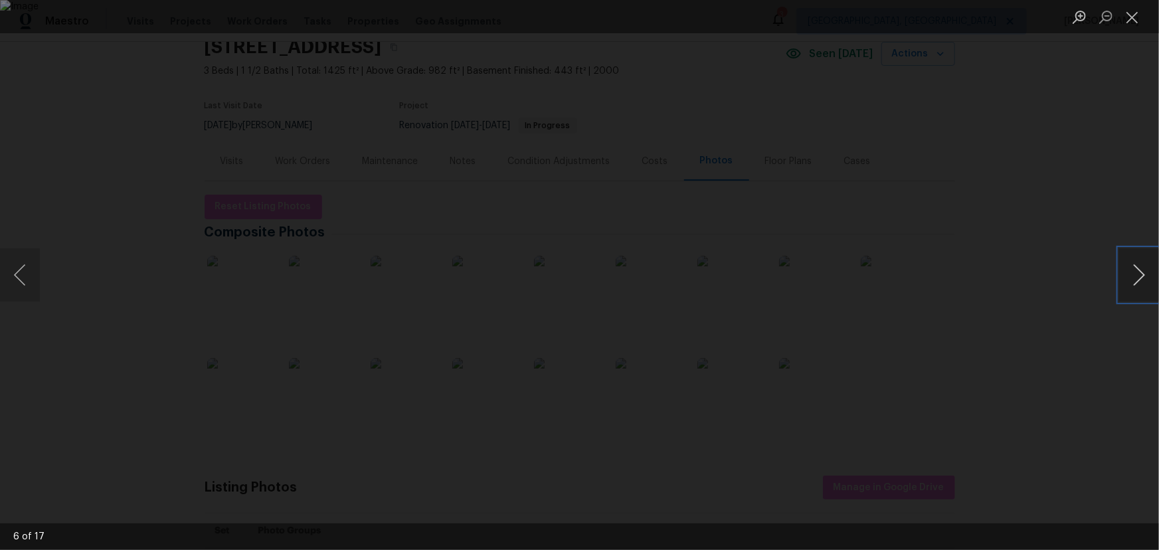
click at [1134, 281] on button "Next image" at bounding box center [1139, 274] width 40 height 53
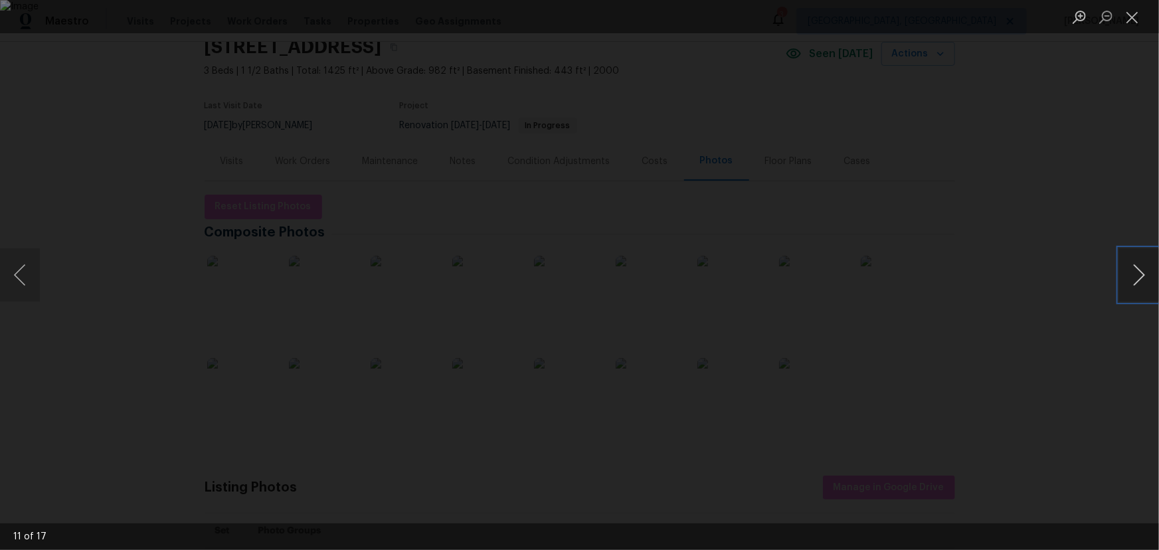
click at [1134, 281] on button "Next image" at bounding box center [1139, 274] width 40 height 53
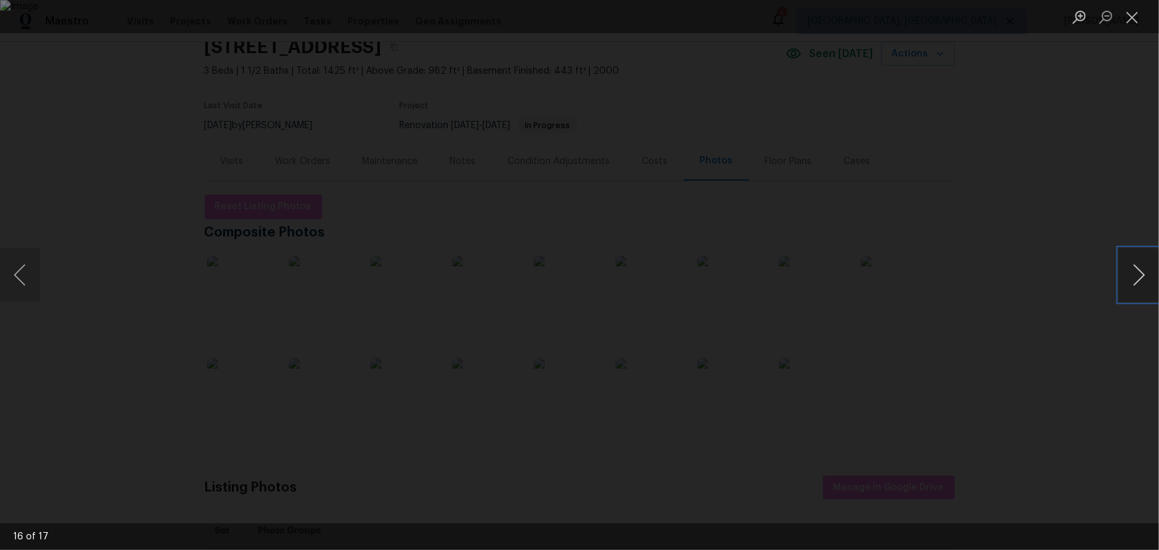
click at [1134, 281] on button "Next image" at bounding box center [1139, 274] width 40 height 53
click at [1133, 13] on button "Close lightbox" at bounding box center [1132, 16] width 27 height 23
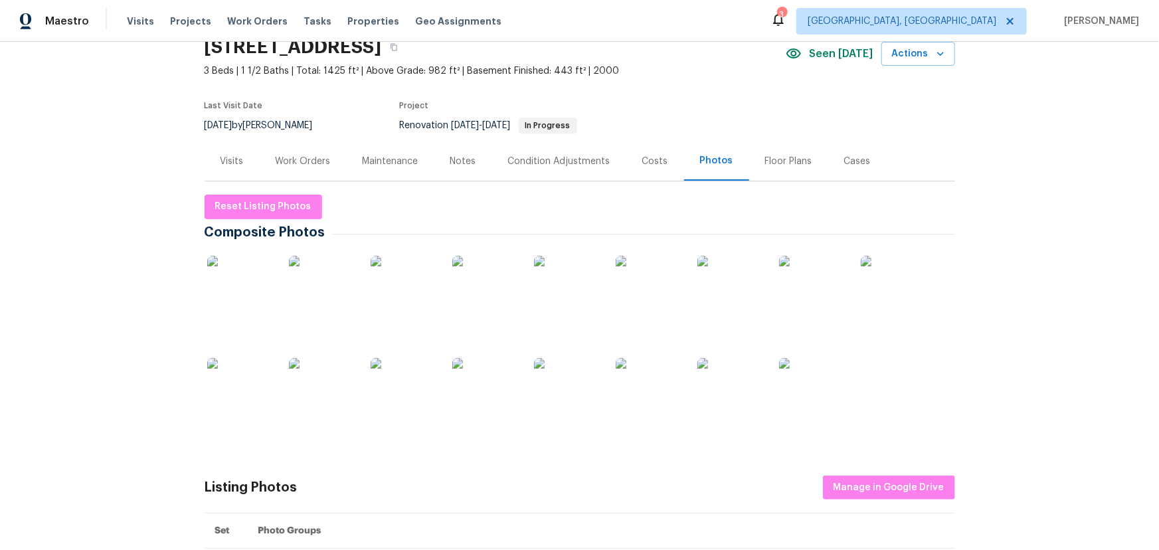
click at [1002, 171] on div "Back to all projects 1723 Farberdale Dr, Columbus, OH 43223 3 Beds | 1 1/2 Bath…" at bounding box center [579, 296] width 1159 height 508
click at [322, 161] on div "Work Orders" at bounding box center [303, 161] width 55 height 13
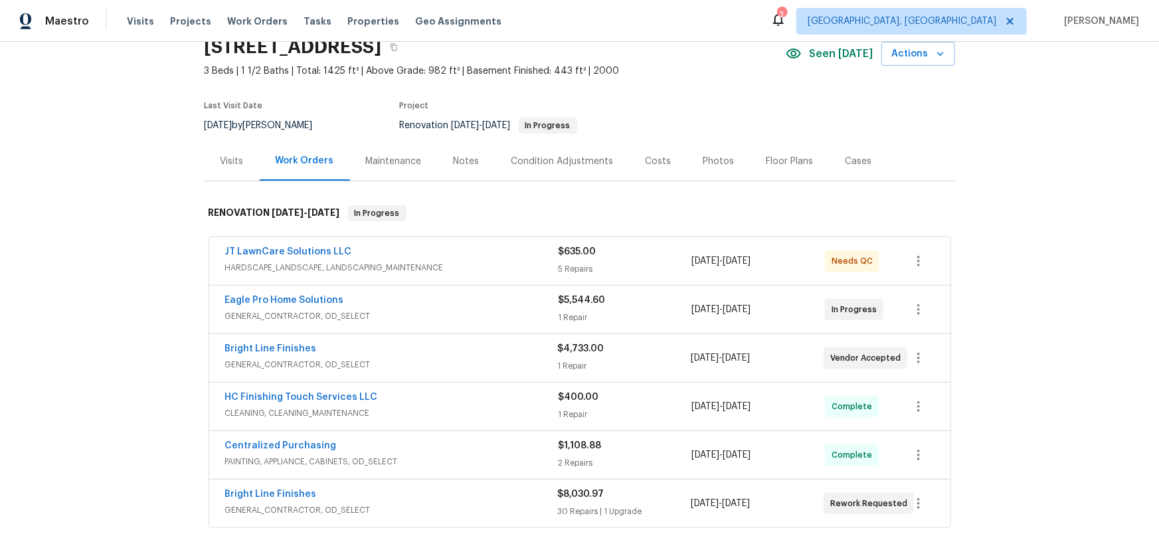
click at [473, 168] on div "Notes" at bounding box center [467, 160] width 58 height 39
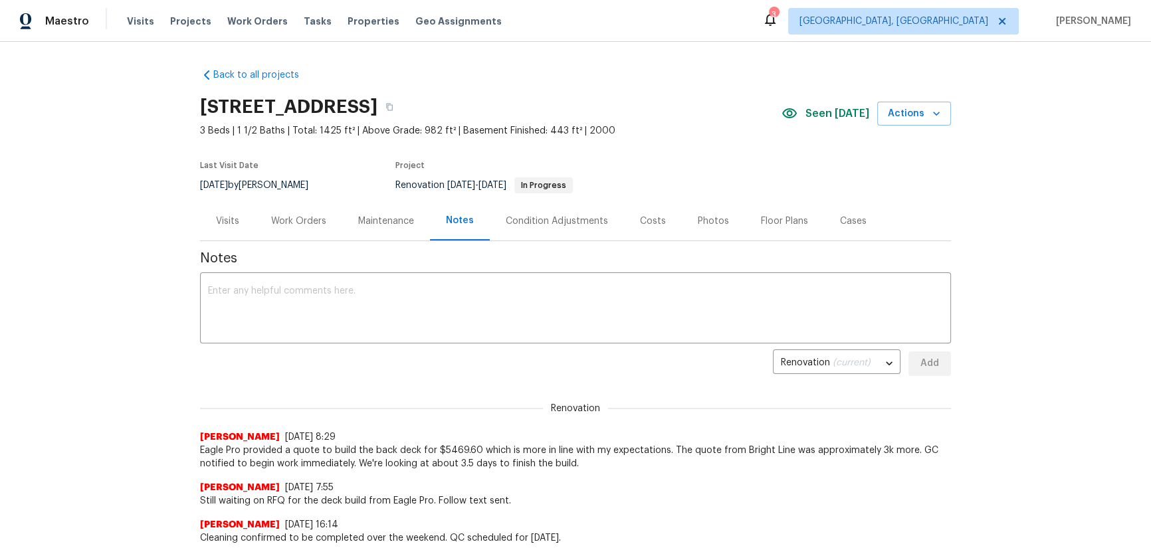
click at [219, 217] on div "Visits" at bounding box center [227, 221] width 23 height 13
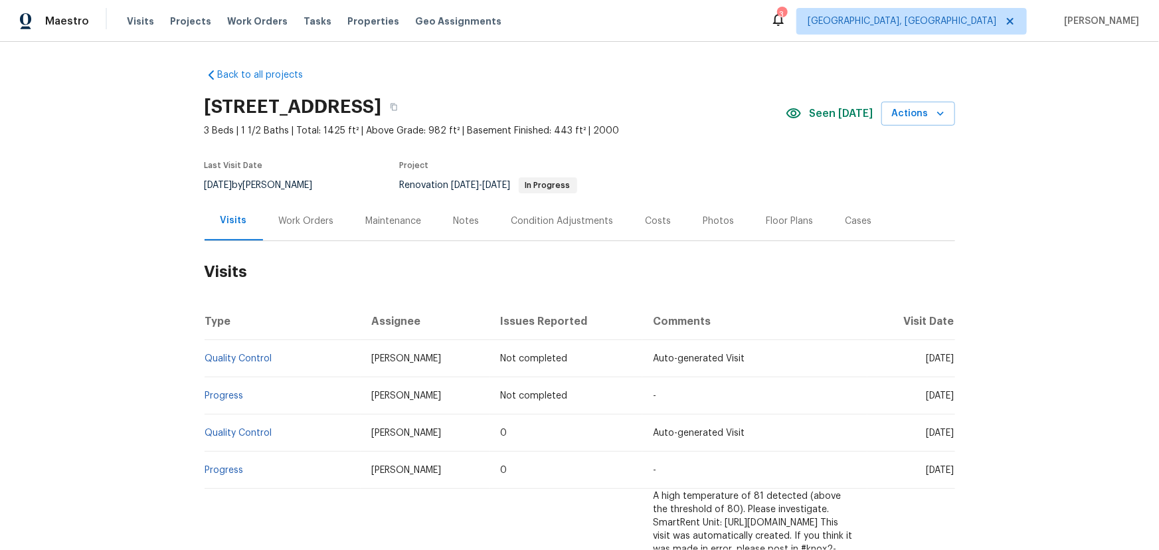
click at [442, 219] on div "Notes" at bounding box center [467, 220] width 58 height 39
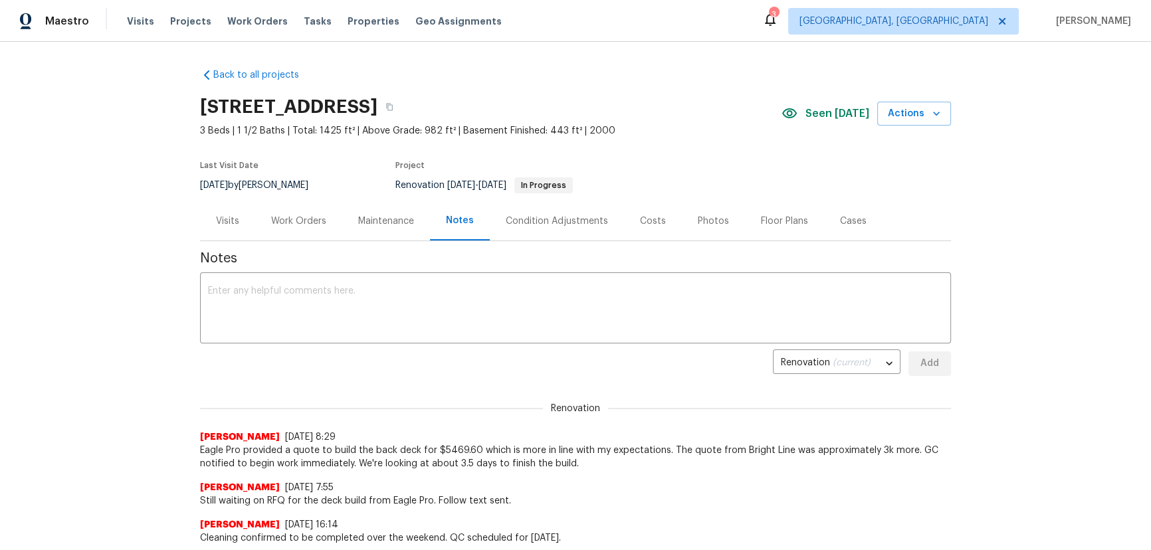
click at [298, 229] on div "Work Orders" at bounding box center [298, 220] width 87 height 39
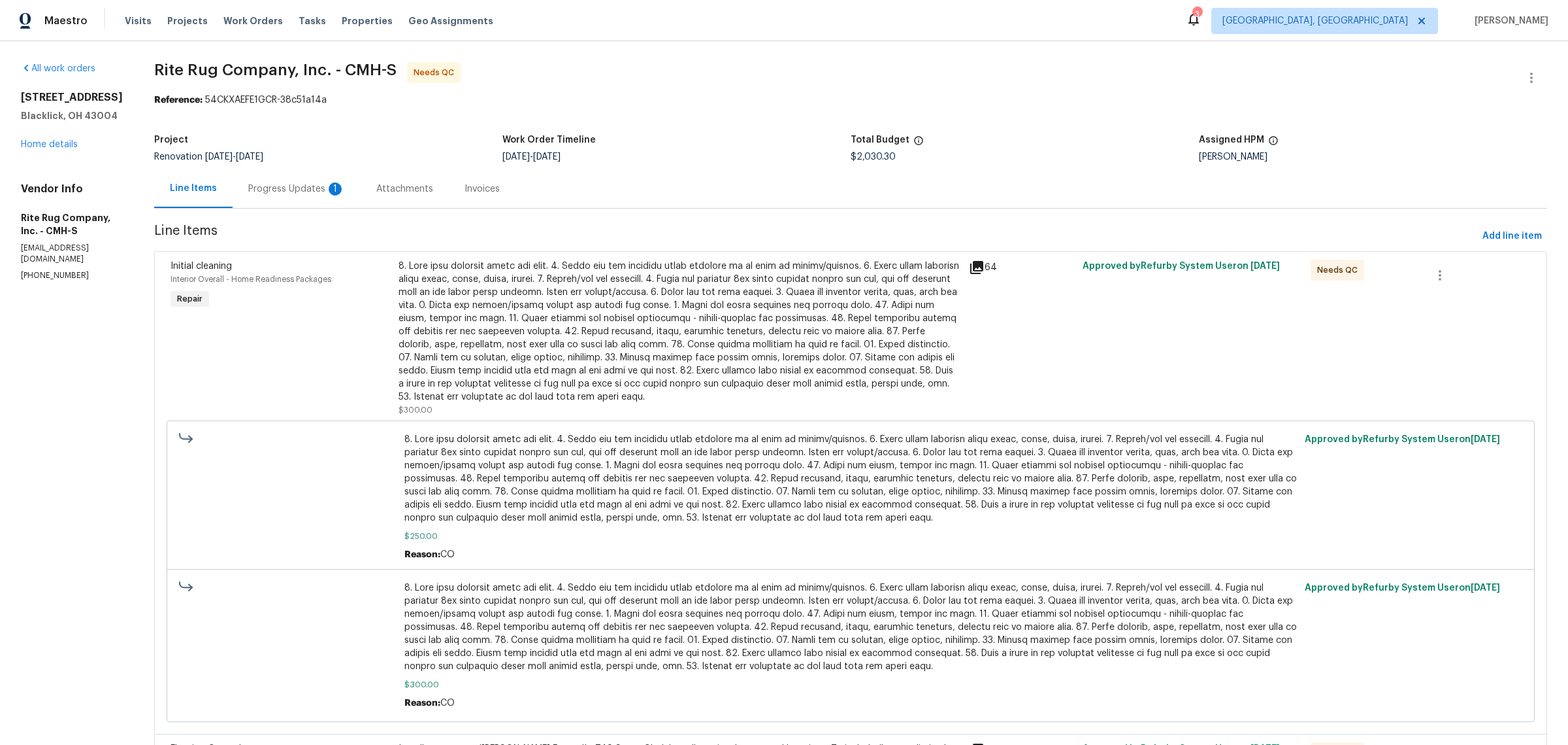
click at [289, 180] on div "Progress Updates 1" at bounding box center [296, 188] width 128 height 38
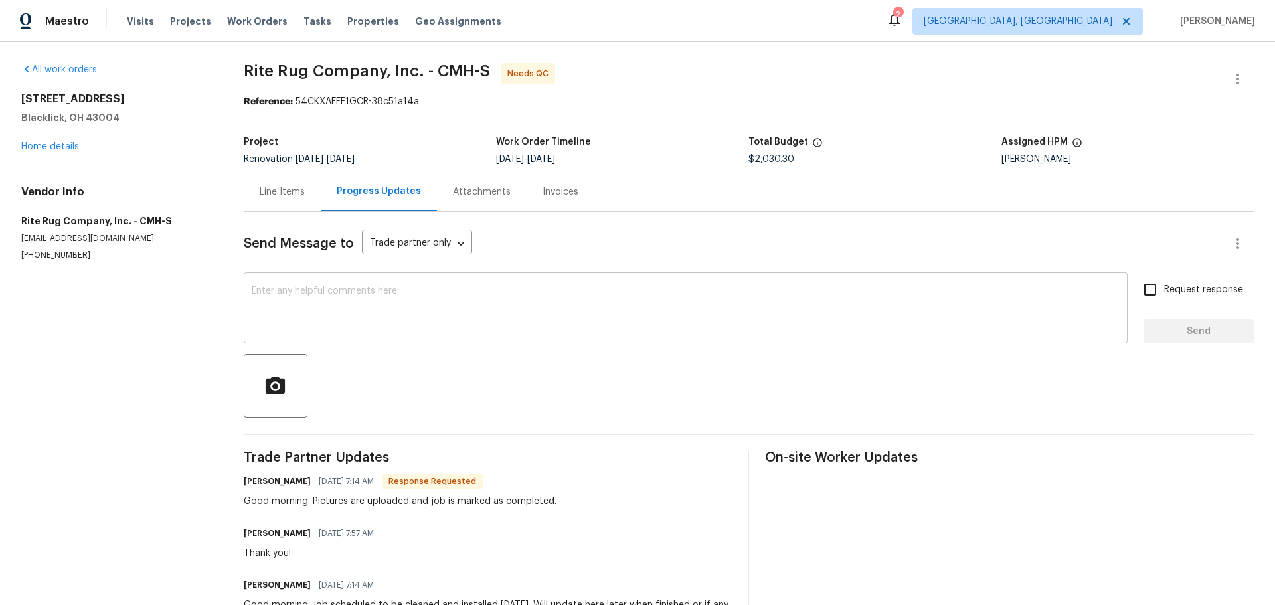
click at [388, 319] on textarea at bounding box center [686, 309] width 868 height 46
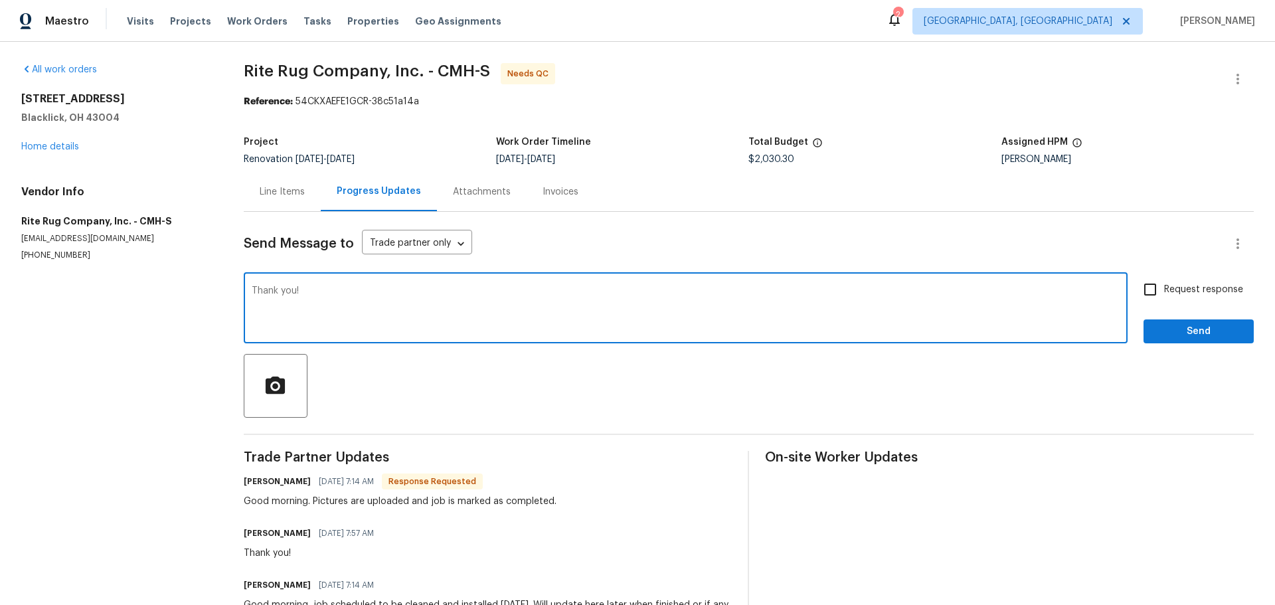
type textarea "Thank you!"
click at [1192, 332] on span "Send" at bounding box center [1198, 331] width 89 height 17
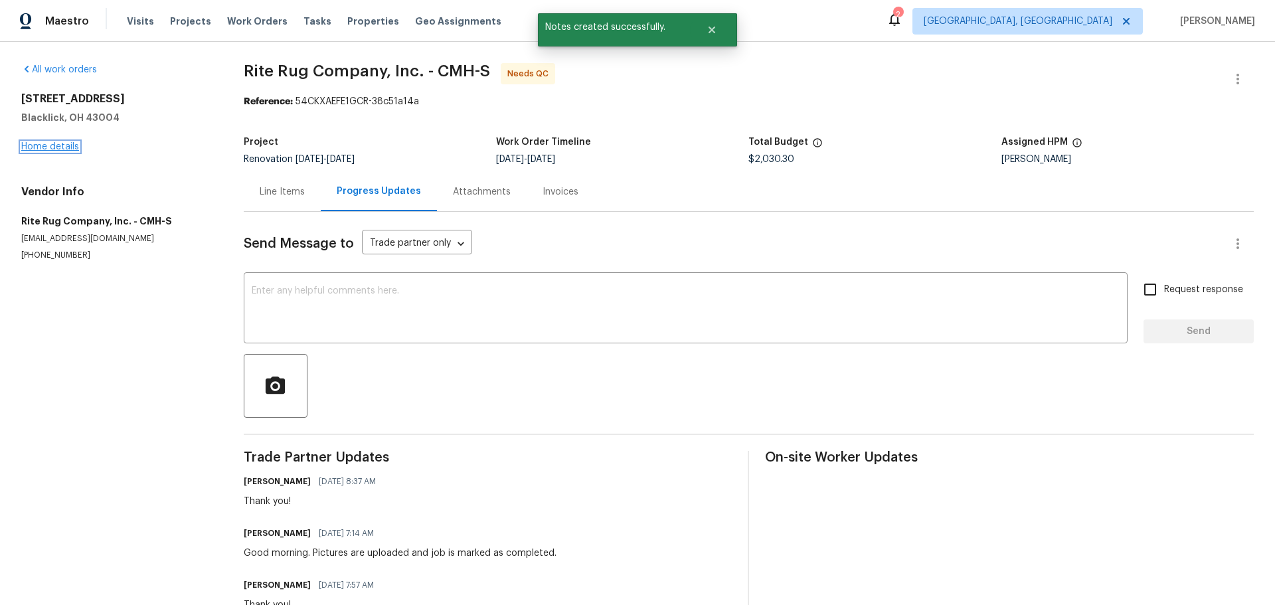
click at [68, 150] on link "Home details" at bounding box center [50, 146] width 58 height 9
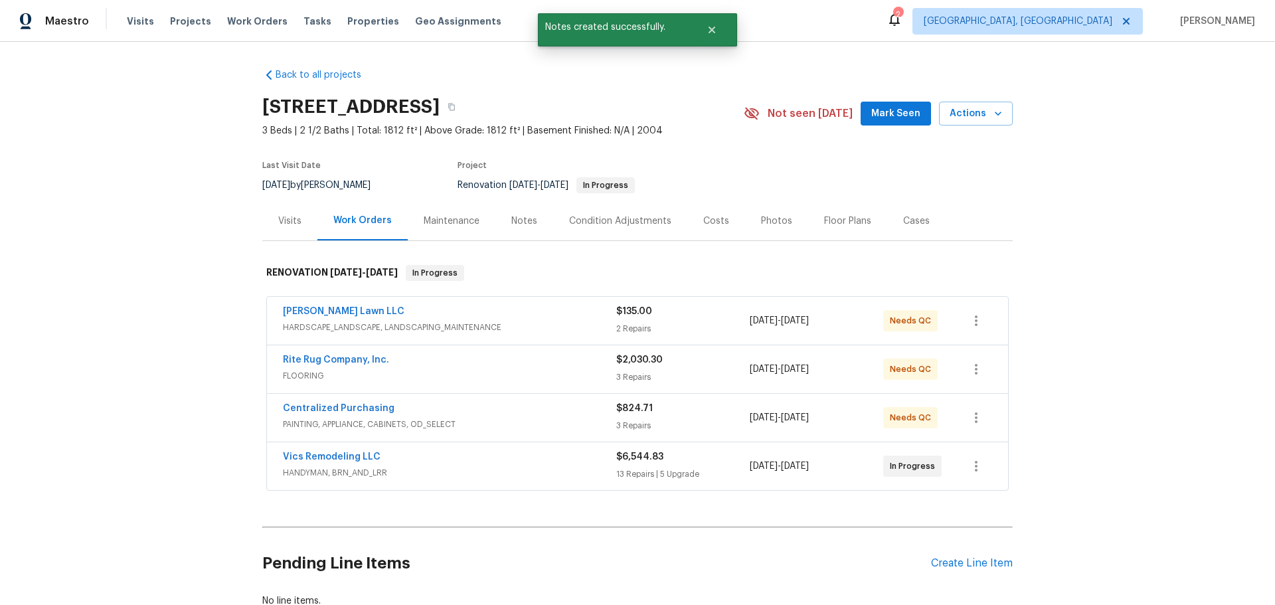
click at [268, 227] on div "Visits" at bounding box center [289, 220] width 55 height 39
